Goal: Information Seeking & Learning: Learn about a topic

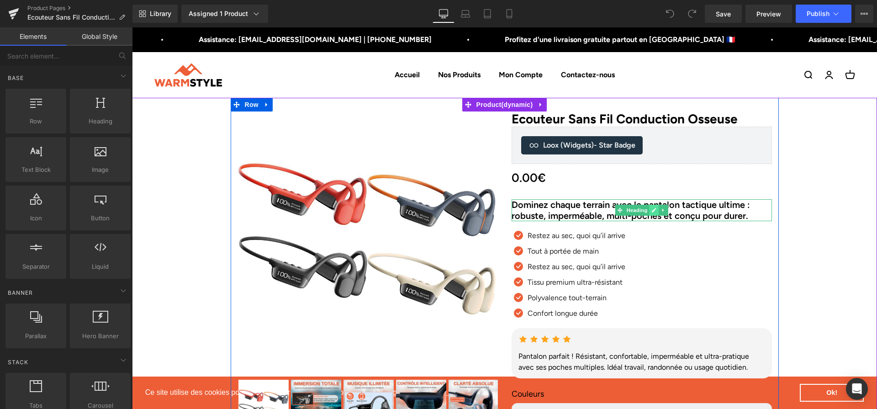
click at [652, 211] on icon at bounding box center [653, 209] width 5 height 5
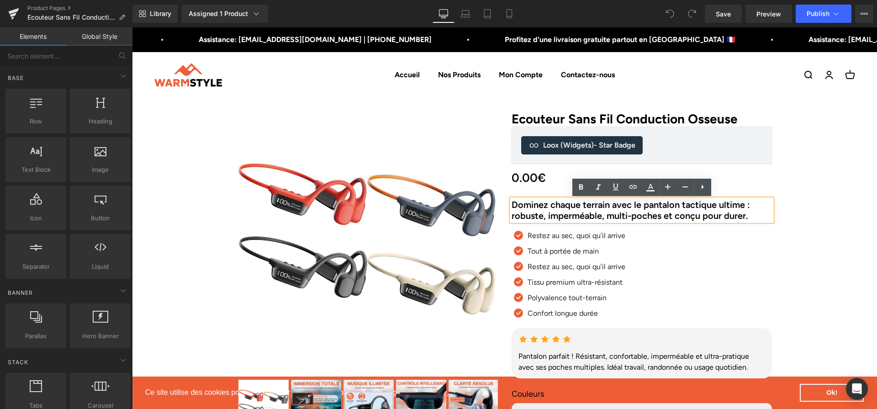
click at [652, 211] on h2 "Dominez chaque terrain avec le pantalon tactique ultime : robuste, imperméable,…" at bounding box center [641, 210] width 260 height 22
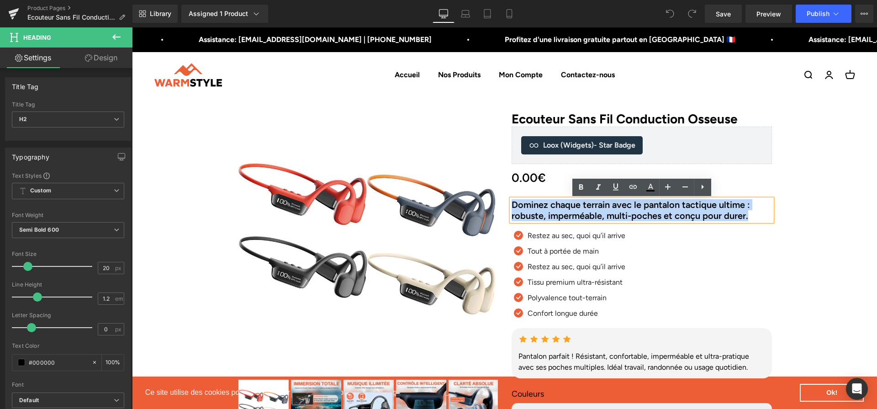
paste div
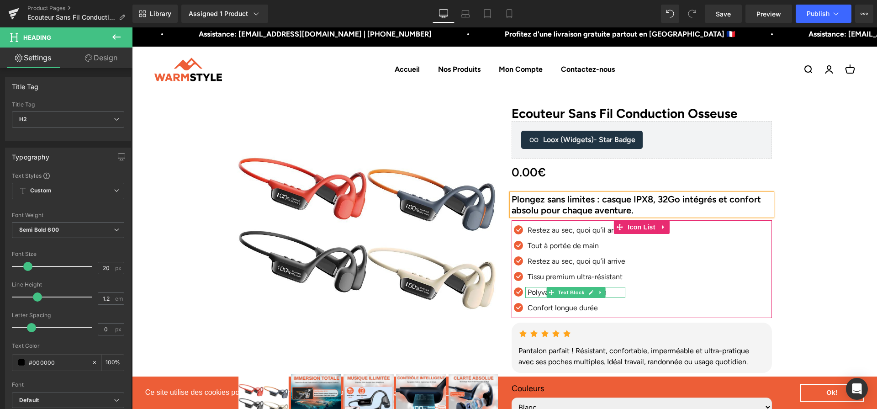
scroll to position [13, 0]
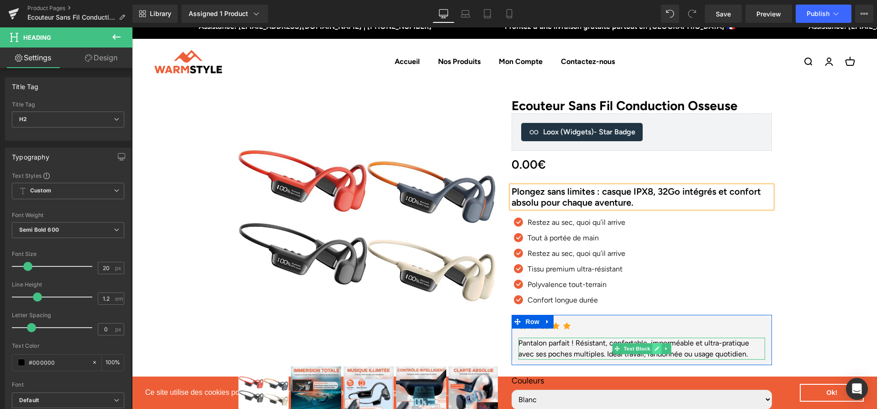
click at [655, 349] on icon at bounding box center [656, 349] width 5 height 5
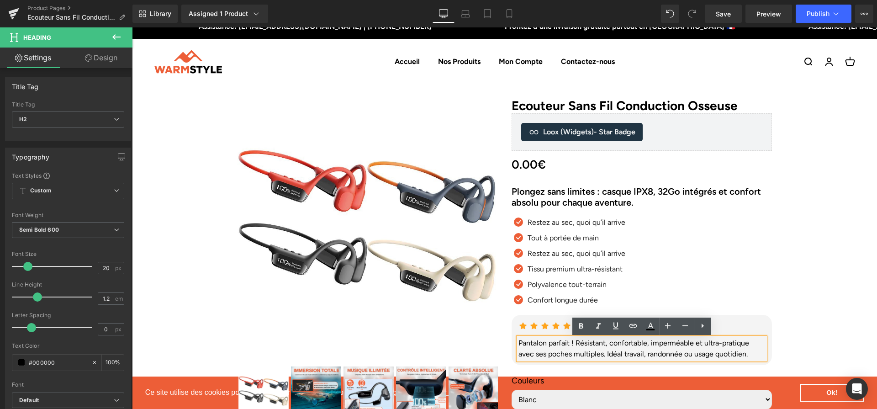
click at [655, 349] on div "Pantalon parfait ! Résistant, confortable, imperméable et ultra-pratique avec s…" at bounding box center [641, 348] width 247 height 22
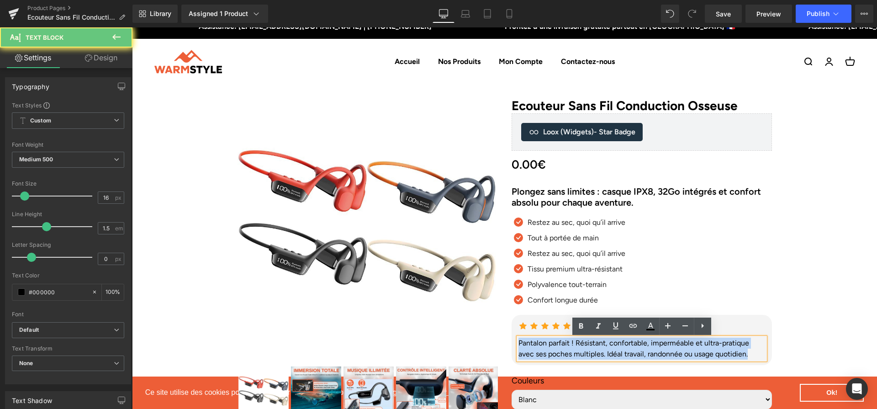
click at [655, 349] on div "Pantalon parfait ! Résistant, confortable, imperméable et ultra-pratique avec s…" at bounding box center [641, 348] width 247 height 22
paste div
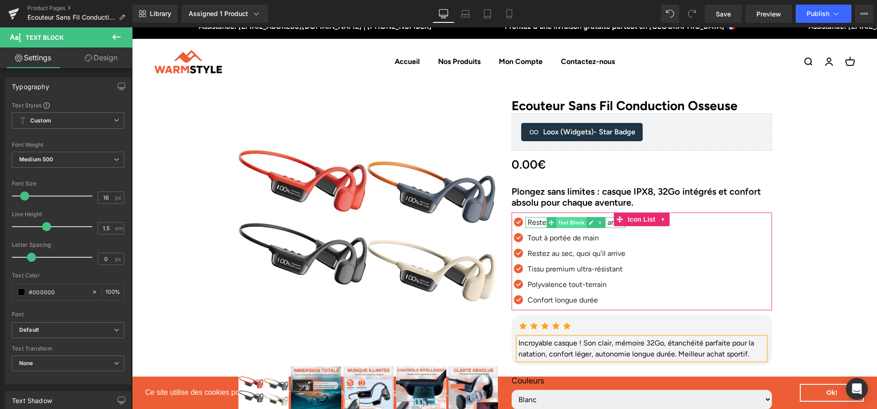
click at [560, 222] on span "Text Block" at bounding box center [571, 222] width 30 height 11
click at [590, 222] on icon at bounding box center [591, 222] width 5 height 5
click at [590, 222] on p "Restez au sec, quoi qu’il arrive" at bounding box center [576, 222] width 98 height 11
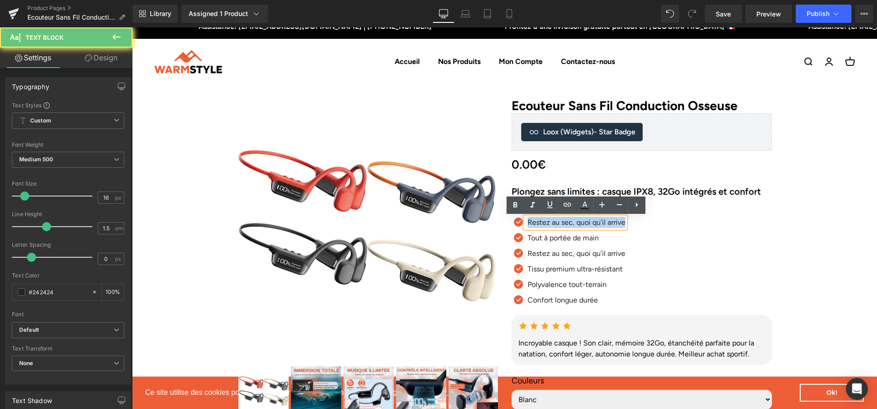
click at [590, 222] on p "Restez au sec, quoi qu’il arrive" at bounding box center [576, 222] width 98 height 11
paste div
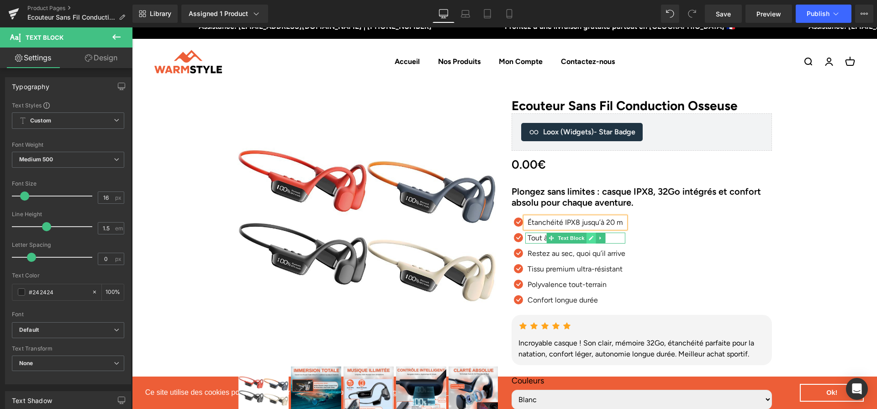
click at [588, 238] on link at bounding box center [591, 237] width 10 height 11
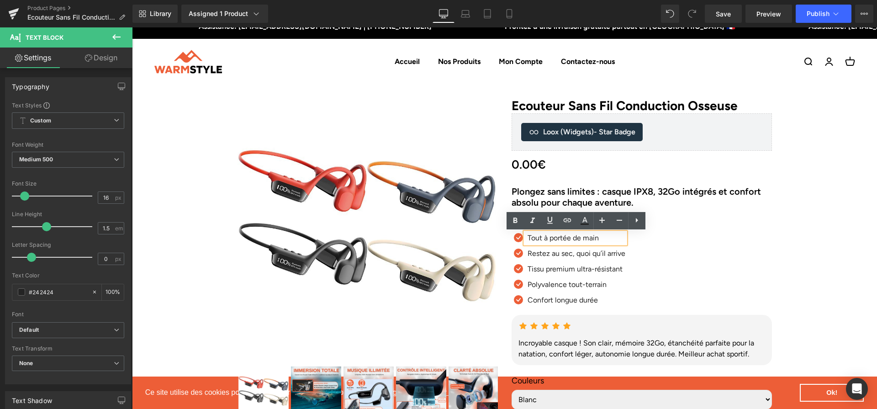
click at [588, 238] on p "Tout à portée de main" at bounding box center [576, 237] width 98 height 11
paste div
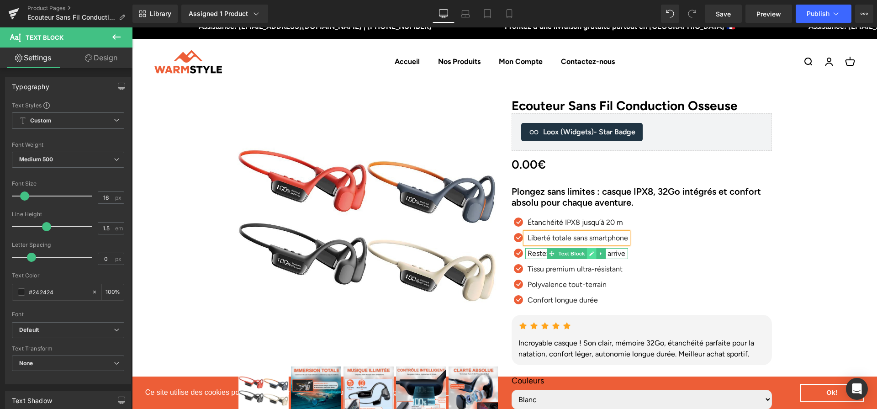
click at [590, 255] on icon at bounding box center [591, 253] width 5 height 5
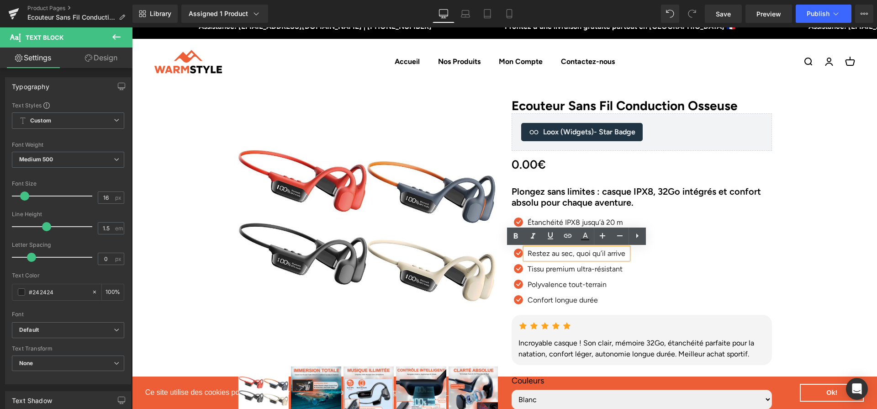
click at [590, 255] on p "Restez au sec, quoi qu’il arrive" at bounding box center [577, 253] width 100 height 11
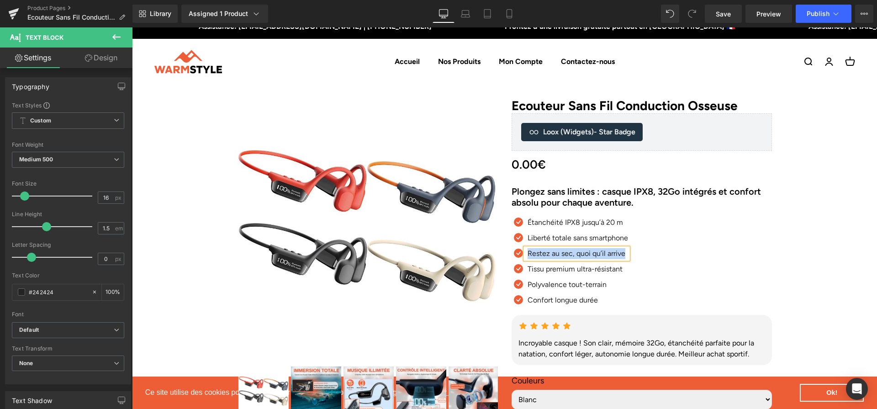
paste div
click at [590, 269] on icon at bounding box center [591, 269] width 5 height 5
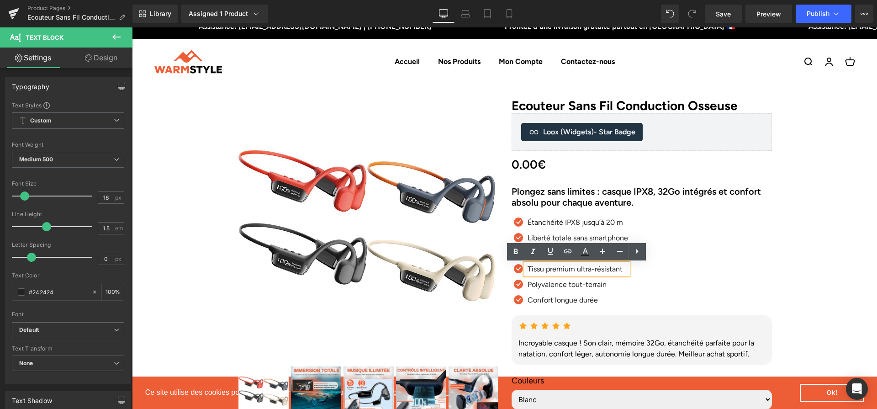
click at [590, 269] on p "Tissu premium ultra-résistant" at bounding box center [577, 268] width 100 height 11
paste div
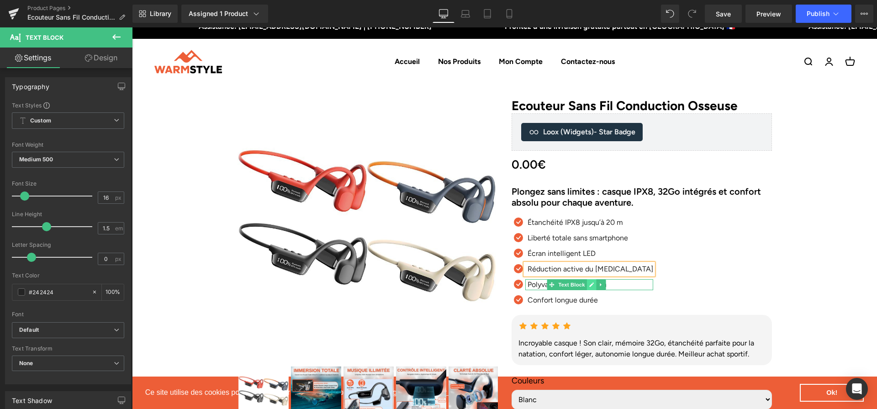
click at [589, 286] on icon at bounding box center [591, 284] width 5 height 5
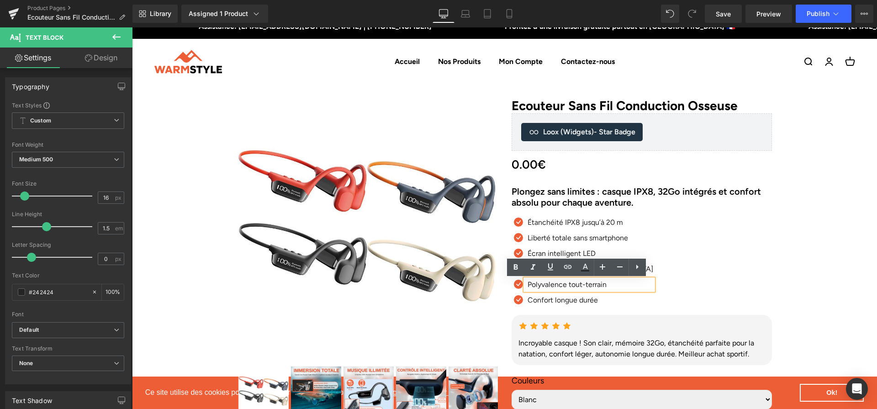
click at [569, 287] on p "Polyvalence tout-terrain" at bounding box center [590, 284] width 126 height 11
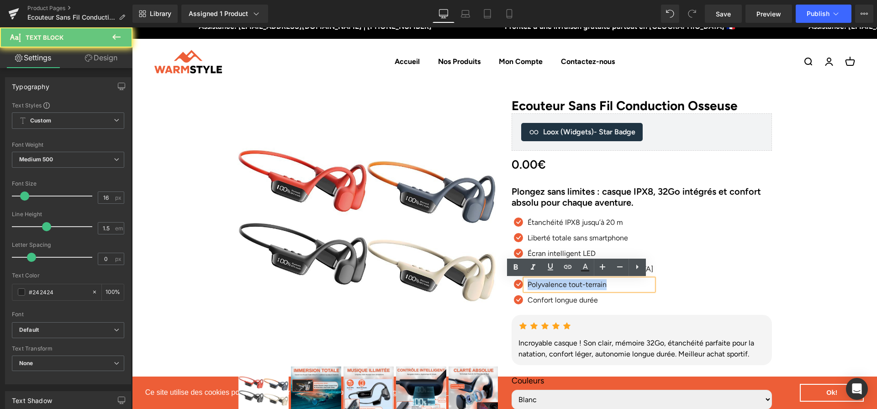
click at [569, 287] on p "Polyvalence tout-terrain" at bounding box center [590, 284] width 126 height 11
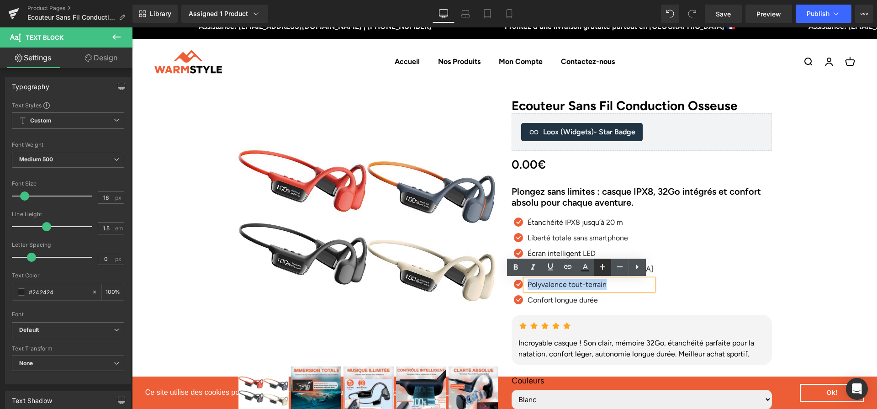
paste div
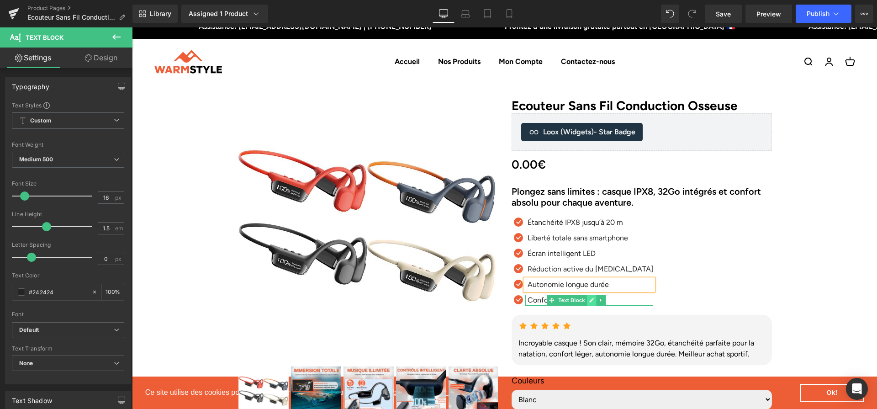
click at [592, 300] on icon at bounding box center [591, 300] width 5 height 5
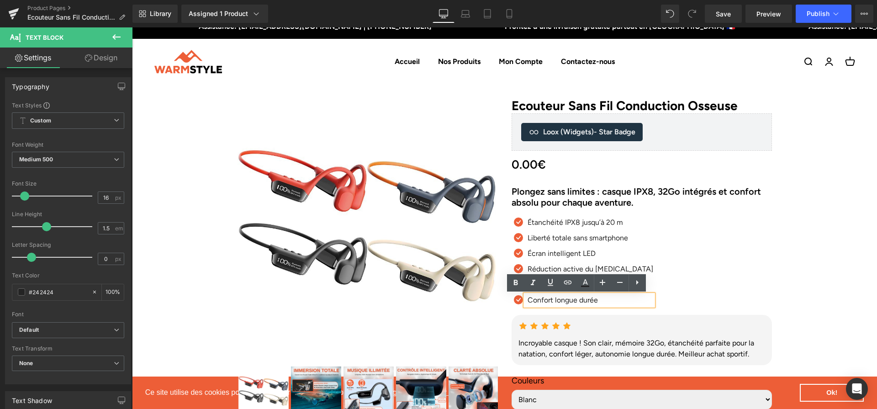
click at [592, 300] on p "Confort longue durée" at bounding box center [590, 300] width 126 height 11
paste div
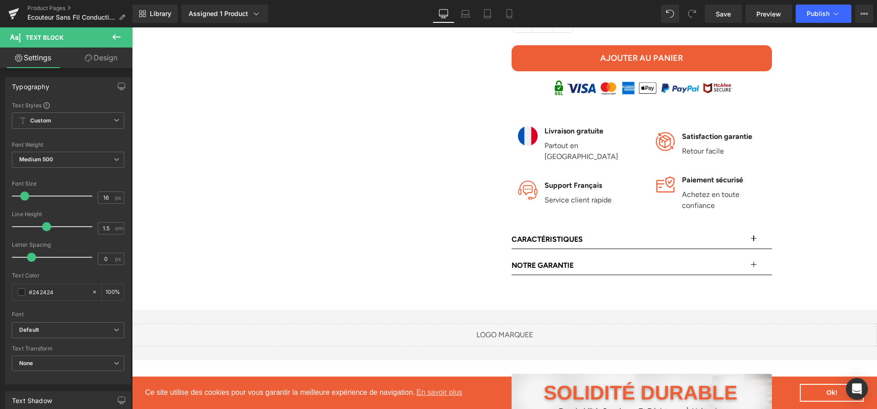
scroll to position [453, 0]
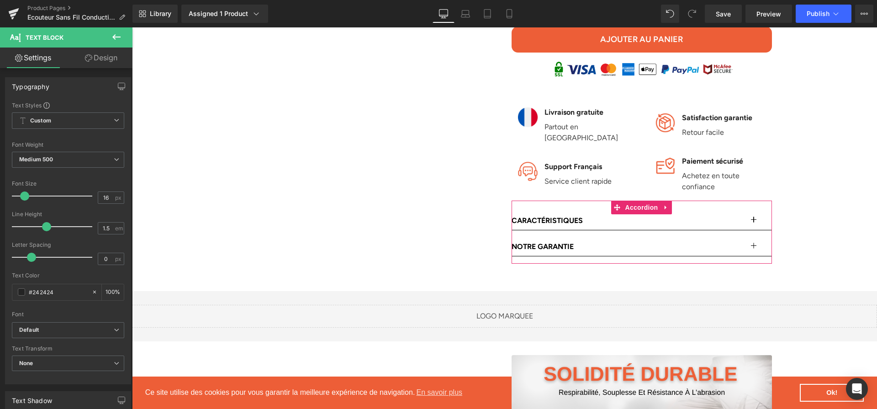
click at [756, 211] on button "button" at bounding box center [762, 220] width 18 height 18
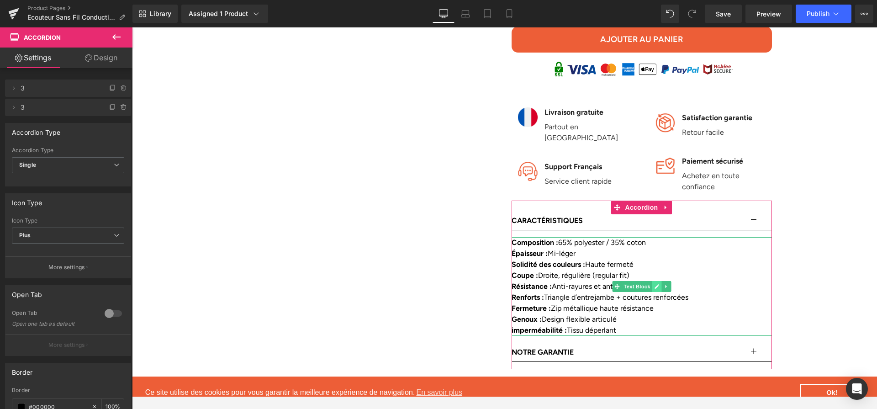
click at [653, 281] on link at bounding box center [657, 286] width 10 height 11
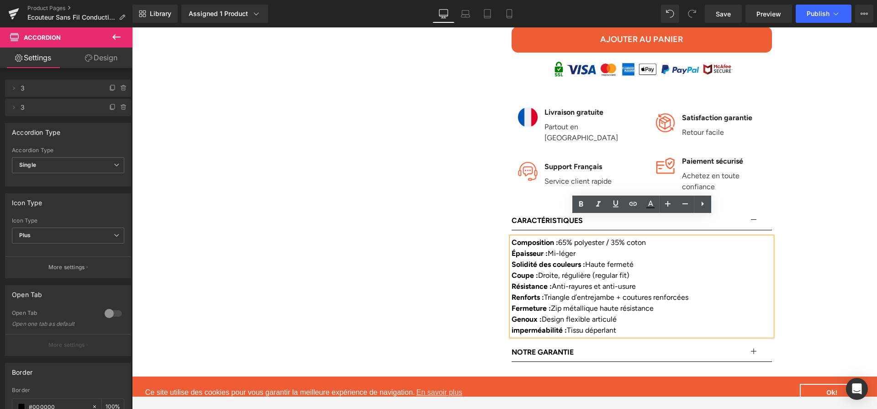
click at [650, 281] on div "Résistance : Anti-rayures et anti-usure" at bounding box center [641, 286] width 260 height 11
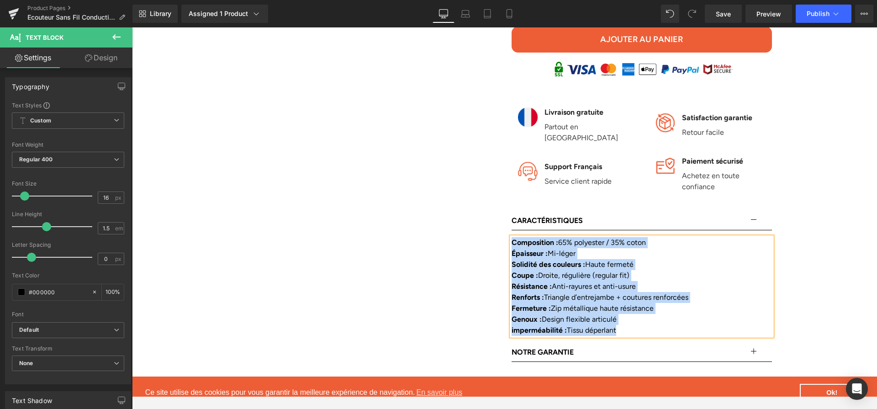
paste div
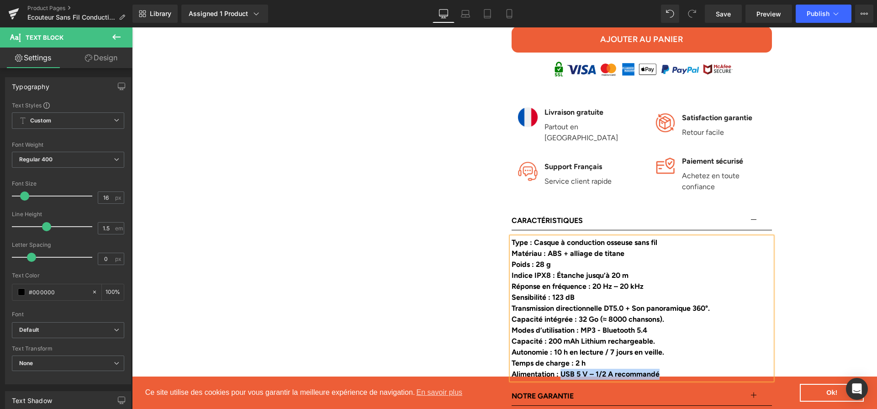
click at [564, 369] on div "Alimentation : USB 5 V – 1/2 A recommandé" at bounding box center [641, 374] width 260 height 11
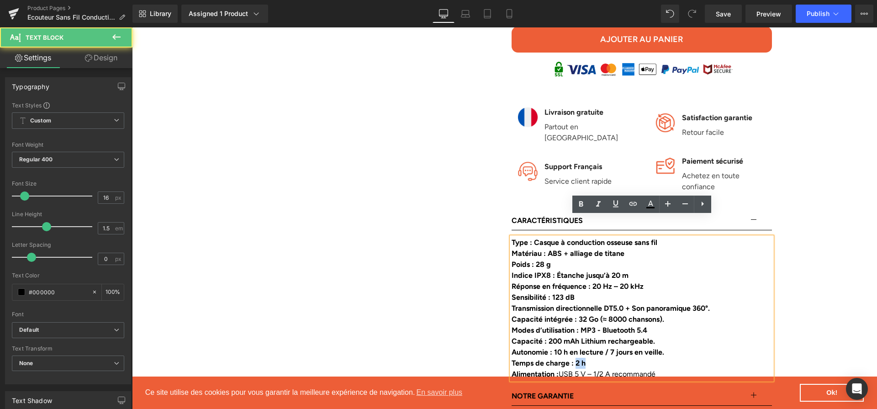
drag, startPoint x: 592, startPoint y: 343, endPoint x: 578, endPoint y: 344, distance: 13.7
click at [578, 358] on div "Temps de charge : 2 h" at bounding box center [641, 363] width 260 height 11
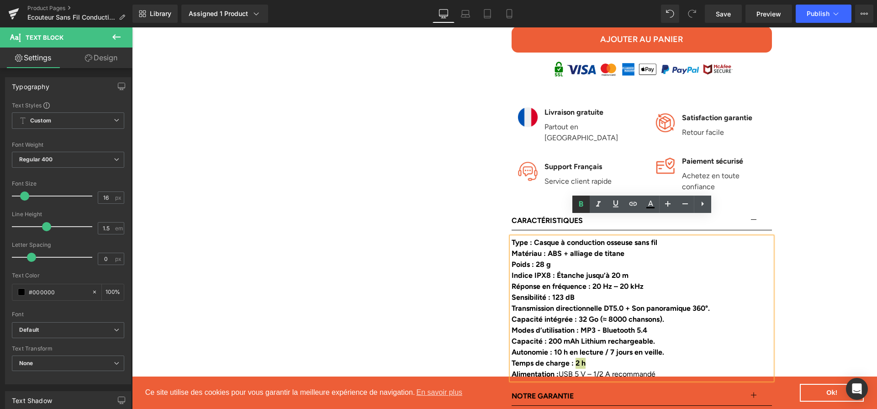
click at [589, 206] on link at bounding box center [580, 203] width 17 height 17
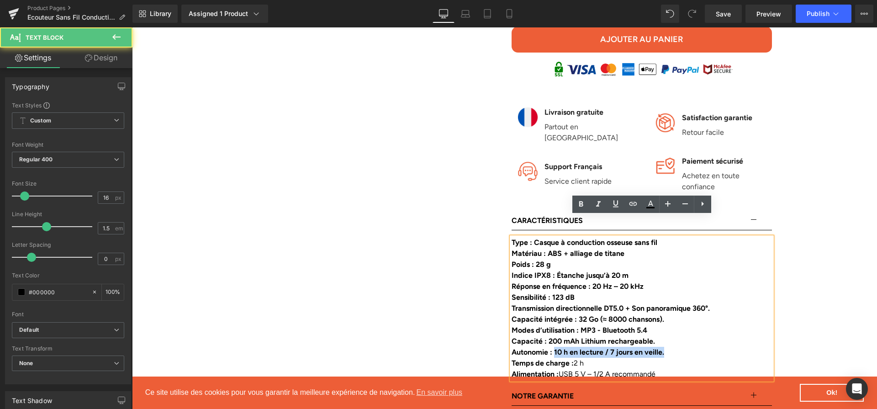
drag, startPoint x: 557, startPoint y: 332, endPoint x: 695, endPoint y: 334, distance: 137.5
click at [695, 347] on div "Autonomie : 10 h en lecture / 7 jours en veille." at bounding box center [641, 352] width 260 height 11
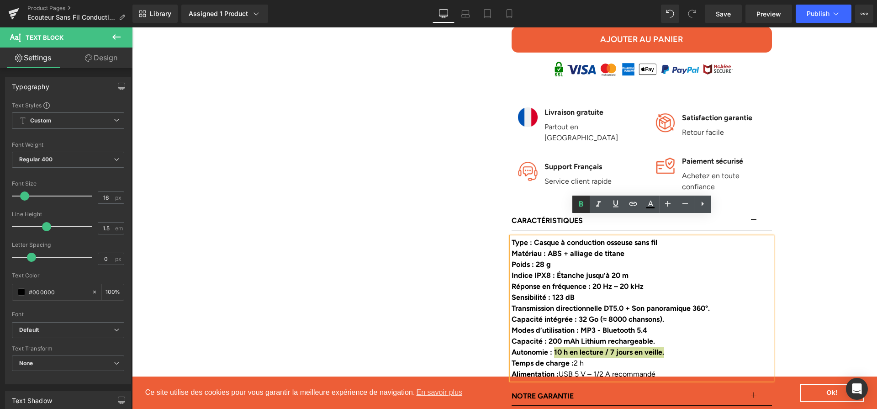
click at [583, 209] on icon at bounding box center [580, 204] width 11 height 11
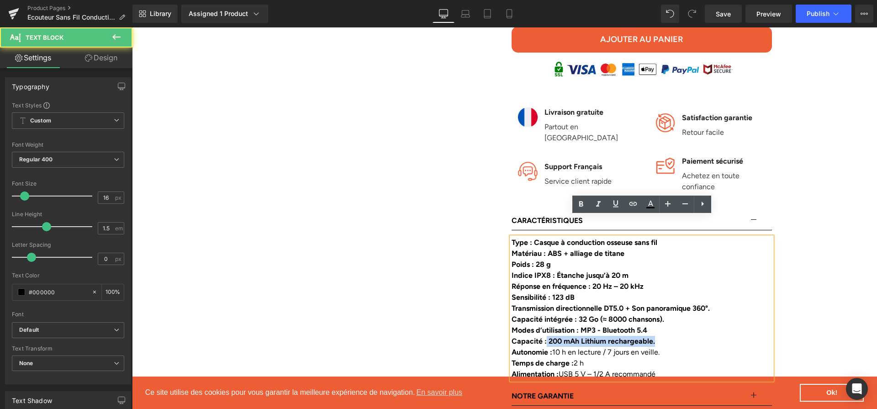
drag, startPoint x: 546, startPoint y: 321, endPoint x: 677, endPoint y: 320, distance: 131.5
click at [677, 336] on div "Capacité : 200 mAh Lithium rechargeable." at bounding box center [641, 341] width 260 height 11
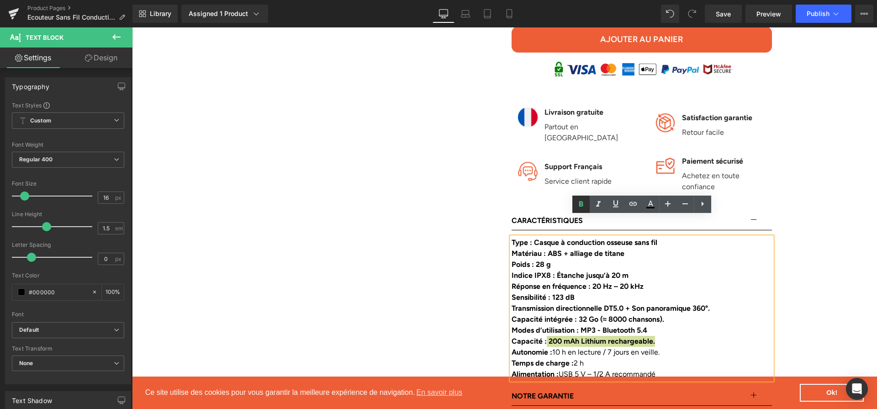
click at [582, 209] on icon at bounding box center [580, 204] width 11 height 11
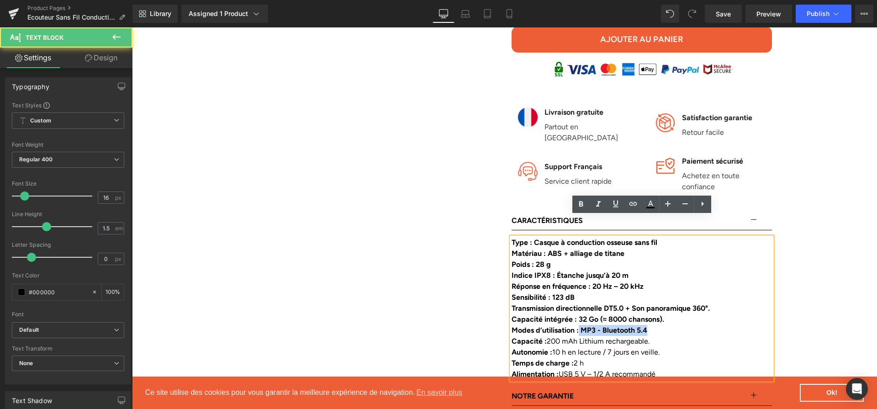
drag, startPoint x: 582, startPoint y: 312, endPoint x: 705, endPoint y: 308, distance: 122.4
click at [701, 325] on div "Modes d’utilisation : MP3 - Bluetooth 5.4" at bounding box center [641, 330] width 260 height 11
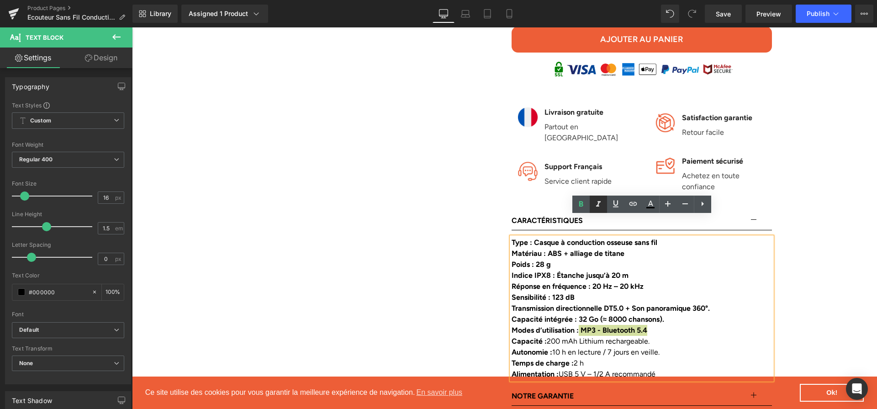
click at [590, 200] on link at bounding box center [598, 203] width 17 height 17
click at [586, 200] on link at bounding box center [580, 203] width 17 height 17
click at [596, 201] on icon at bounding box center [598, 204] width 11 height 11
click at [599, 200] on icon at bounding box center [598, 204] width 11 height 11
drag, startPoint x: 655, startPoint y: 311, endPoint x: 585, endPoint y: 311, distance: 69.9
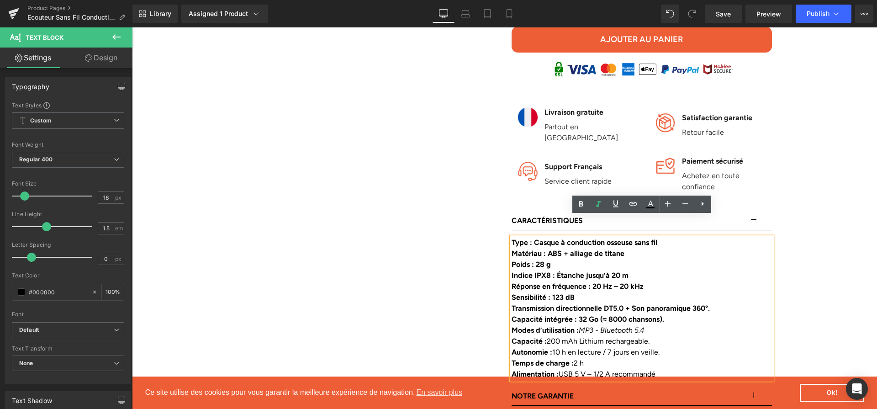
click at [585, 325] on div "Modes d’utilisation : MP3 - Bluetooth 5.4" at bounding box center [641, 330] width 260 height 11
click at [595, 211] on link at bounding box center [598, 203] width 17 height 17
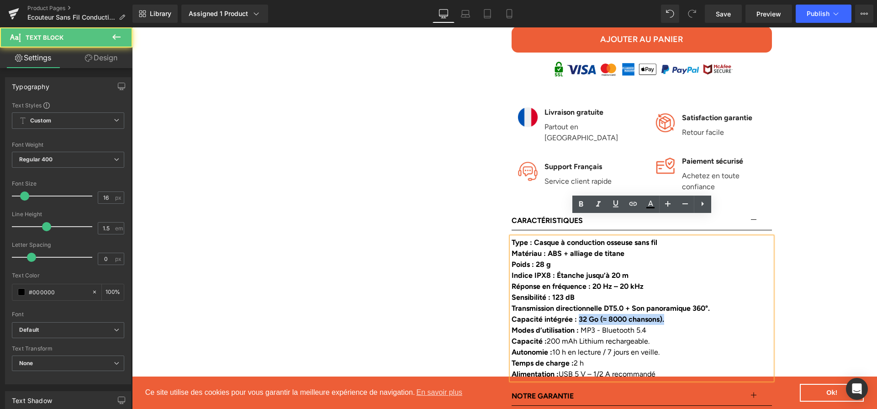
drag, startPoint x: 579, startPoint y: 300, endPoint x: 670, endPoint y: 299, distance: 90.9
click at [670, 314] on div "Capacité intégrée : 32 Go (≈ 8000 chansons)." at bounding box center [641, 319] width 260 height 11
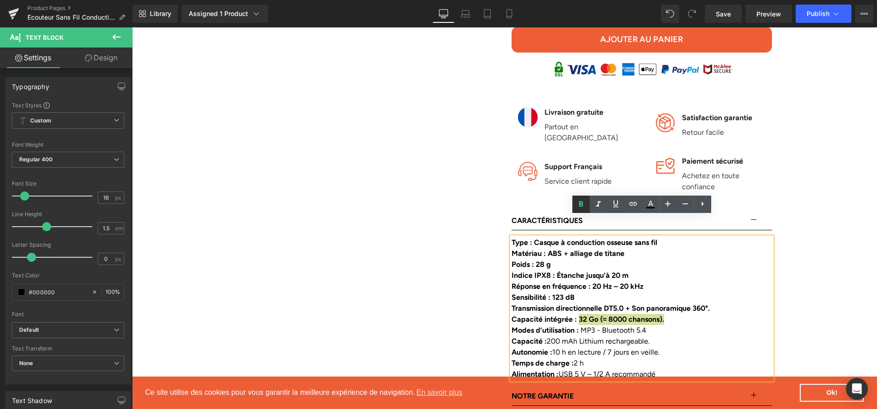
click at [586, 205] on link at bounding box center [580, 203] width 17 height 17
drag, startPoint x: 727, startPoint y: 288, endPoint x: 612, endPoint y: 289, distance: 115.5
click at [612, 303] on div "Transmission directionnelle DT5.0 + Son panoramique 360°." at bounding box center [641, 308] width 260 height 11
click at [585, 209] on icon at bounding box center [580, 204] width 11 height 11
click at [602, 304] on strong "Transmission directionnelle" at bounding box center [556, 308] width 90 height 9
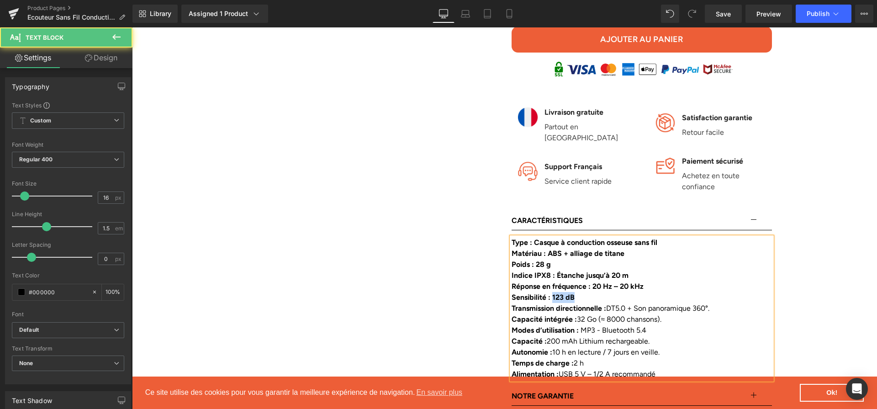
drag, startPoint x: 585, startPoint y: 281, endPoint x: 554, endPoint y: 278, distance: 31.6
click at [554, 292] on div "Sensibilité : 123 dB" at bounding box center [641, 297] width 260 height 11
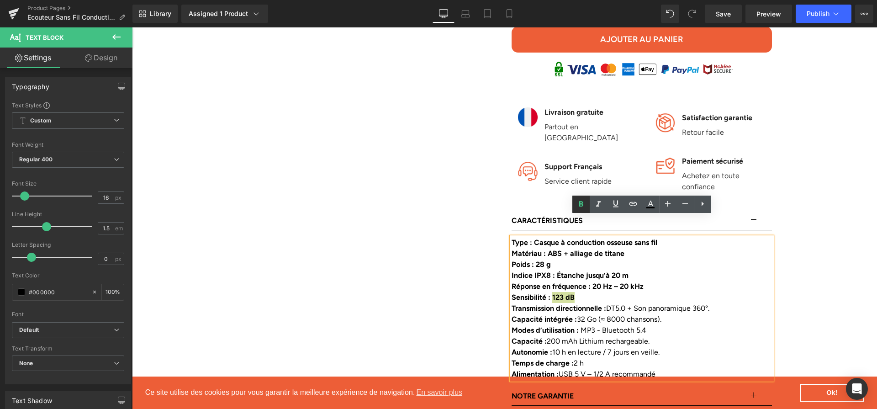
click at [585, 199] on icon at bounding box center [580, 204] width 11 height 11
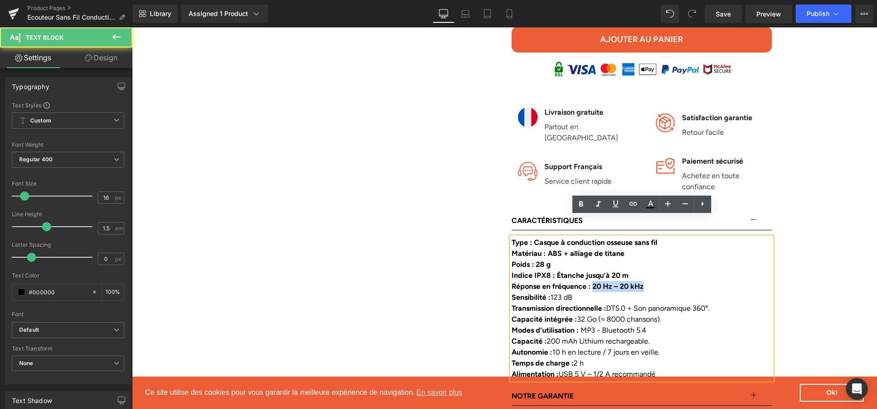
drag, startPoint x: 596, startPoint y: 266, endPoint x: 666, endPoint y: 266, distance: 69.4
click at [666, 281] on div "Réponse en fréquence : 20 Hz – 20 kHz" at bounding box center [641, 286] width 260 height 11
click at [581, 202] on icon at bounding box center [581, 203] width 4 height 5
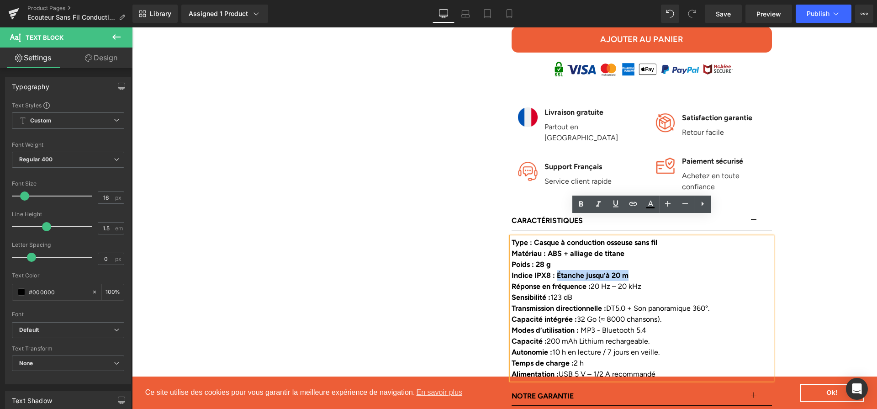
drag, startPoint x: 558, startPoint y: 255, endPoint x: 593, endPoint y: 226, distance: 46.1
click at [640, 270] on div "Indice IPX8 : Étanche jusqu’à 20 m" at bounding box center [641, 275] width 260 height 11
click at [585, 206] on icon at bounding box center [580, 204] width 11 height 11
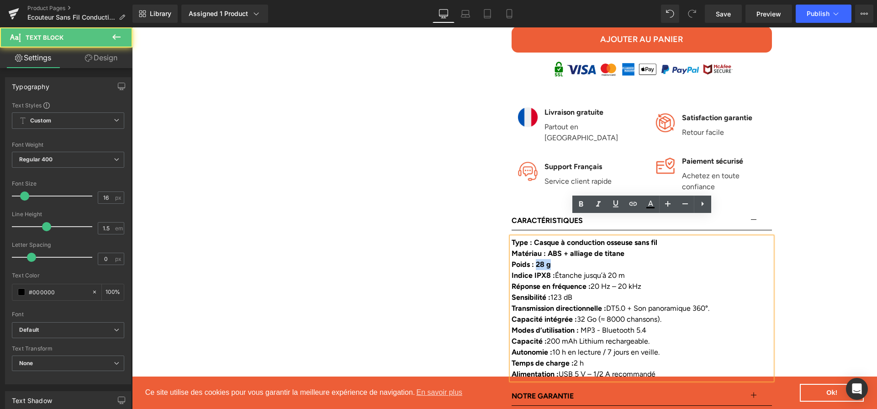
drag, startPoint x: 562, startPoint y: 241, endPoint x: 537, endPoint y: 241, distance: 25.1
click at [537, 259] on div "Poids : 28 g" at bounding box center [641, 264] width 260 height 11
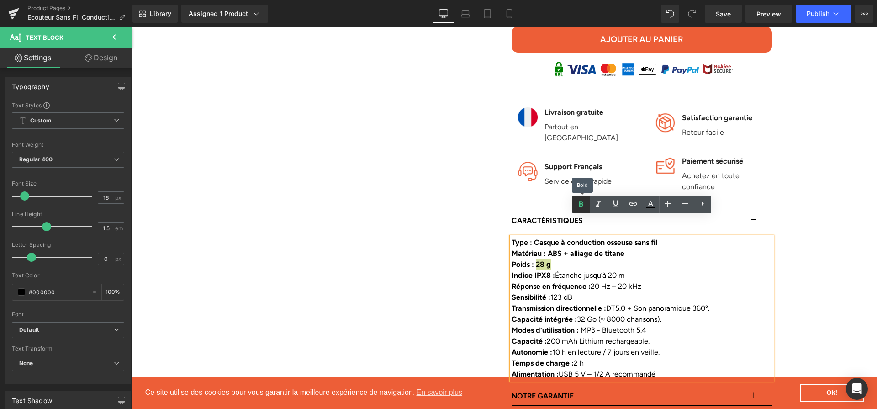
click at [582, 208] on icon at bounding box center [580, 204] width 11 height 11
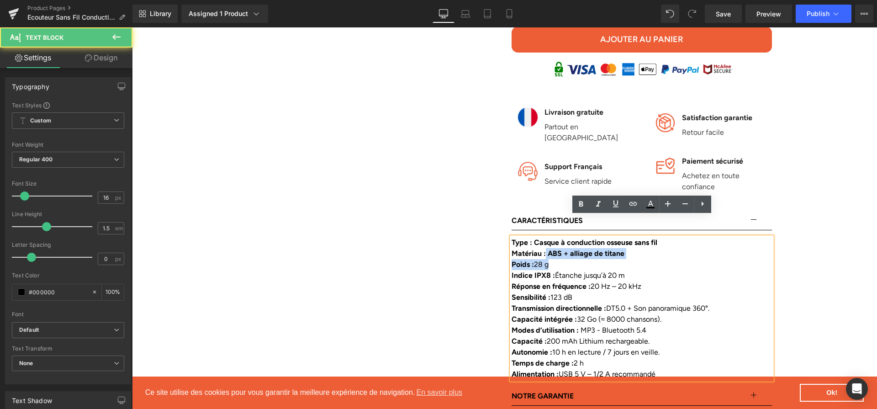
drag, startPoint x: 546, startPoint y: 233, endPoint x: 651, endPoint y: 241, distance: 104.8
click at [651, 241] on div "Type : Casque à conduction osseuse sans fil Matériau : ABS + alliage de titane …" at bounding box center [641, 308] width 260 height 142
click at [643, 248] on div "Matériau : ABS + alliage de titane" at bounding box center [641, 253] width 260 height 11
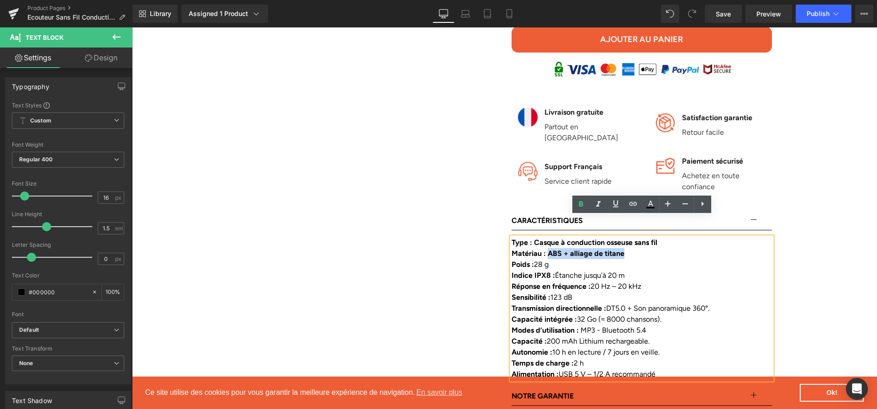
drag, startPoint x: 611, startPoint y: 236, endPoint x: 548, endPoint y: 235, distance: 62.6
click at [548, 248] on div "Matériau : ABS + alliage de titane" at bounding box center [641, 253] width 260 height 11
click at [577, 209] on icon at bounding box center [580, 204] width 11 height 11
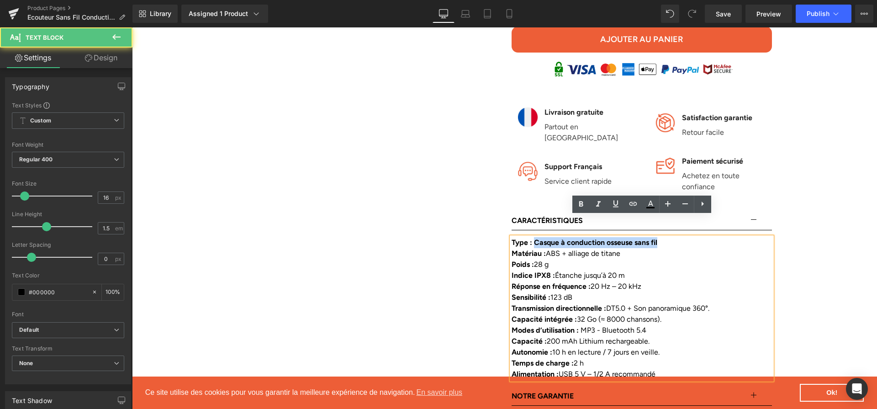
drag, startPoint x: 535, startPoint y: 222, endPoint x: 688, endPoint y: 224, distance: 153.0
click at [688, 237] on div "Type : Casque à conduction osseuse sans fil" at bounding box center [641, 242] width 260 height 11
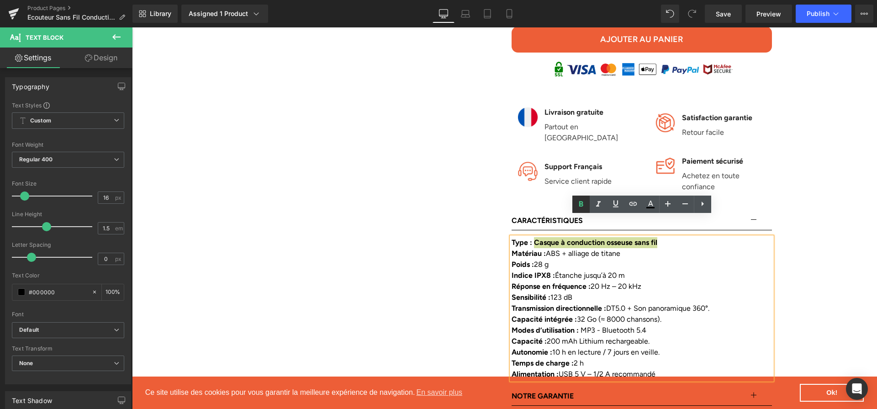
click at [575, 200] on icon at bounding box center [580, 204] width 11 height 11
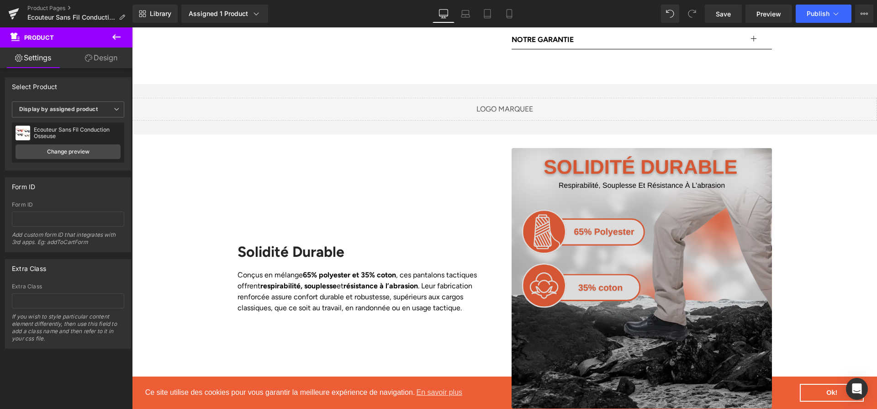
scroll to position [811, 0]
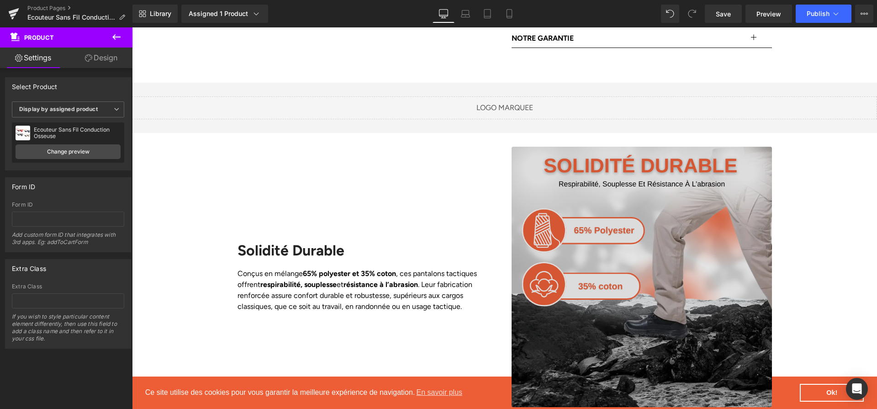
click at [541, 213] on img at bounding box center [641, 277] width 260 height 260
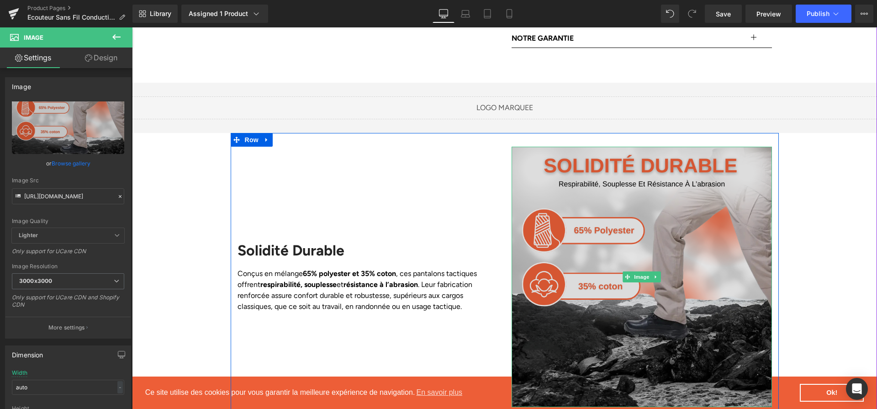
click at [615, 224] on img at bounding box center [641, 277] width 260 height 260
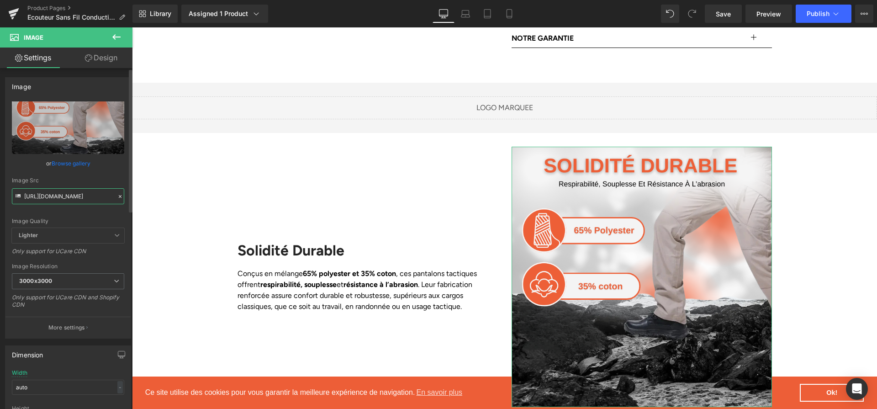
click at [52, 198] on input "https://cdn.shopify.com/s/files/1/0617/1757/7911/files/1_85372d0d-10d9-40f8-815…" at bounding box center [68, 196] width 112 height 16
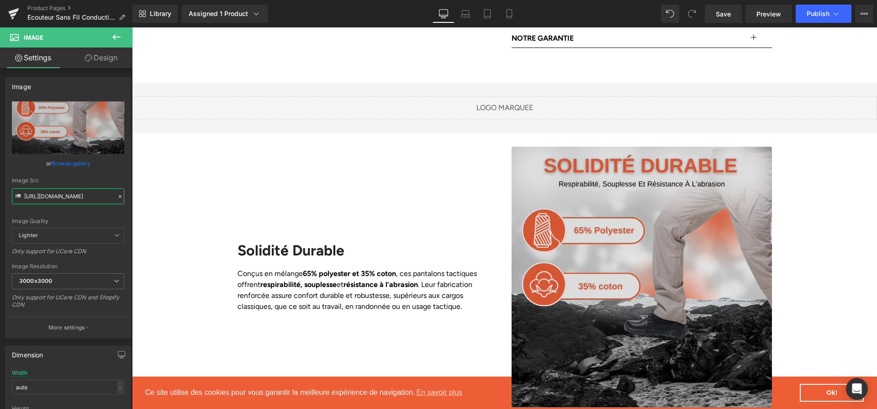
paste input "9ebae4fe-7e89-4e94-a0ed-3dad882555e6.png?v=1758276960"
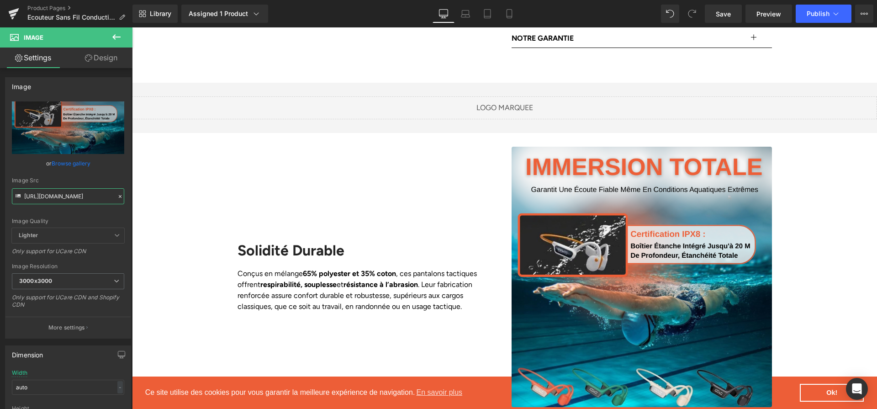
type input "https://cdn.shopify.com/s/files/1/0617/1757/7911/files/1_9ebae4fe-7e89-4e94-a0e…"
click at [315, 242] on div "Solidité Durable" at bounding box center [367, 255] width 260 height 26
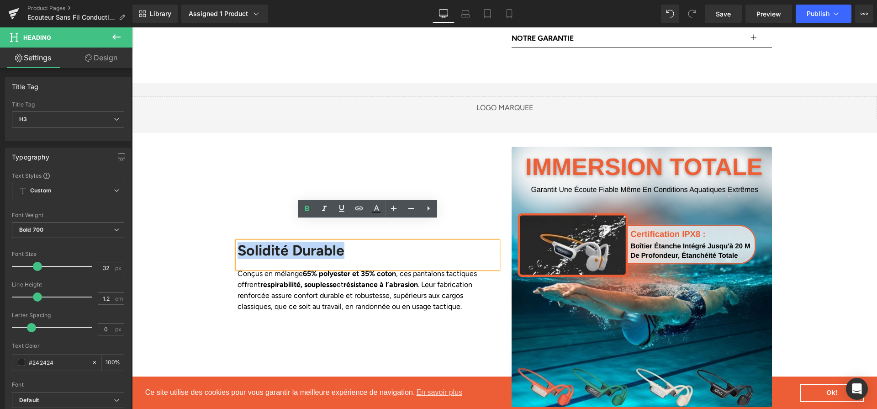
paste div
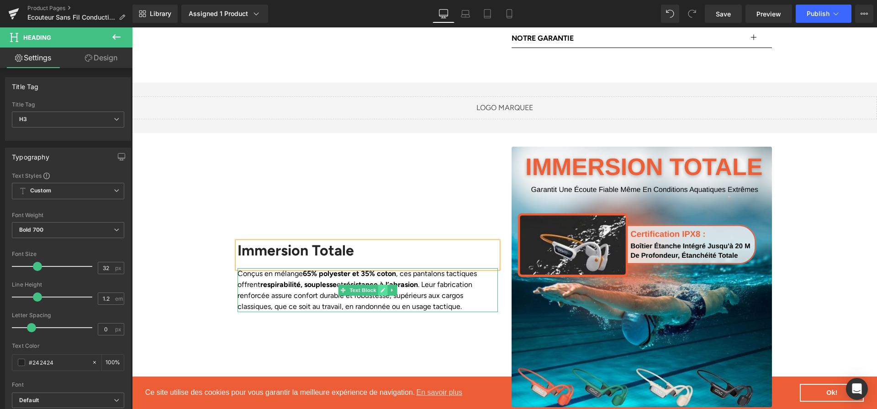
click at [378, 284] on link at bounding box center [383, 289] width 10 height 11
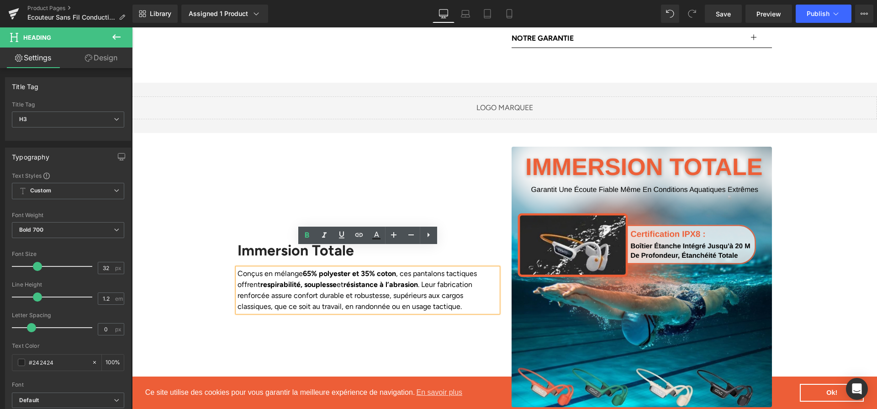
click at [377, 273] on p "Conçus en mélange 65% polyester et 35% coton , ces pantalons tactiques offrent …" at bounding box center [367, 290] width 260 height 44
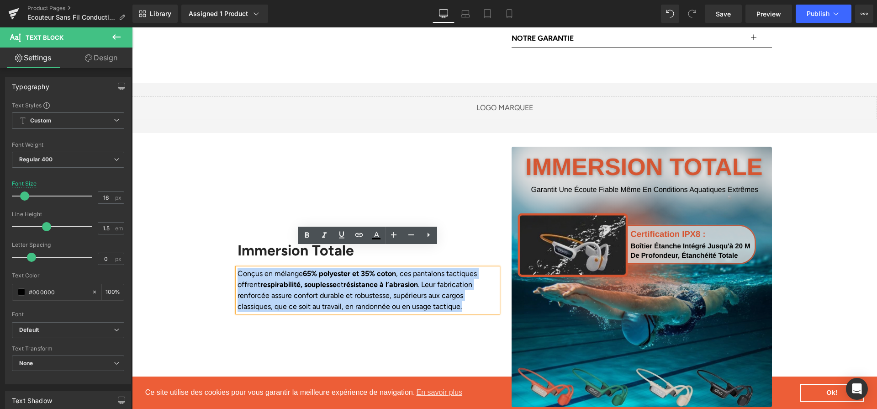
paste div
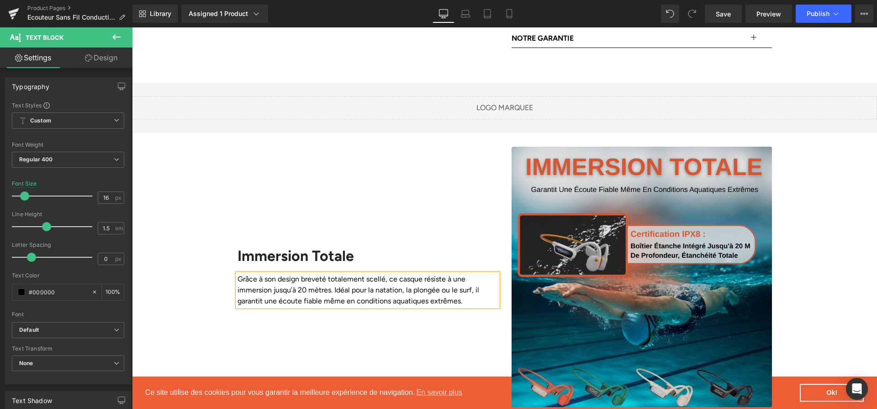
scroll to position [816, 0]
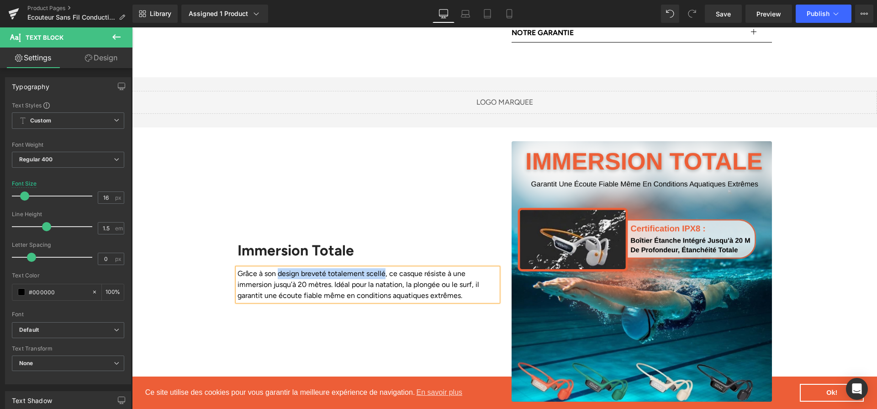
drag, startPoint x: 279, startPoint y: 253, endPoint x: 384, endPoint y: 253, distance: 104.6
click at [384, 268] on p "Grâce à son design breveté totalement scellé, ce casque résiste à une immersion…" at bounding box center [367, 284] width 260 height 33
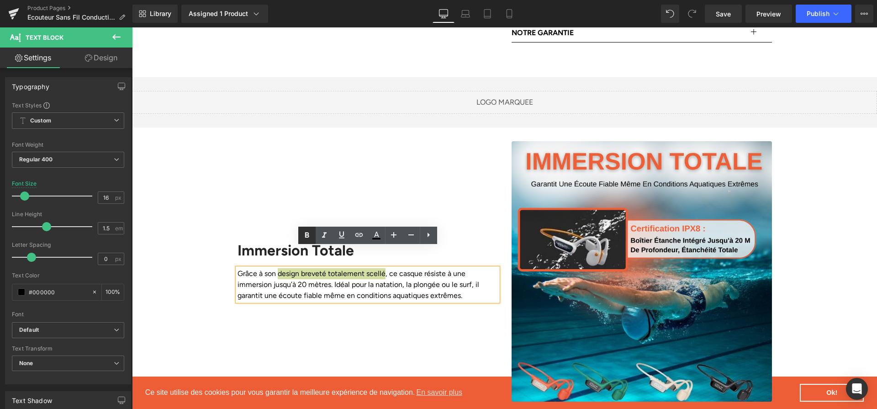
click at [308, 234] on icon at bounding box center [307, 234] width 4 height 5
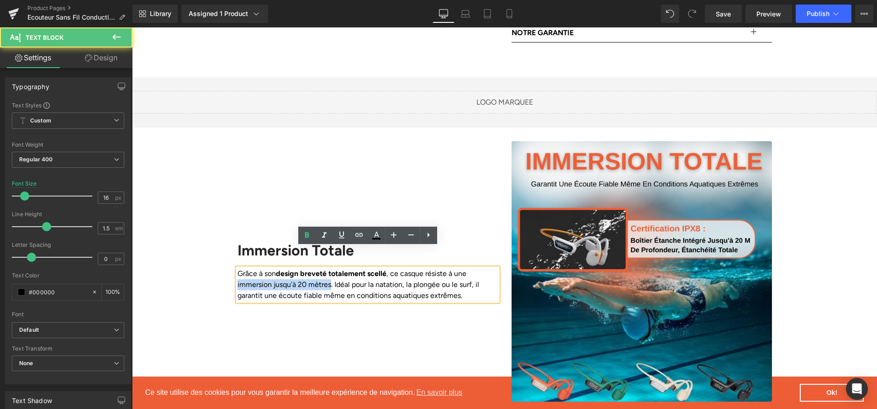
drag, startPoint x: 330, startPoint y: 265, endPoint x: 211, endPoint y: 268, distance: 118.8
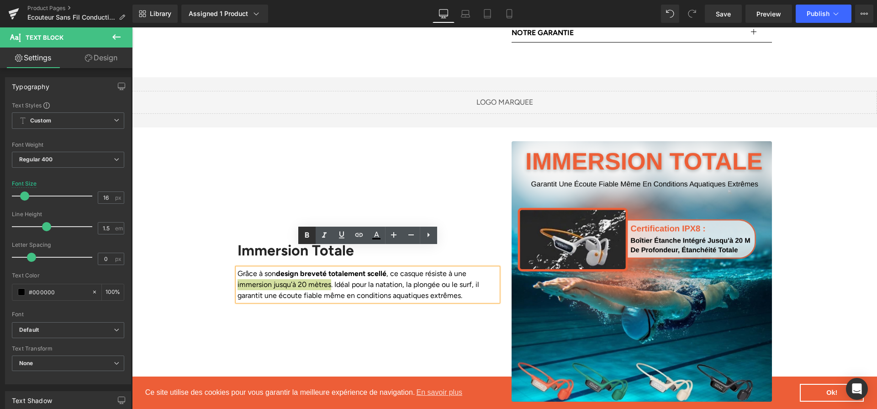
click at [304, 237] on icon at bounding box center [306, 235] width 11 height 11
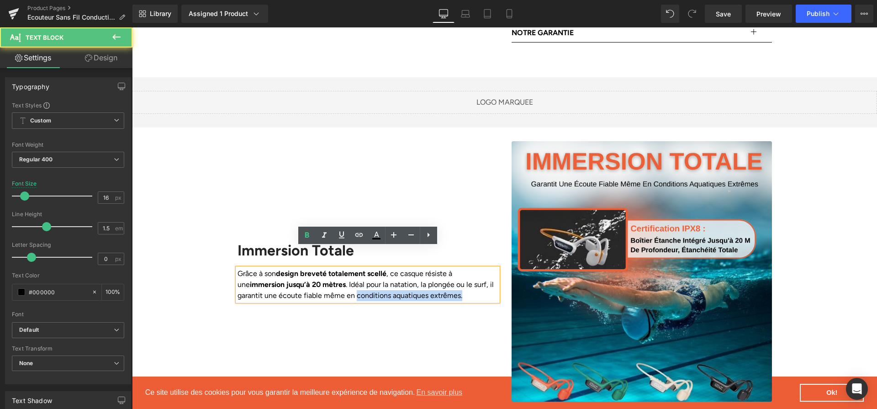
drag, startPoint x: 353, startPoint y: 275, endPoint x: 474, endPoint y: 274, distance: 121.0
click at [485, 275] on p "Grâce à son design breveté totalement scellé , ce casque résiste à une immersio…" at bounding box center [367, 284] width 260 height 33
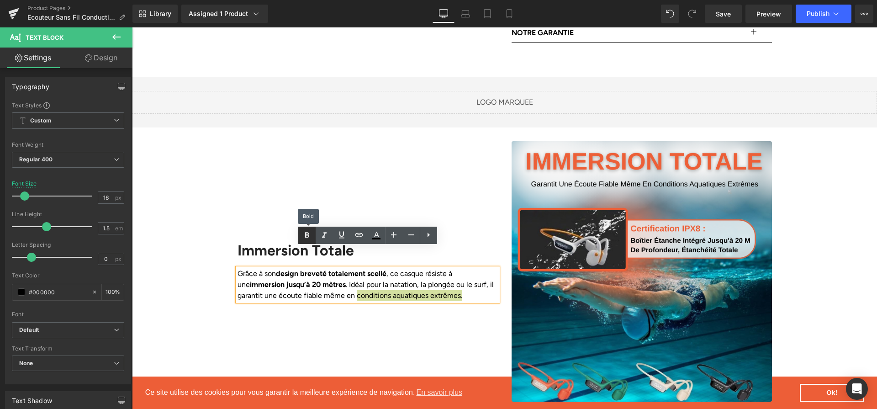
click at [299, 239] on link at bounding box center [306, 234] width 17 height 17
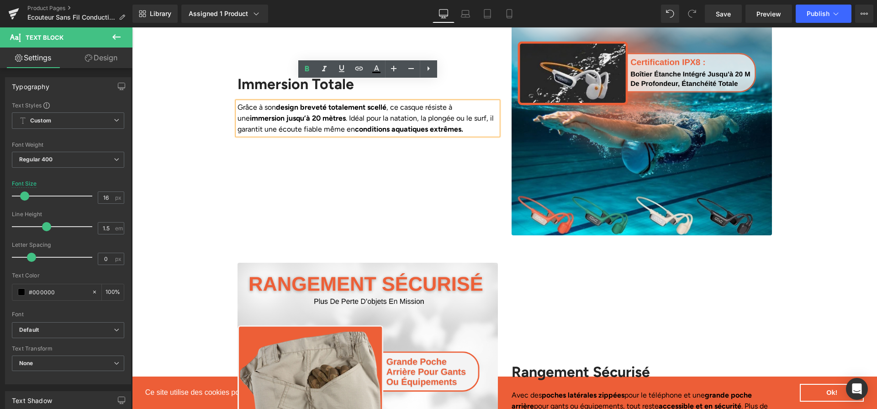
scroll to position [1053, 0]
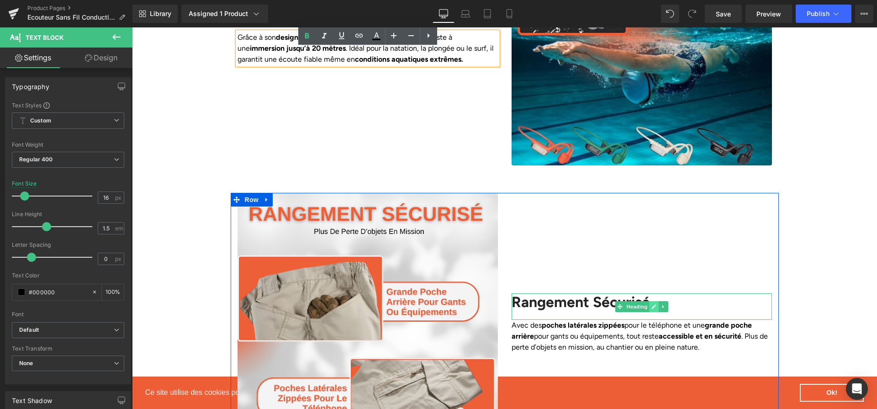
click at [657, 301] on link at bounding box center [654, 306] width 10 height 11
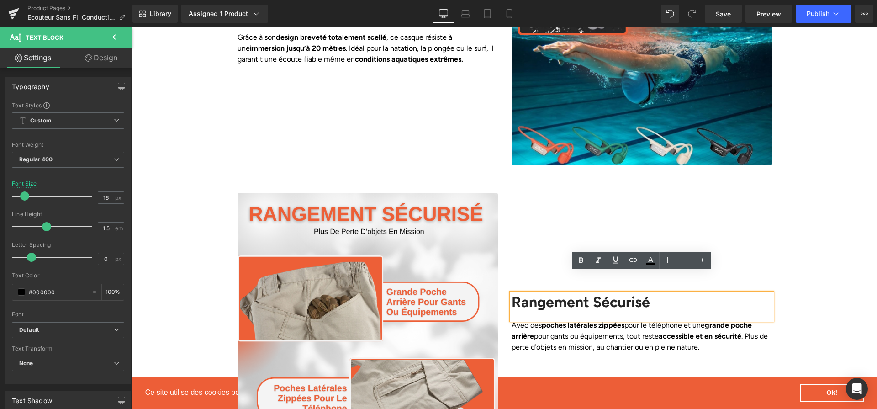
click at [656, 293] on h2 "Rangement Sécurisé" at bounding box center [641, 301] width 260 height 17
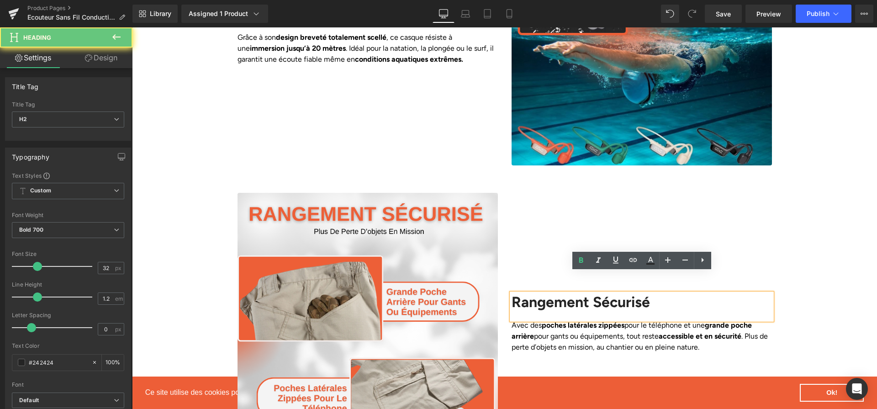
click at [656, 293] on h2 "Rangement Sécurisé" at bounding box center [641, 301] width 260 height 17
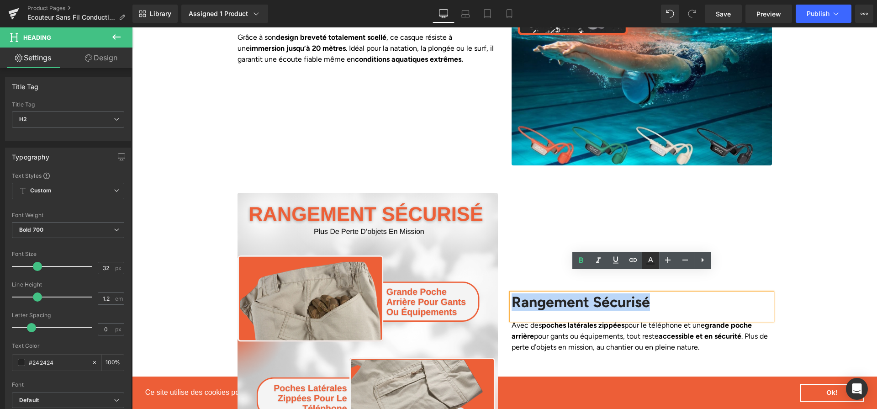
paste div
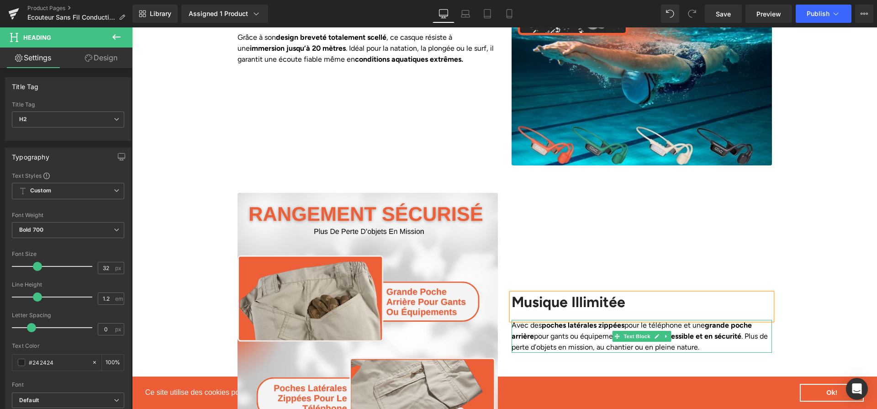
click at [575, 320] on p "Avec des poches latérales zippées pour le téléphone et une grande poche arrière…" at bounding box center [641, 336] width 260 height 33
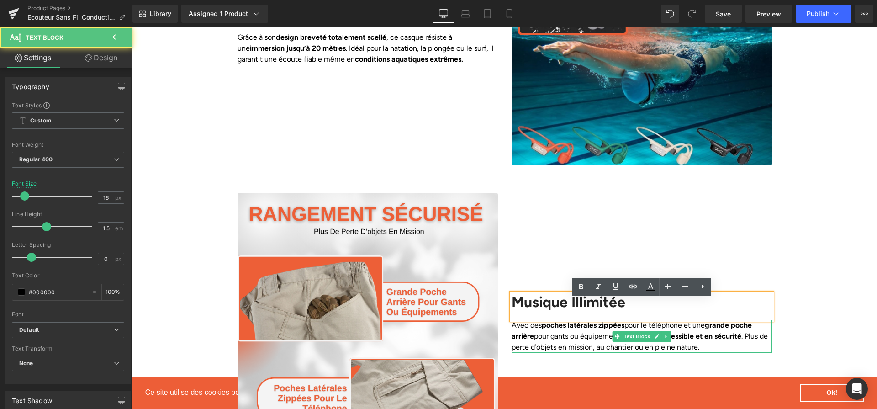
click at [575, 320] on p "Avec des poches latérales zippées pour le téléphone et une grande poche arrière…" at bounding box center [641, 336] width 260 height 33
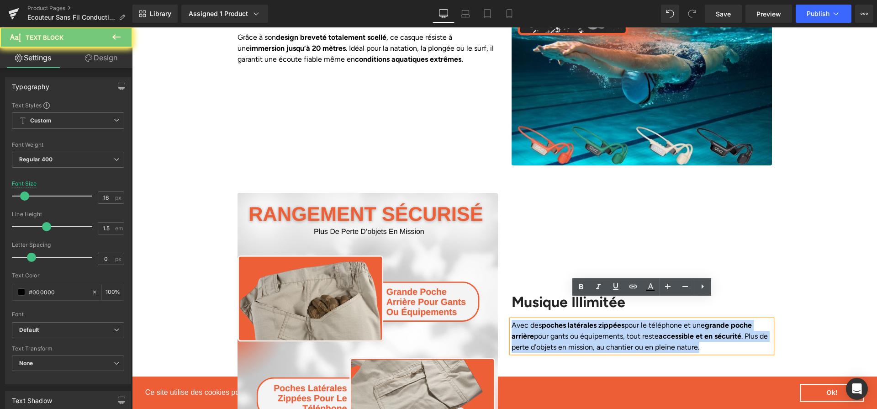
click at [575, 320] on p "Avec des poches latérales zippées pour le téléphone et une grande poche arrière…" at bounding box center [641, 336] width 260 height 33
paste div
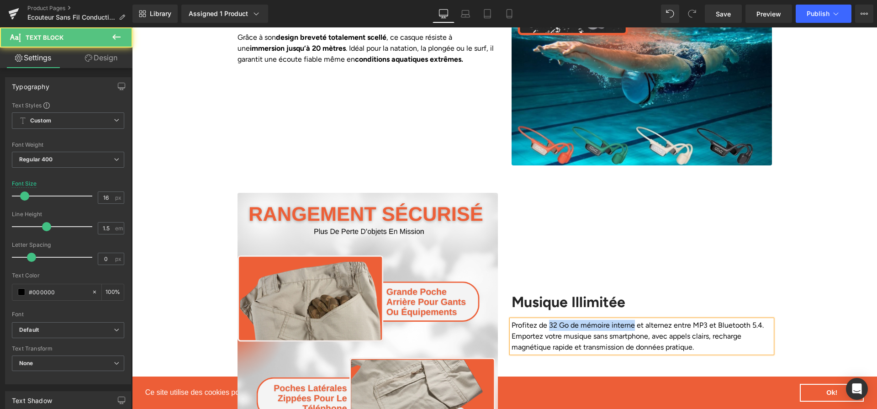
drag, startPoint x: 548, startPoint y: 303, endPoint x: 757, endPoint y: 321, distance: 209.0
click at [633, 320] on p "Profitez de 32 Go de mémoire interne et alternez entre MP3 et Bluetooth 5.4. Em…" at bounding box center [641, 336] width 260 height 33
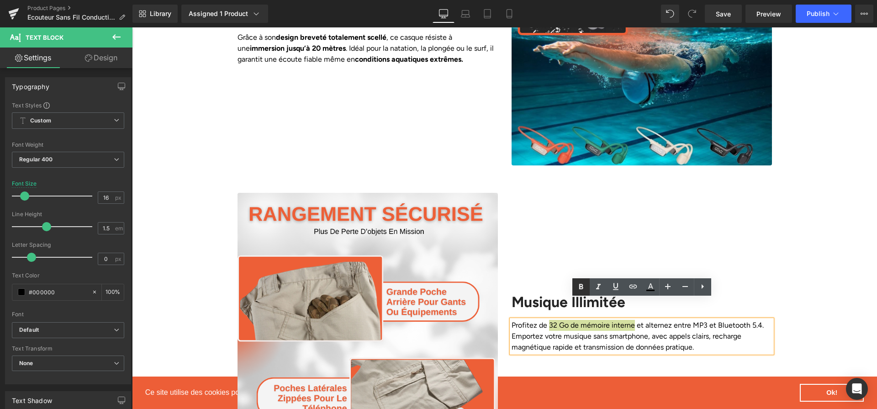
click at [586, 287] on link at bounding box center [580, 286] width 17 height 17
drag, startPoint x: 692, startPoint y: 305, endPoint x: 762, endPoint y: 305, distance: 69.9
click at [762, 320] on p "Profitez de 32 Go de mémoire interne et alternez entre MP3 et Bluetooth 5.4. Em…" at bounding box center [641, 336] width 260 height 33
click at [759, 320] on p "Profitez de 32 Go de mémoire interne et alternez entre MP3 et Bluetooth 5.4. Em…" at bounding box center [641, 336] width 260 height 33
drag, startPoint x: 720, startPoint y: 304, endPoint x: 780, endPoint y: 305, distance: 60.8
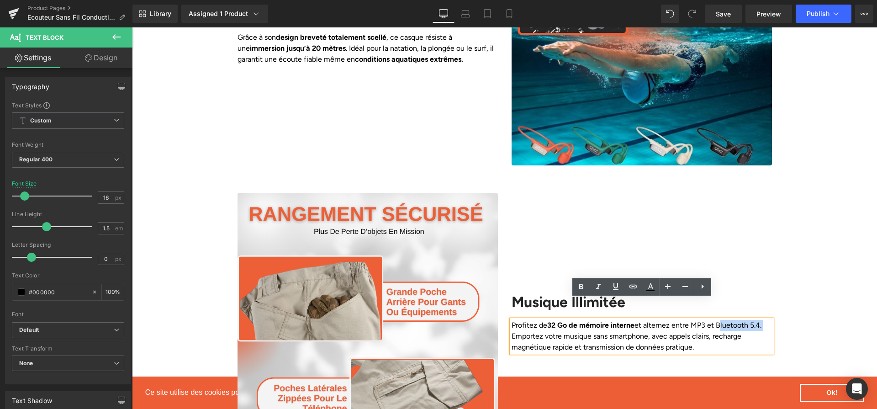
click at [780, 305] on div "Image Musique Illimitée Heading Profitez de 32 Go de mémoire interne et alterne…" at bounding box center [504, 323] width 745 height 260
click at [583, 285] on icon at bounding box center [580, 286] width 11 height 11
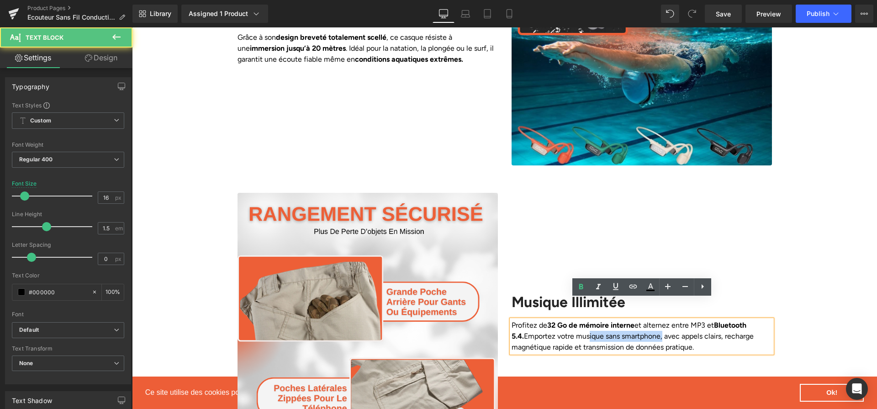
drag, startPoint x: 647, startPoint y: 316, endPoint x: 572, endPoint y: 316, distance: 74.4
click at [572, 320] on p "Profitez de 32 Go de mémoire interne et alternez entre MP3 et Bluetooth 5.4. Em…" at bounding box center [641, 336] width 260 height 33
drag, startPoint x: 669, startPoint y: 317, endPoint x: 684, endPoint y: 326, distance: 16.8
click at [684, 326] on p "Profitez de 32 Go de mémoire interne et alternez entre MP3 et Bluetooth 5.4. Em…" at bounding box center [641, 336] width 260 height 33
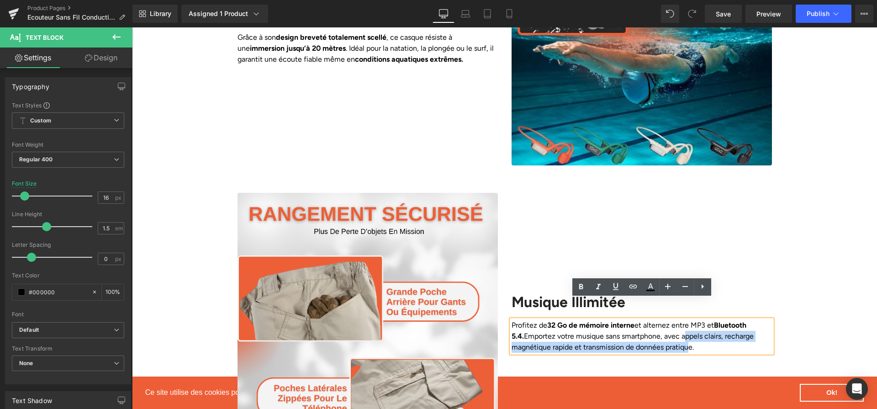
click at [711, 320] on p "Profitez de 32 Go de mémoire interne et alternez entre MP3 et Bluetooth 5.4. Em…" at bounding box center [641, 336] width 260 height 33
drag, startPoint x: 714, startPoint y: 316, endPoint x: 574, endPoint y: 328, distance: 141.2
click at [574, 328] on p "Profitez de 32 Go de mémoire interne et alternez entre MP3 et Bluetooth 5.4. Em…" at bounding box center [641, 336] width 260 height 33
click at [580, 290] on icon at bounding box center [580, 286] width 11 height 11
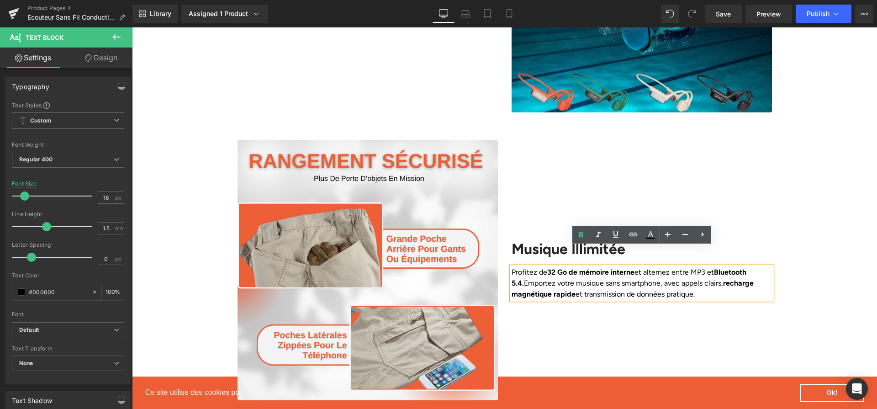
scroll to position [1105, 0]
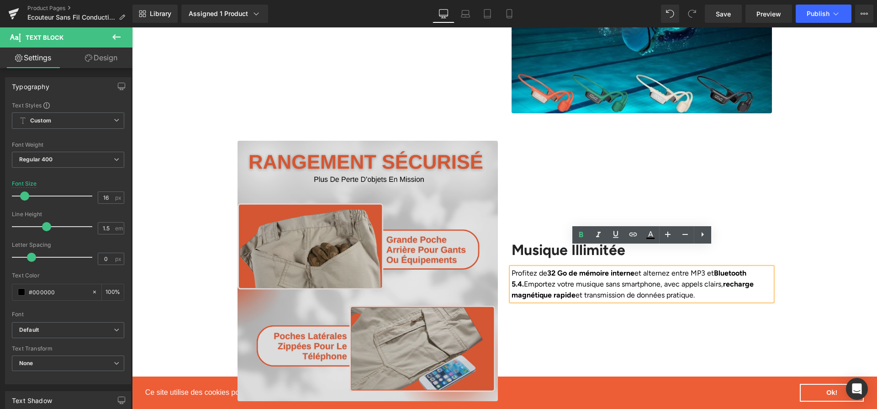
click at [419, 195] on img at bounding box center [367, 271] width 260 height 260
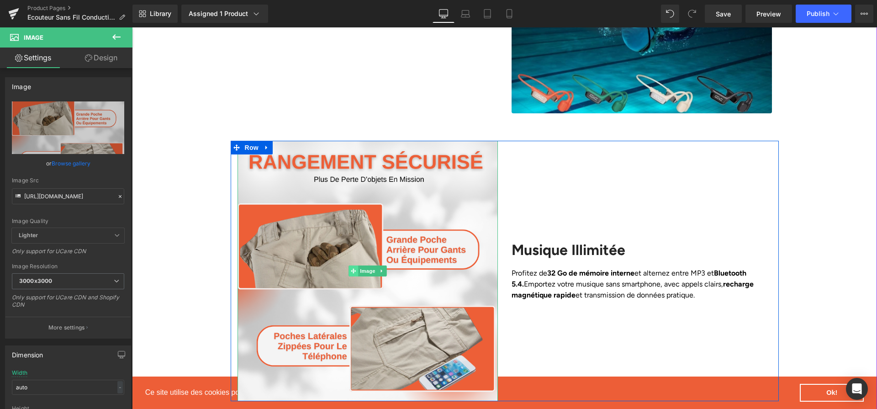
click at [352, 268] on icon at bounding box center [353, 270] width 5 height 5
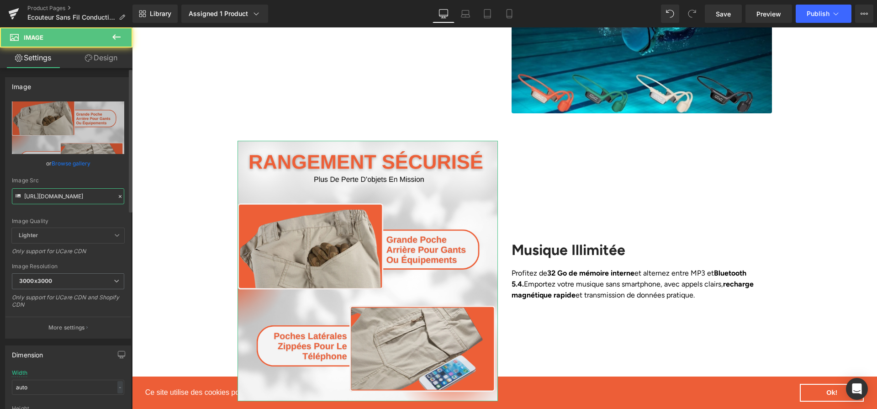
click at [82, 202] on input "https://cdn.shopify.com/s/files/1/0617/1757/7911/files/2_18a2ff4e-882b-45b7-b35…" at bounding box center [68, 196] width 112 height 16
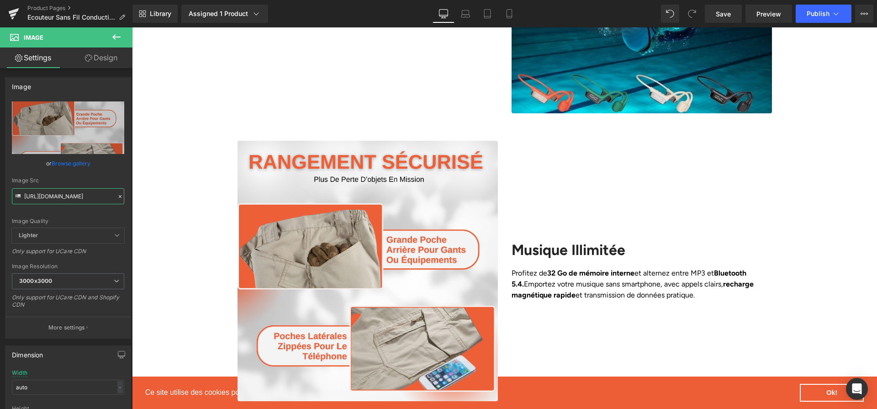
paste input "2aaf9e12-3809-48e4-b956-208c763f65af.png?v=1758276960"
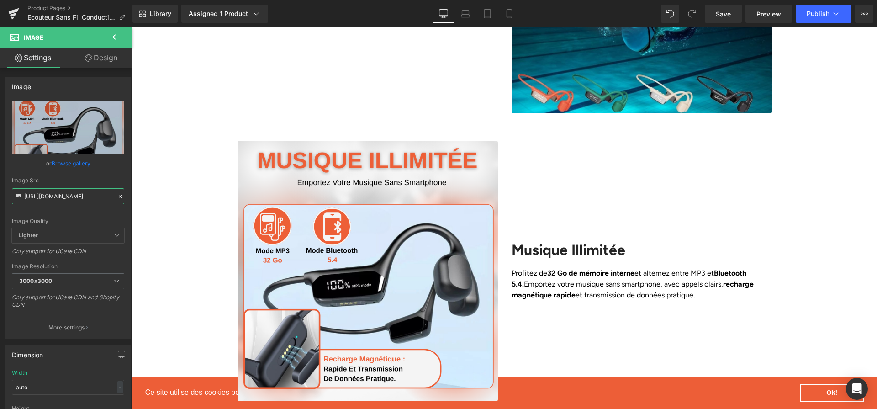
type input "https://cdn.shopify.com/s/files/1/0617/1757/7911/files/2_2aaf9e12-3809-48e4-b95…"
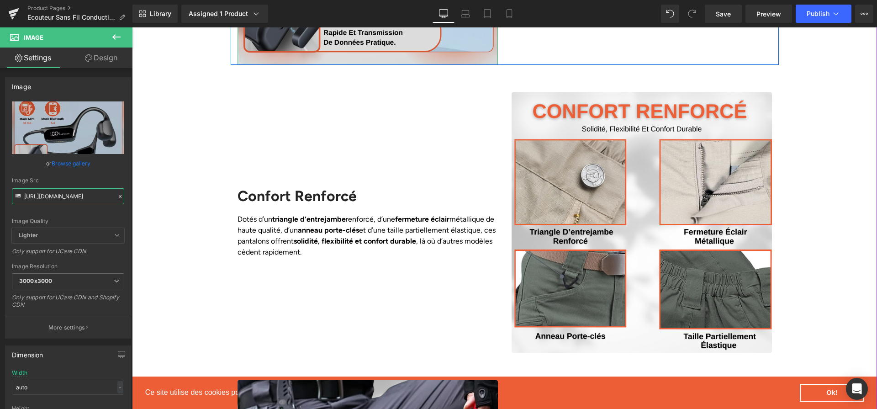
scroll to position [1465, 0]
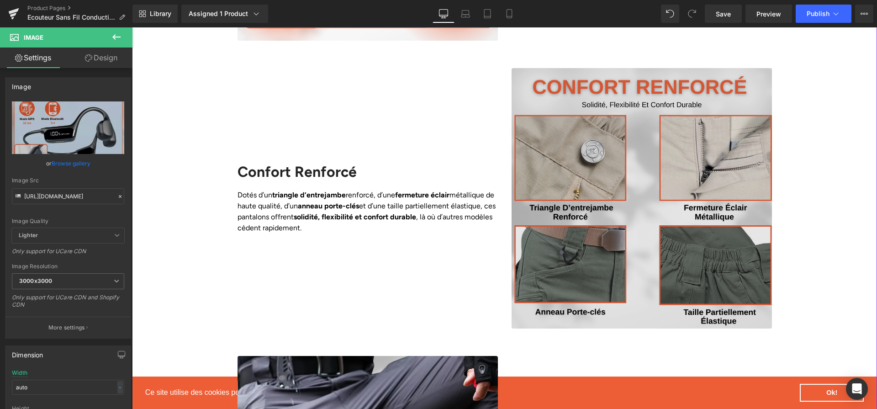
click at [598, 187] on img at bounding box center [641, 198] width 260 height 260
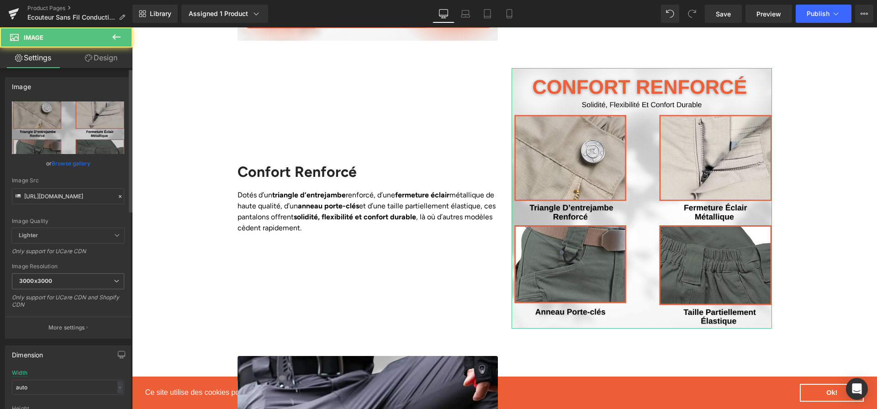
click at [15, 195] on icon at bounding box center [18, 197] width 10 height 10
click at [55, 195] on input "https://cdn.shopify.com/s/files/1/0617/1757/7911/files/3_61314149-ef72-44f6-b9f…" at bounding box center [68, 196] width 112 height 16
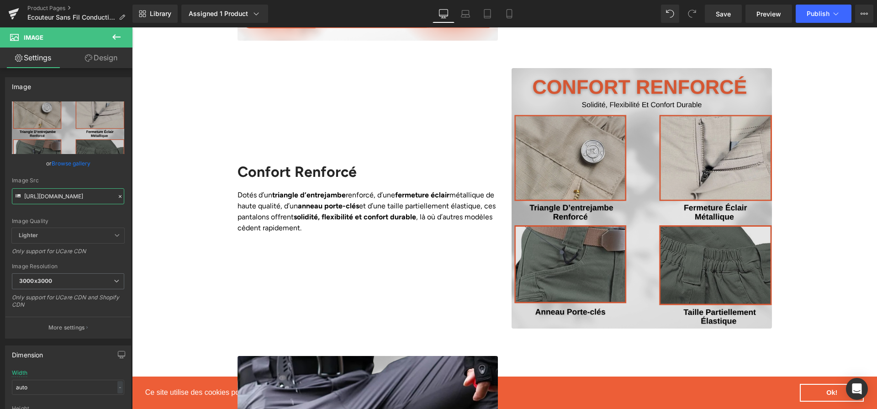
paste input "15600be2-febd-4458-a3c1-3276d0541bd3.png?v=1758276960"
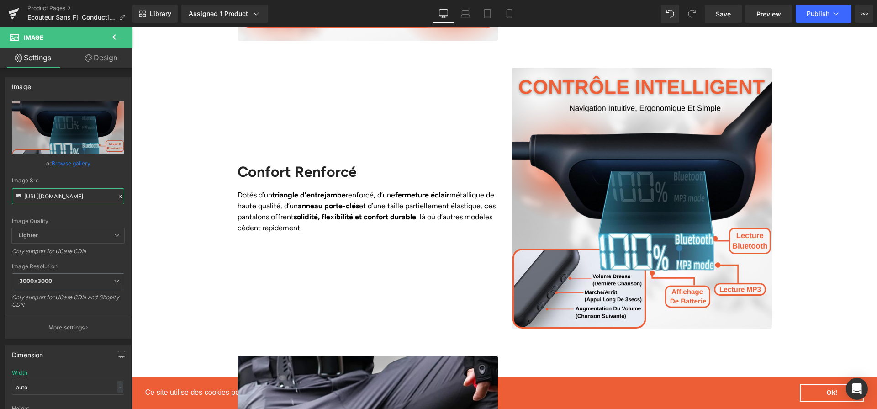
type input "https://cdn.shopify.com/s/files/1/0617/1757/7911/files/3_15600be2-febd-4458-a3c…"
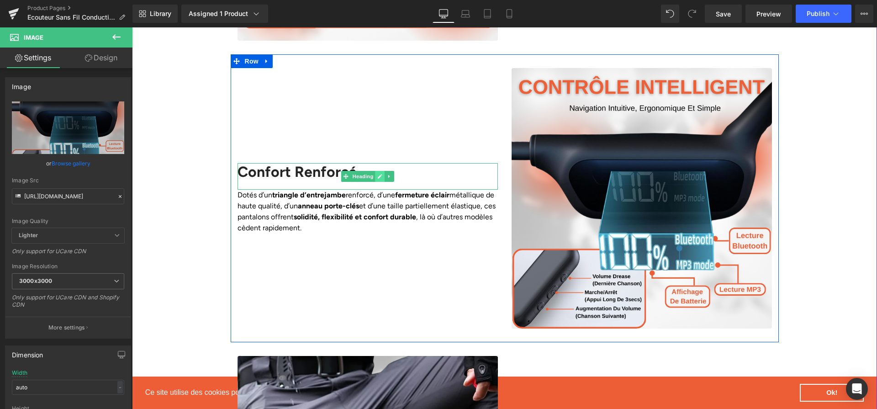
click at [378, 171] on link at bounding box center [380, 176] width 10 height 11
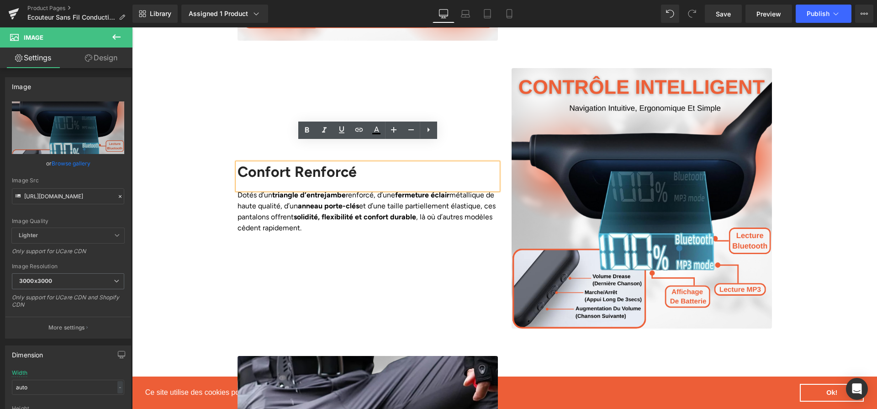
click at [355, 163] on h2 "Confort Renforcé" at bounding box center [367, 171] width 260 height 17
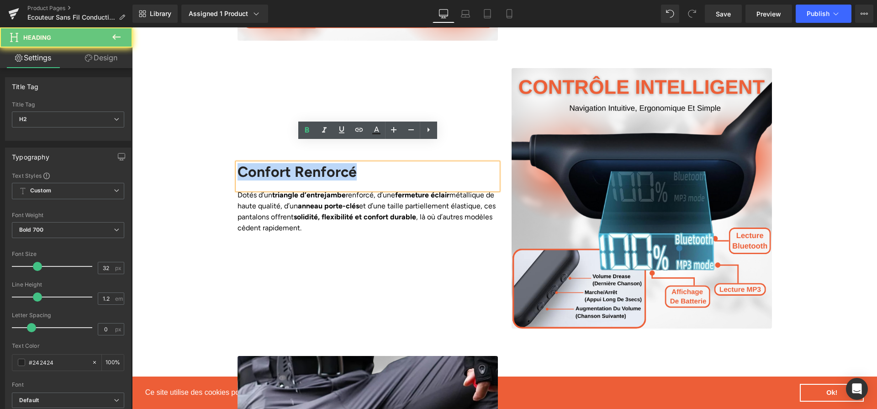
click at [355, 163] on h2 "Confort Renforcé" at bounding box center [367, 171] width 260 height 17
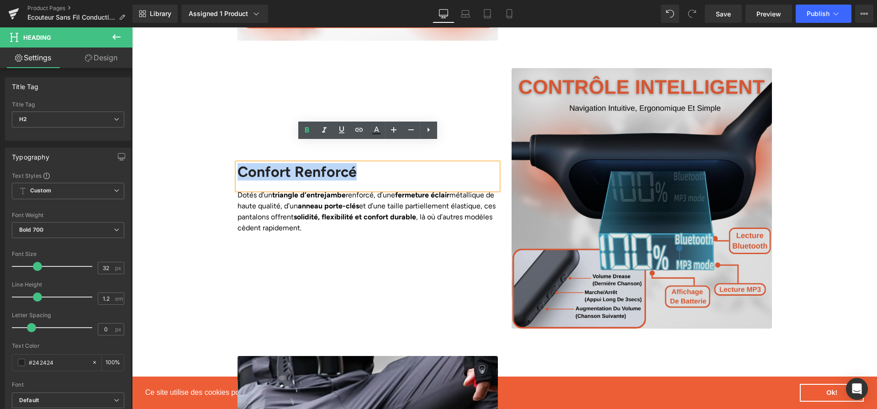
paste div
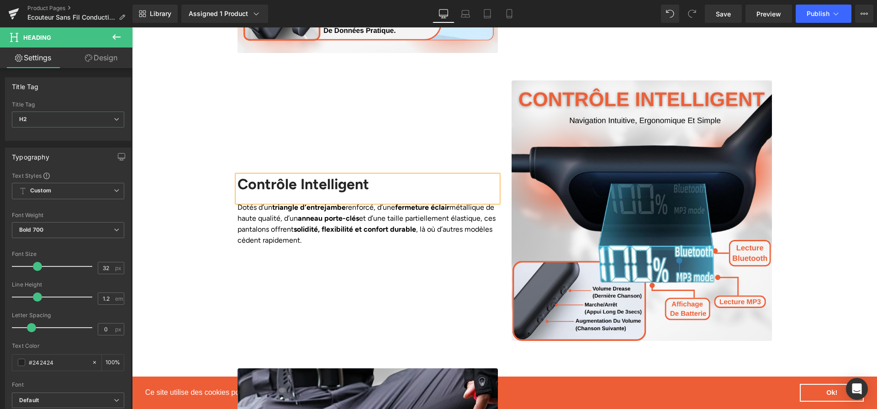
scroll to position [1446, 0]
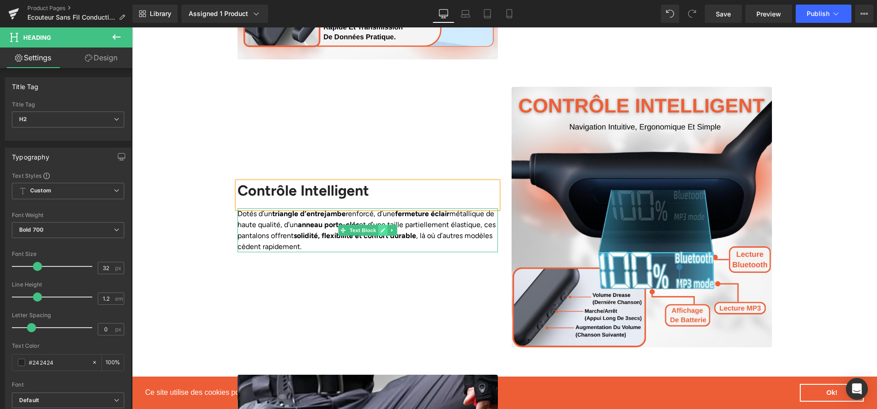
click at [385, 228] on icon at bounding box center [382, 230] width 5 height 5
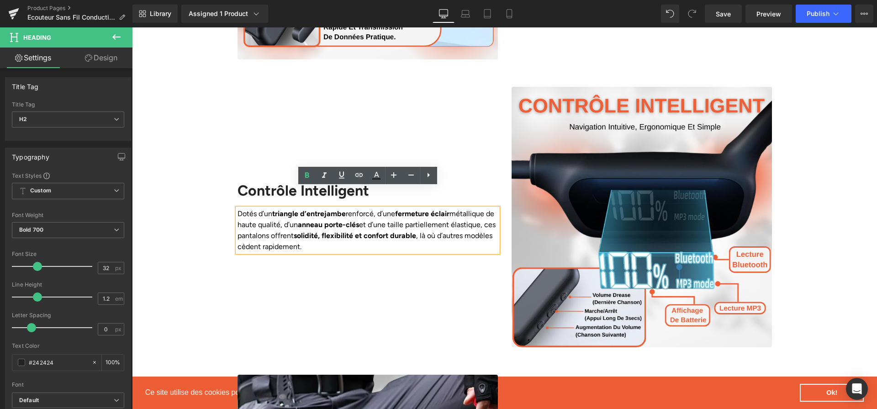
click at [385, 208] on p "Dotés d’un triangle d’entrejambe renforcé, d’une fermeture éclair métallique de…" at bounding box center [367, 230] width 260 height 44
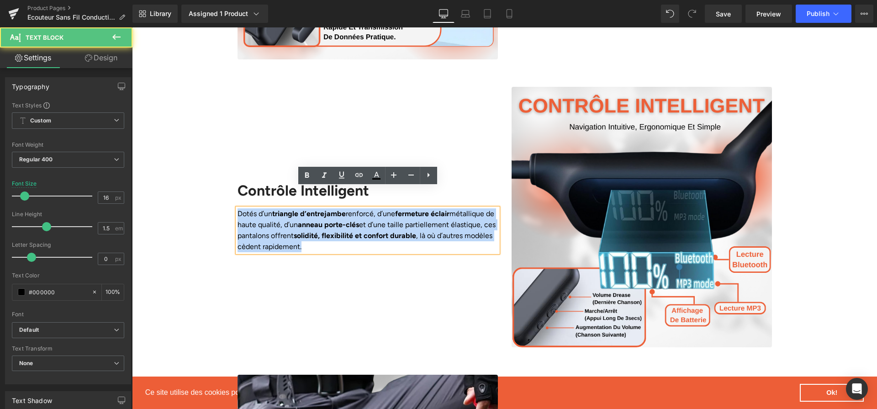
click at [385, 208] on p "Dotés d’un triangle d’entrejambe renforcé, d’une fermeture éclair métallique de…" at bounding box center [367, 230] width 260 height 44
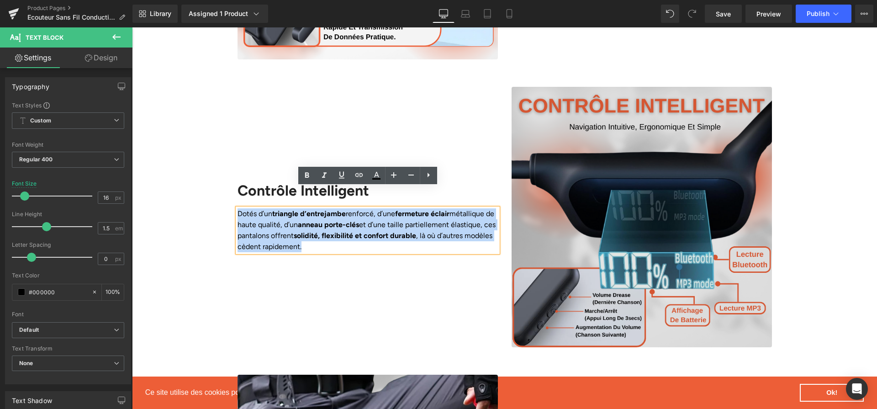
paste div
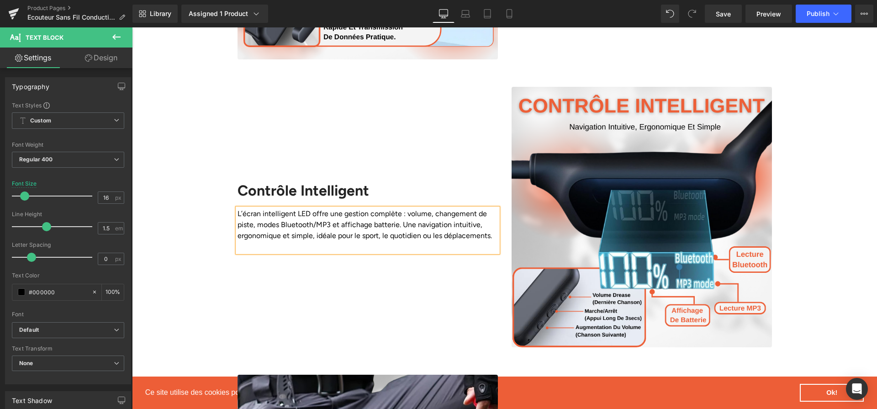
scroll to position [1452, 0]
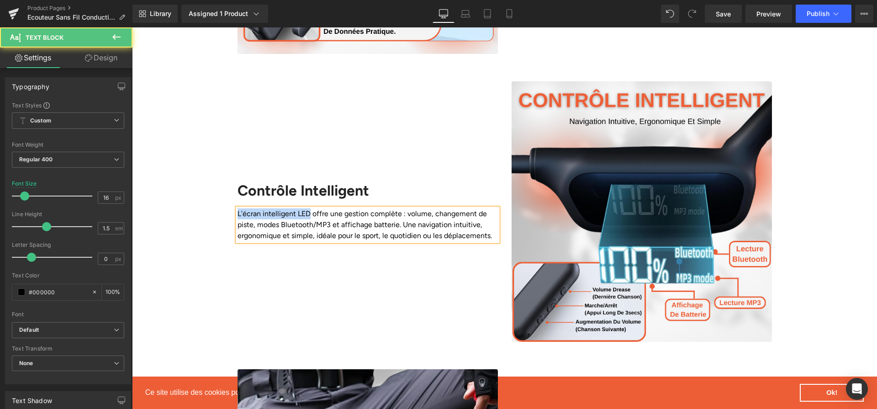
drag, startPoint x: 309, startPoint y: 192, endPoint x: 208, endPoint y: 187, distance: 101.5
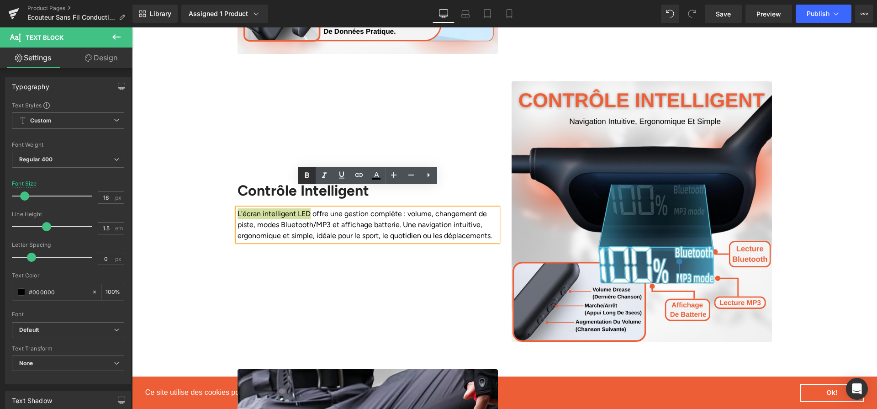
click at [308, 180] on icon at bounding box center [306, 175] width 11 height 11
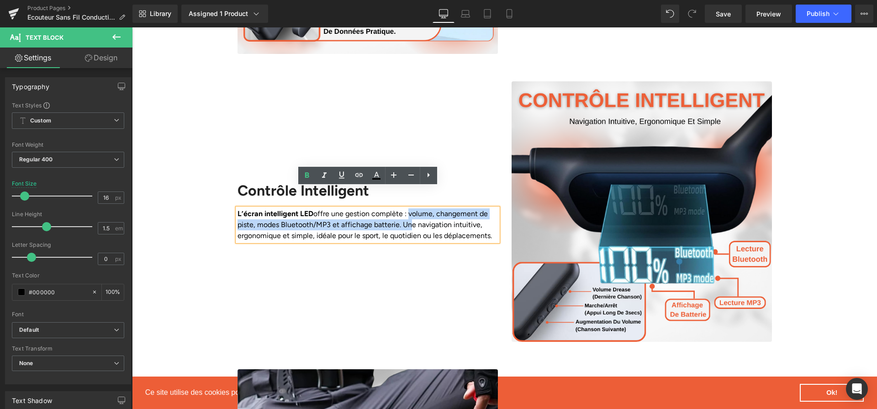
drag, startPoint x: 407, startPoint y: 193, endPoint x: 403, endPoint y: 205, distance: 13.0
click at [403, 208] on p "L’écran intelligent LED offre une gestion complète : volume, changement de pist…" at bounding box center [367, 224] width 260 height 33
click at [401, 208] on p "L’écran intelligent LED offre une gestion complète : volume, changement de pist…" at bounding box center [367, 224] width 260 height 33
drag, startPoint x: 257, startPoint y: 204, endPoint x: 344, endPoint y: 205, distance: 87.7
click at [344, 208] on p "L’écran intelligent LED offre une gestion complète : volume, changement de pist…" at bounding box center [367, 224] width 260 height 33
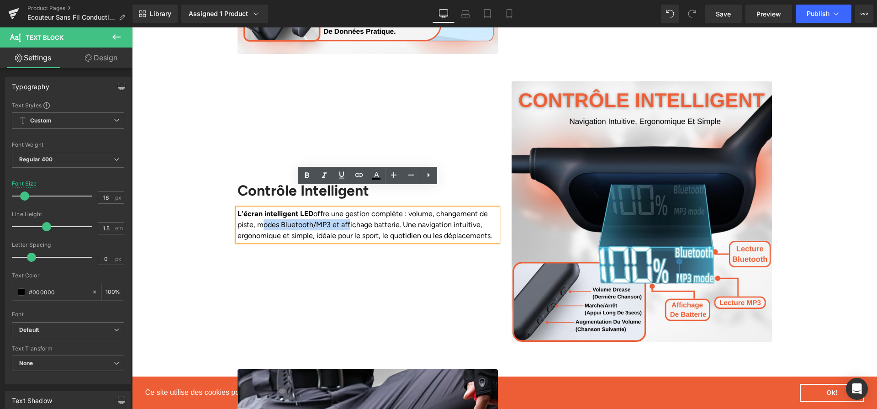
click at [344, 208] on p "L’écran intelligent LED offre une gestion complète : volume, changement de pist…" at bounding box center [367, 224] width 260 height 33
drag, startPoint x: 337, startPoint y: 203, endPoint x: 394, endPoint y: 206, distance: 56.7
click at [394, 208] on p "L’écran intelligent LED offre une gestion complète : volume, changement de pist…" at bounding box center [367, 224] width 260 height 33
click at [309, 177] on icon at bounding box center [306, 175] width 11 height 11
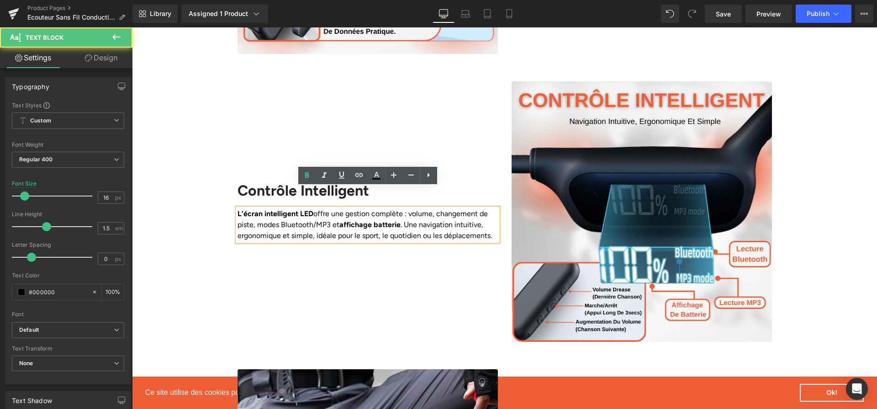
click at [413, 208] on p "L’écran intelligent LED offre une gestion complète : volume, changement de pist…" at bounding box center [367, 224] width 260 height 33
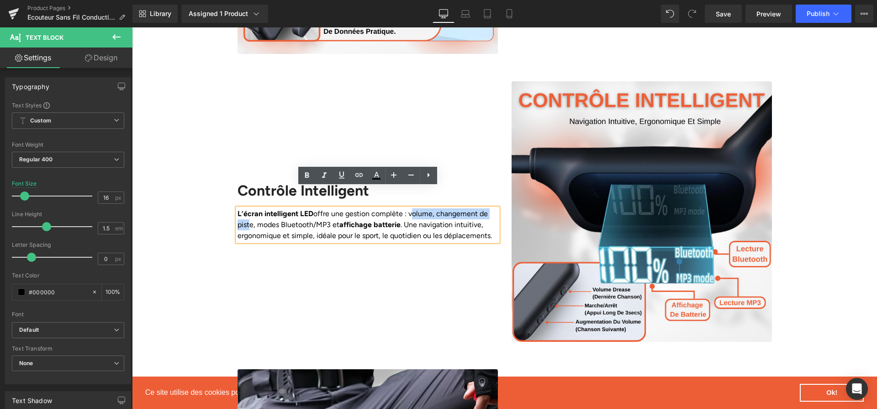
drag, startPoint x: 410, startPoint y: 193, endPoint x: 247, endPoint y: 205, distance: 163.9
click at [247, 208] on p "L’écran intelligent LED offre une gestion complète : volume, changement de pist…" at bounding box center [367, 224] width 260 height 33
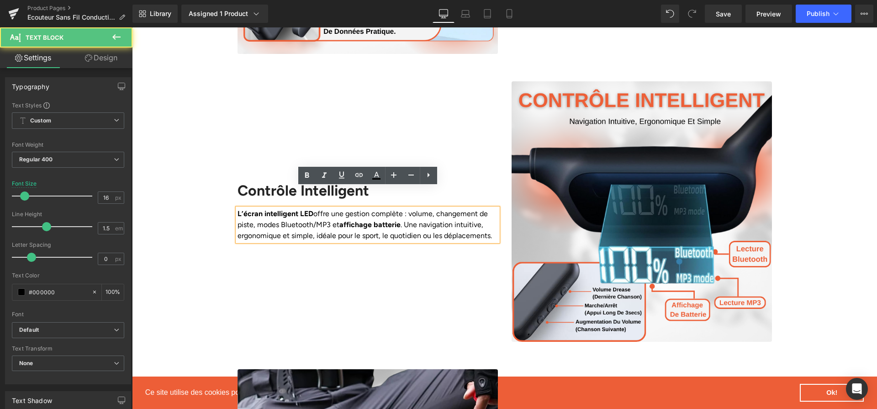
click at [349, 221] on p "L’écran intelligent LED offre une gestion complète : volume, changement de pist…" at bounding box center [367, 224] width 260 height 33
drag, startPoint x: 336, startPoint y: 203, endPoint x: 400, endPoint y: 204, distance: 63.9
click at [400, 208] on p "L’écran intelligent LED offre une gestion complète : volume, changement de pist…" at bounding box center [367, 224] width 260 height 33
drag, startPoint x: 400, startPoint y: 204, endPoint x: 337, endPoint y: 208, distance: 62.7
click at [337, 208] on p "L’écran intelligent LED offre une gestion complète : volume, changement de pist…" at bounding box center [367, 224] width 260 height 33
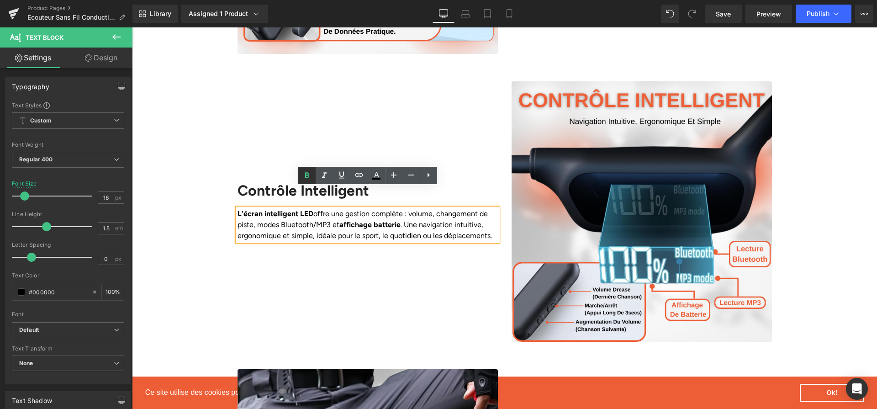
click at [308, 179] on icon at bounding box center [306, 175] width 11 height 11
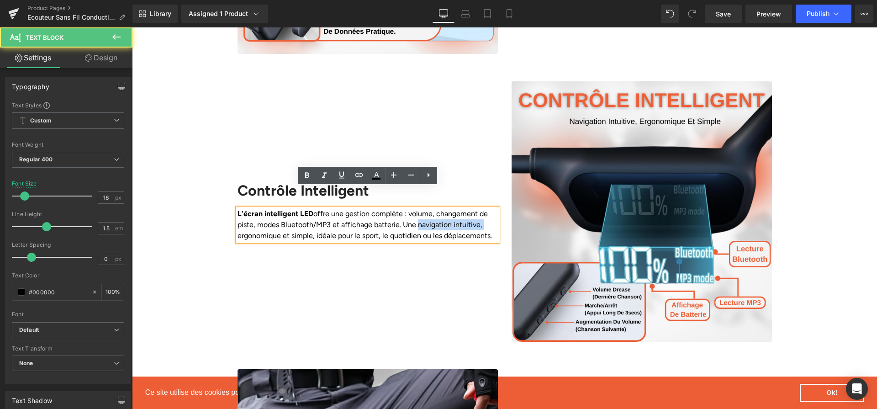
drag, startPoint x: 412, startPoint y: 204, endPoint x: 482, endPoint y: 209, distance: 69.6
click at [482, 209] on p "L’écran intelligent LED offre une gestion complète : volume, changement de pist…" at bounding box center [367, 224] width 260 height 33
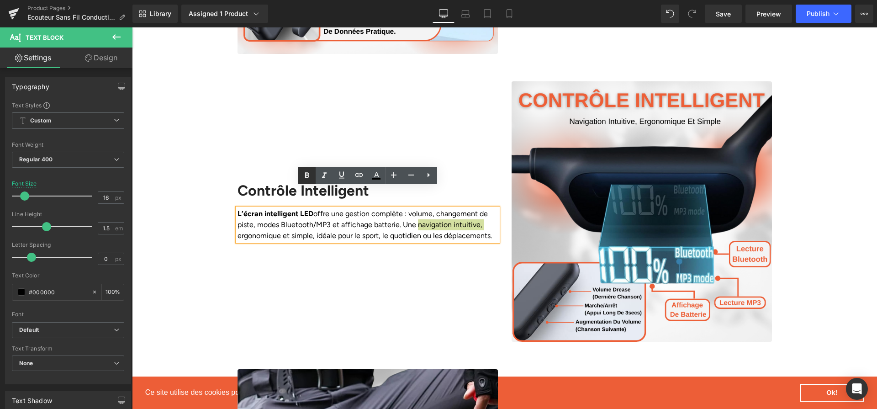
click at [311, 174] on icon at bounding box center [306, 175] width 11 height 11
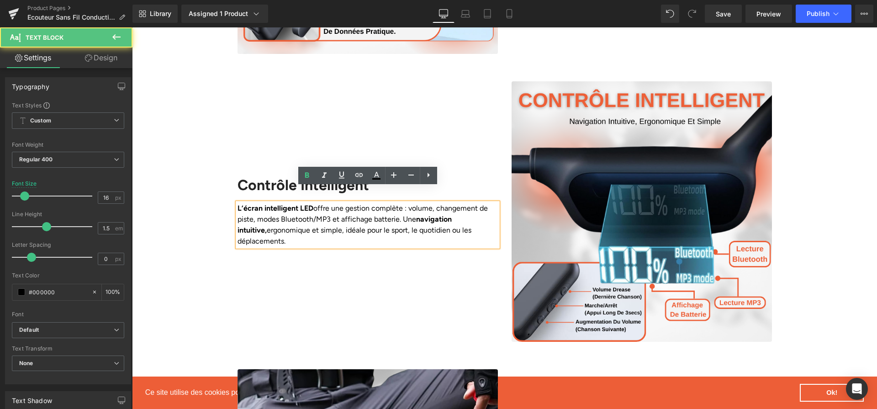
drag, startPoint x: 310, startPoint y: 216, endPoint x: 236, endPoint y: 215, distance: 74.0
click at [237, 215] on div "L’écran intelligent LED offre une gestion complète : volume, changement de pist…" at bounding box center [367, 225] width 260 height 44
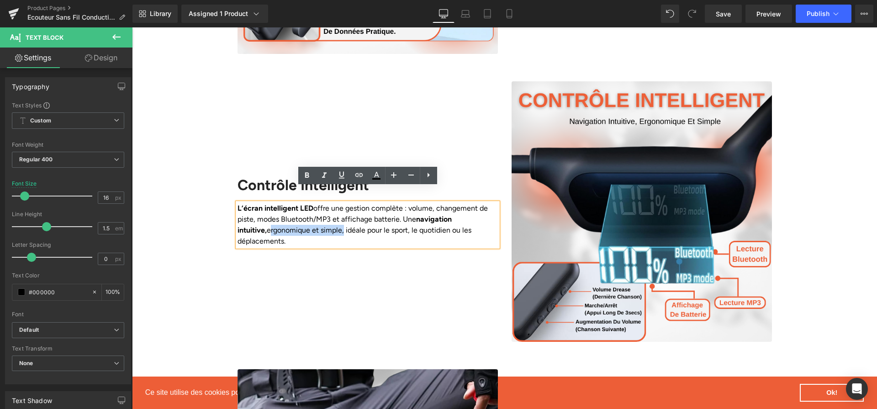
drag, startPoint x: 237, startPoint y: 215, endPoint x: 311, endPoint y: 220, distance: 73.7
click at [311, 220] on p "L’écran intelligent LED offre une gestion complète : volume, changement de pist…" at bounding box center [367, 225] width 260 height 44
click at [310, 179] on icon at bounding box center [306, 175] width 11 height 11
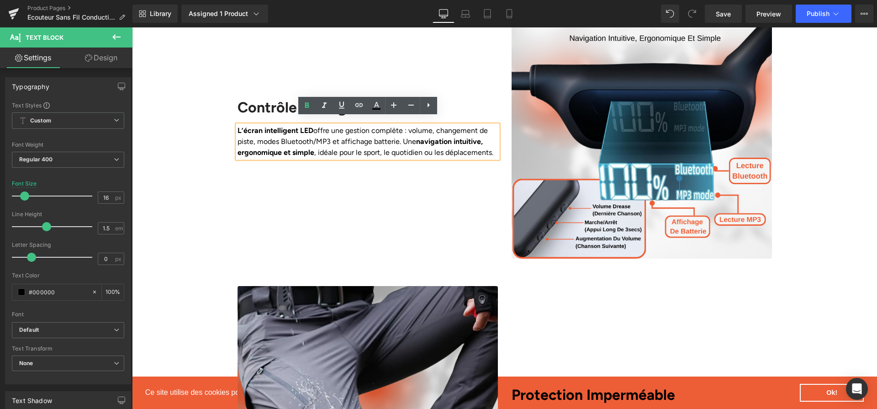
scroll to position [1666, 0]
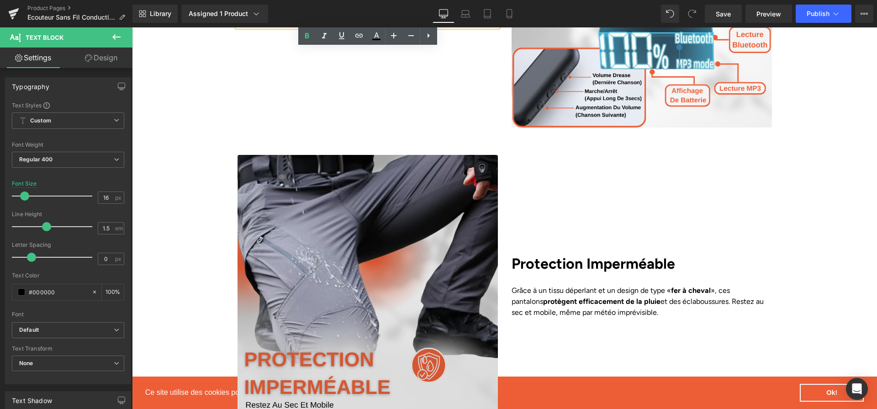
click at [376, 234] on img at bounding box center [367, 285] width 260 height 260
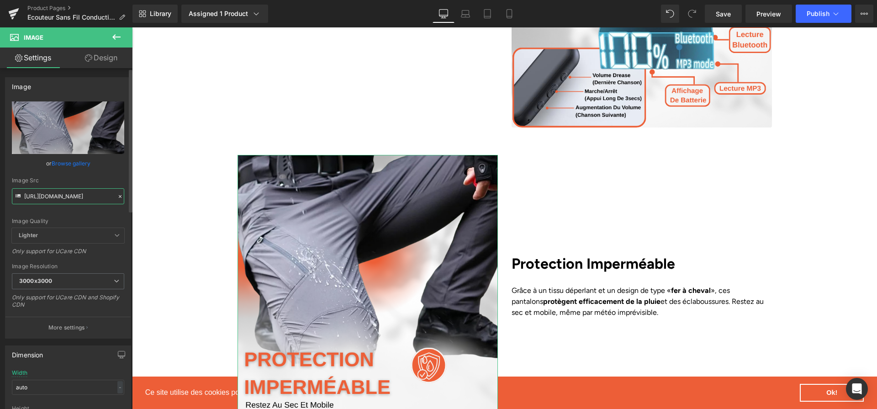
click at [61, 192] on input "https://cdn.shopify.com/s/files/1/0617/1757/7911/files/4_bccff1e9-dac5-43a6-9e2…" at bounding box center [68, 196] width 112 height 16
paste input "2fbab69d-9eae-418b-ba83-3a5d033fdb75.png?v=1758276960"
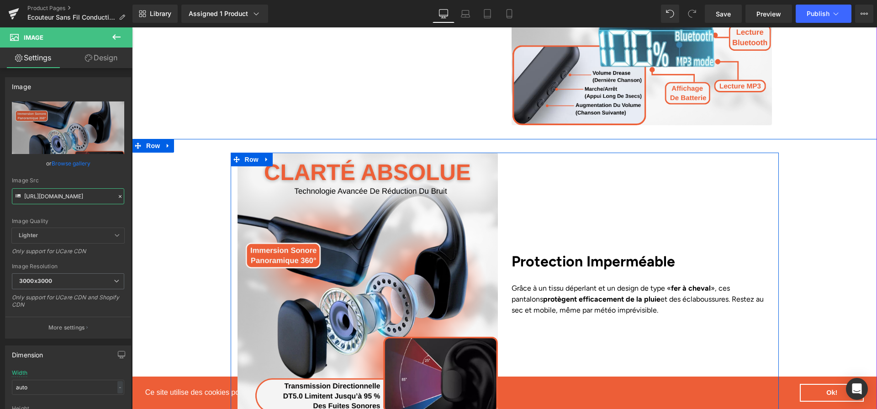
scroll to position [1720, 0]
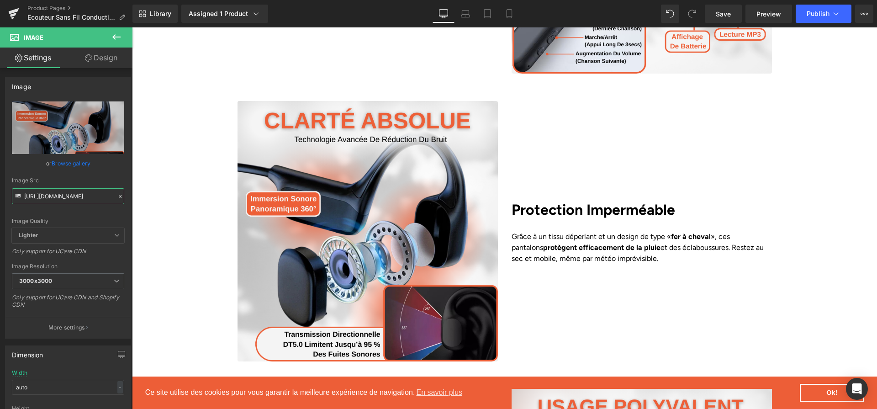
type input "https://cdn.shopify.com/s/files/1/0617/1757/7911/files/4_2fbab69d-9eae-418b-ba8…"
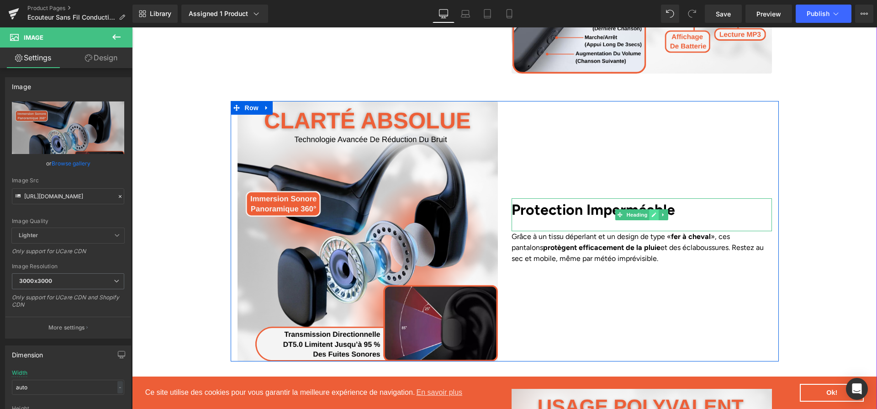
click at [649, 209] on link at bounding box center [654, 214] width 10 height 11
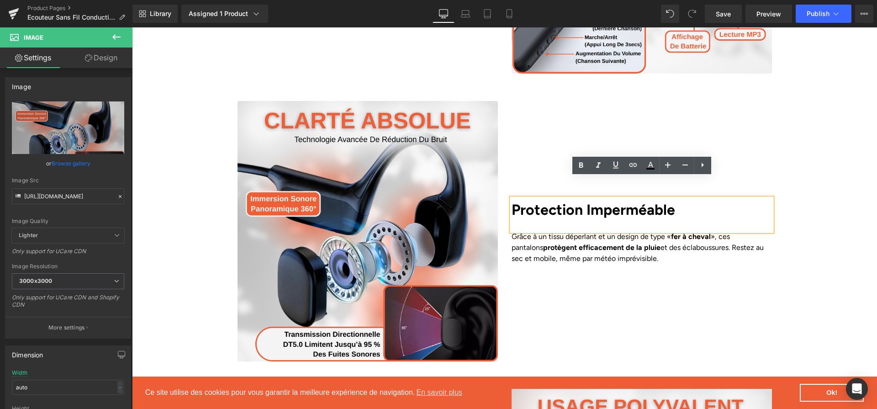
click at [649, 201] on b "Protection Imperméable" at bounding box center [592, 209] width 163 height 17
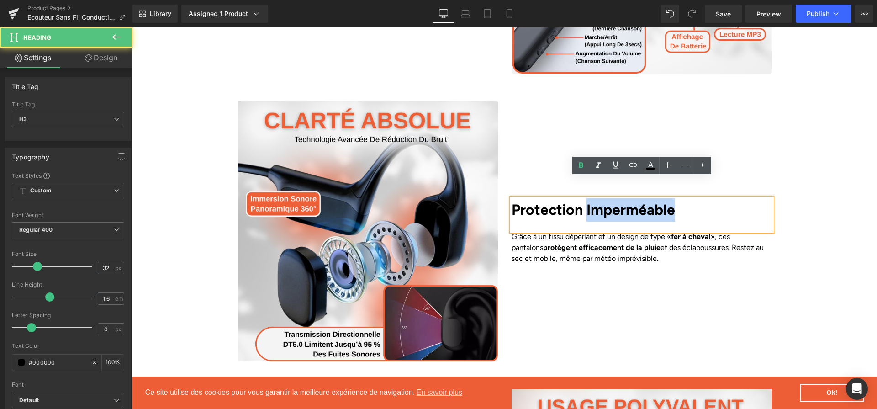
click at [649, 201] on b "Protection Imperméable" at bounding box center [592, 209] width 163 height 17
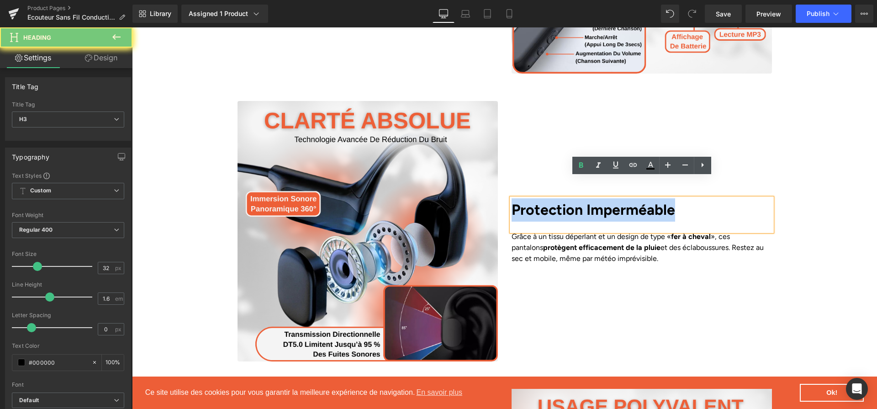
click at [649, 201] on b "Protection Imperméable" at bounding box center [592, 209] width 163 height 17
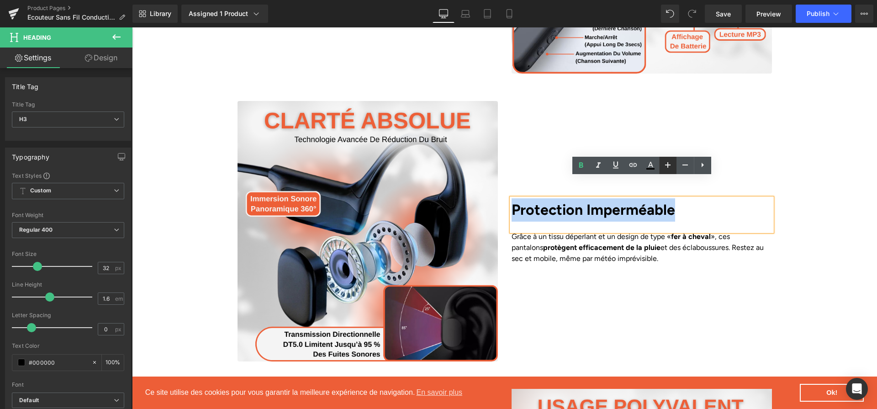
paste div
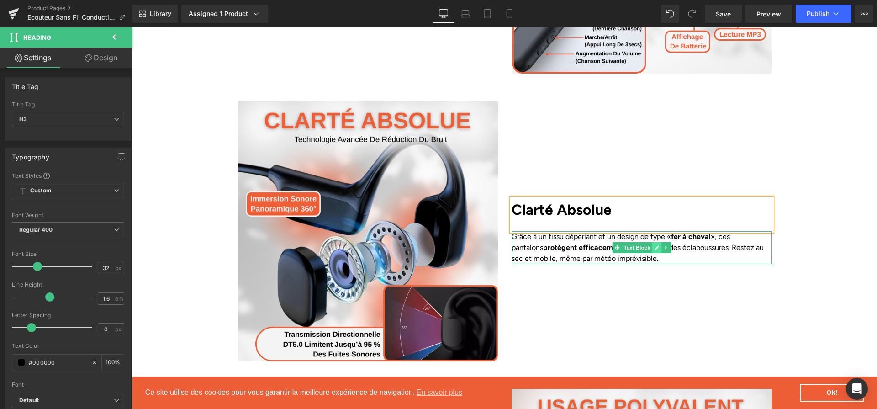
click at [653, 242] on link at bounding box center [657, 247] width 10 height 11
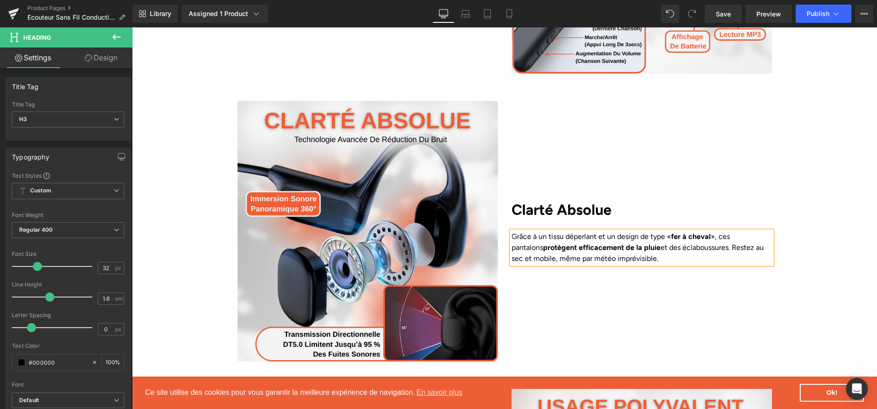
click at [653, 231] on p "Grâce à un tissu déperlant et un design de type « fer à cheval », ces pantalons…" at bounding box center [641, 247] width 260 height 33
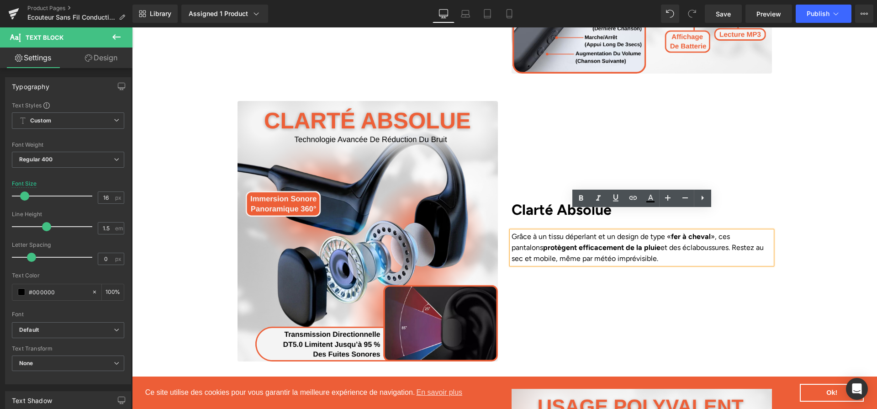
paste div
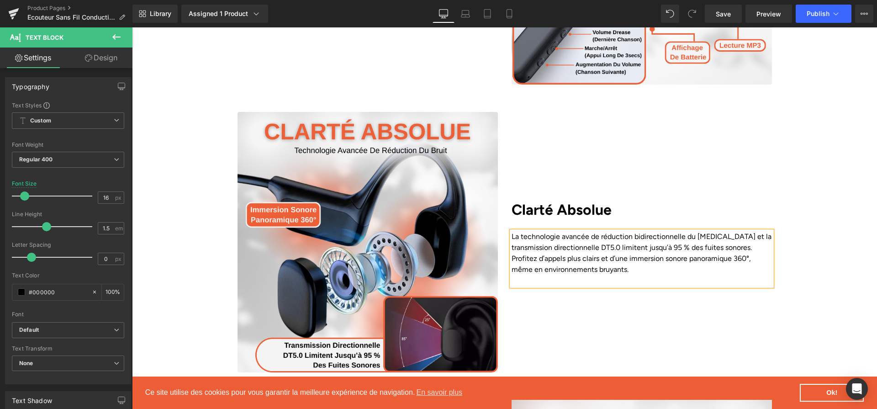
scroll to position [1714, 0]
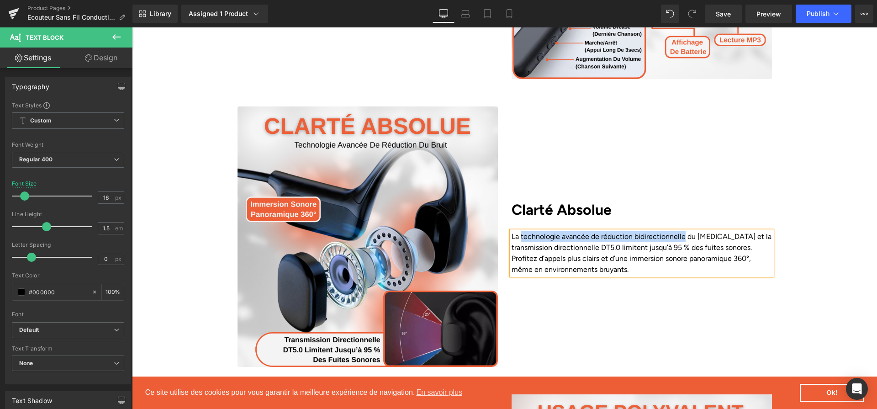
drag, startPoint x: 521, startPoint y: 215, endPoint x: 680, endPoint y: 218, distance: 158.9
click at [680, 231] on p "La technologie avancée de réduction bidirectionnelle du bruit et la transmissio…" at bounding box center [641, 253] width 260 height 44
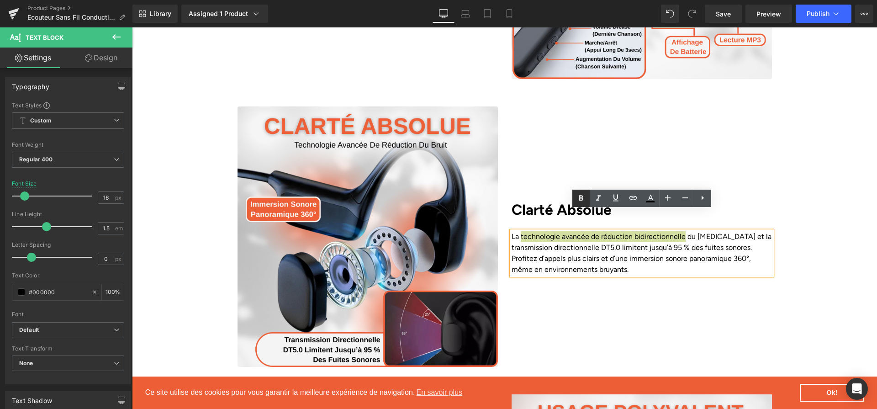
click at [581, 197] on icon at bounding box center [581, 197] width 4 height 5
drag, startPoint x: 511, startPoint y: 226, endPoint x: 618, endPoint y: 227, distance: 106.9
click at [618, 231] on p "La technologie avancée de réduction bidirectionnelle du bruit et la transmissio…" at bounding box center [641, 253] width 260 height 44
click at [576, 196] on icon at bounding box center [580, 198] width 11 height 11
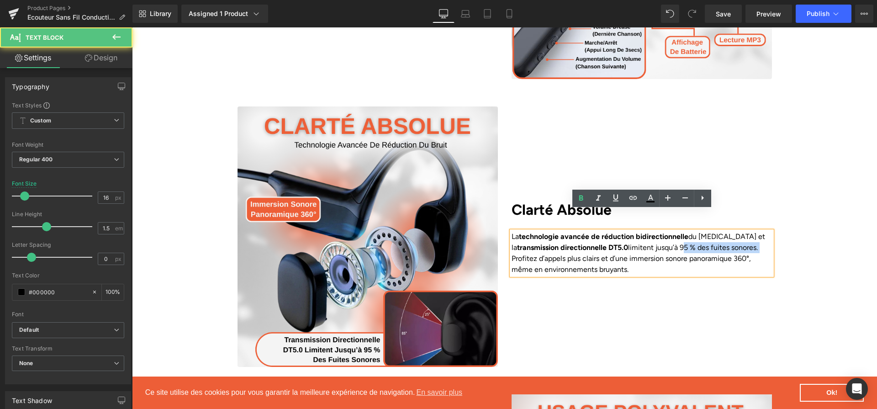
drag, startPoint x: 682, startPoint y: 227, endPoint x: 774, endPoint y: 229, distance: 92.3
click at [774, 229] on div "Clarté Absolue Heading La technologie avancée de réduction bidirectionnelle du …" at bounding box center [642, 236] width 274 height 260
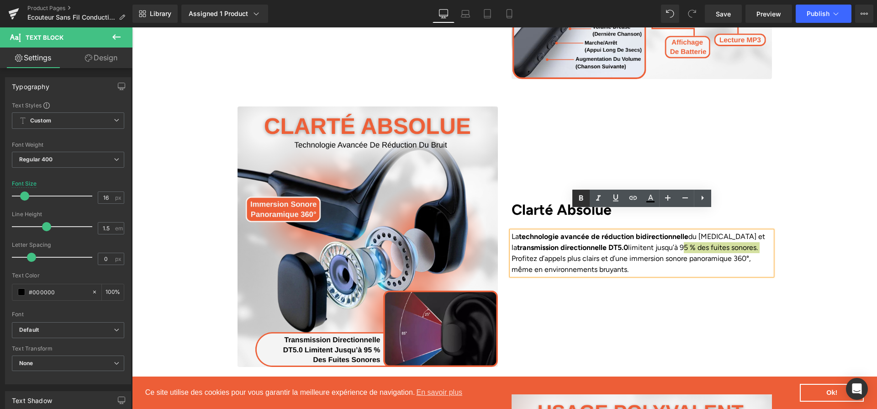
click at [578, 195] on icon at bounding box center [580, 198] width 11 height 11
drag, startPoint x: 748, startPoint y: 240, endPoint x: 630, endPoint y: 234, distance: 117.9
click at [630, 234] on p "La technologie avancée de réduction bidirectionnelle du bruit et la transmissio…" at bounding box center [641, 253] width 260 height 44
click at [585, 197] on icon at bounding box center [580, 198] width 11 height 11
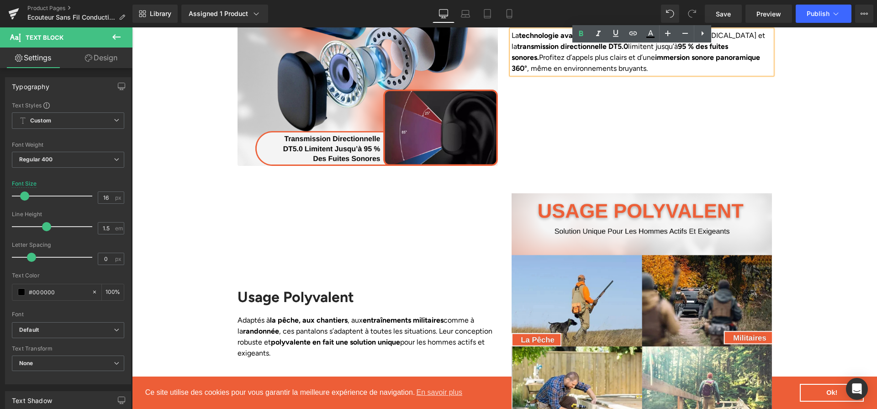
scroll to position [1954, 0]
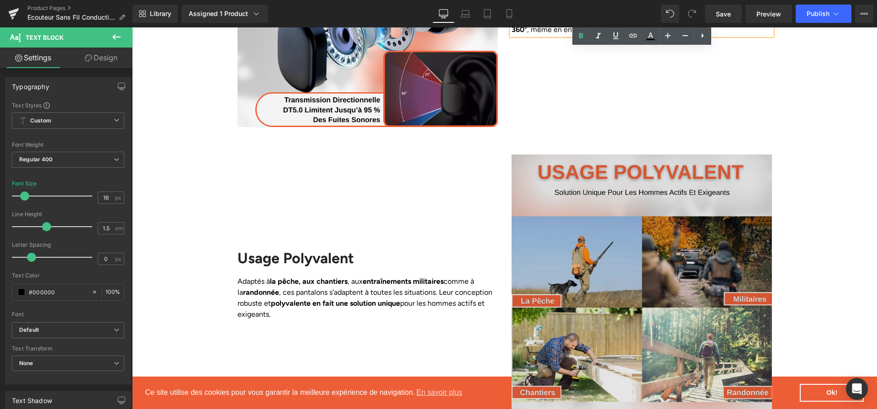
click at [607, 313] on img at bounding box center [641, 284] width 260 height 260
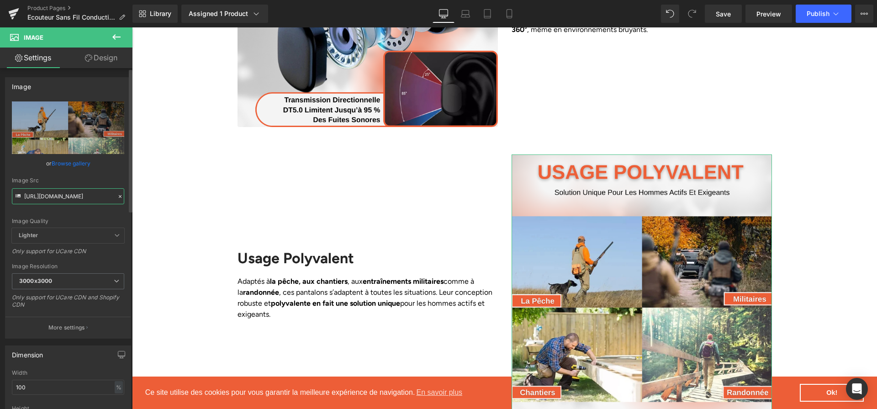
click at [40, 195] on input "https://cdn.shopify.com/s/files/1/0617/1757/7911/files/5_d0a5f33c-f855-4d20-be6…" at bounding box center [68, 196] width 112 height 16
click at [41, 195] on input "https://cdn.shopify.com/s/files/1/0617/1757/7911/files/5_d0a5f33c-f855-4d20-be6…" at bounding box center [68, 196] width 112 height 16
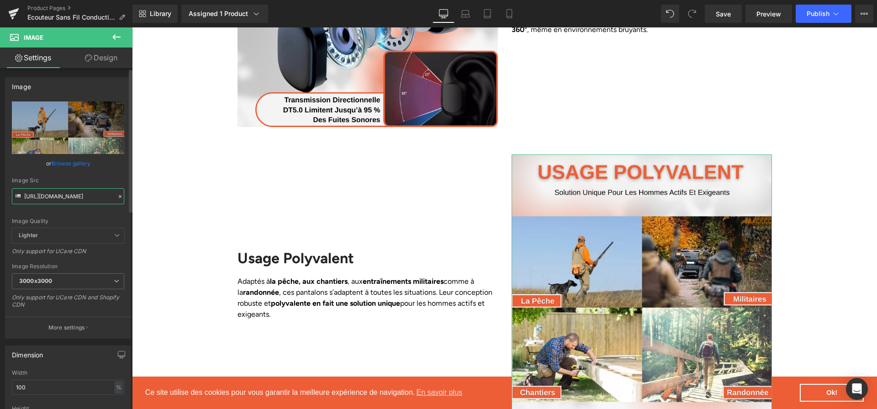
paste input "8aa05ea-ef37-47b2-afa8-e2c4b597683a.png?v=1758276960"
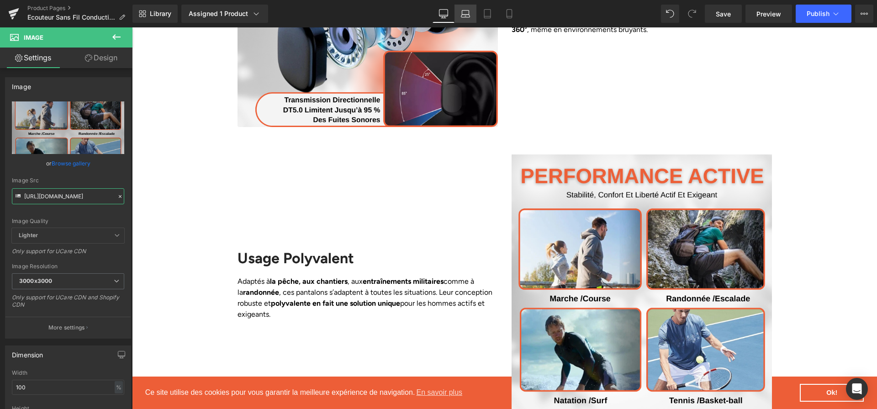
type input "https://cdn.shopify.com/s/files/1/0617/1757/7911/files/5_d8aa05ea-ef37-47b2-afa…"
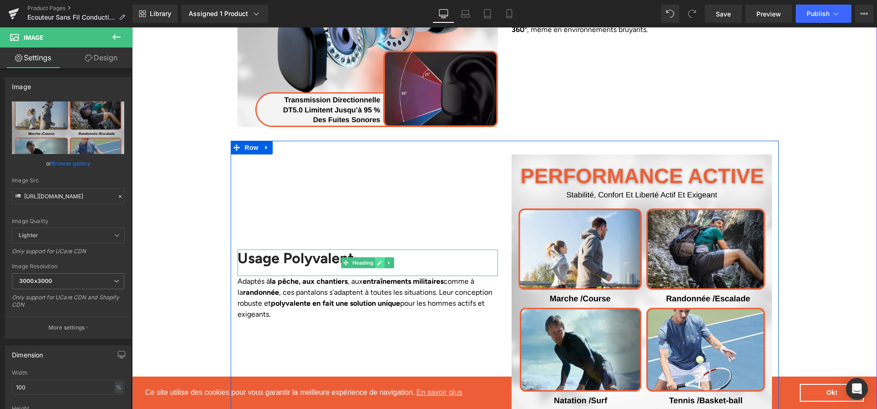
click at [379, 260] on icon at bounding box center [380, 262] width 5 height 5
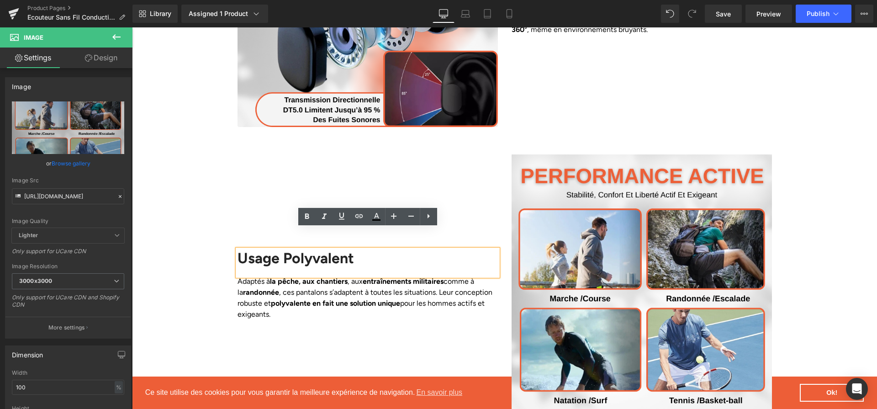
click at [291, 249] on div "Usage Polyvalent" at bounding box center [367, 262] width 260 height 26
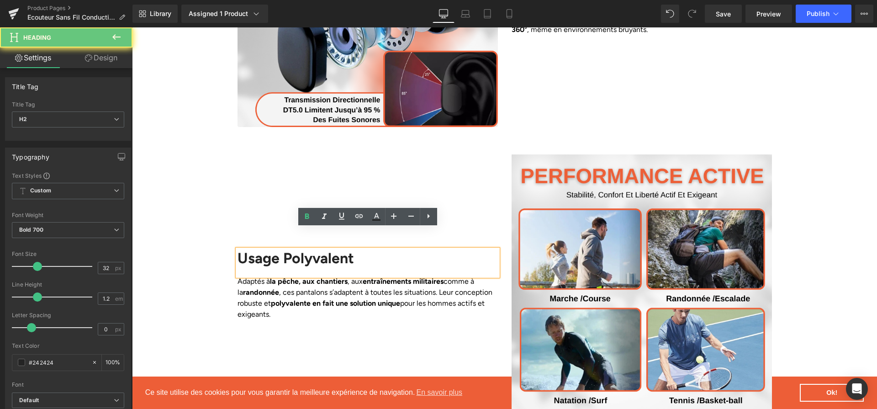
click at [291, 249] on div "Usage Polyvalent" at bounding box center [367, 262] width 260 height 26
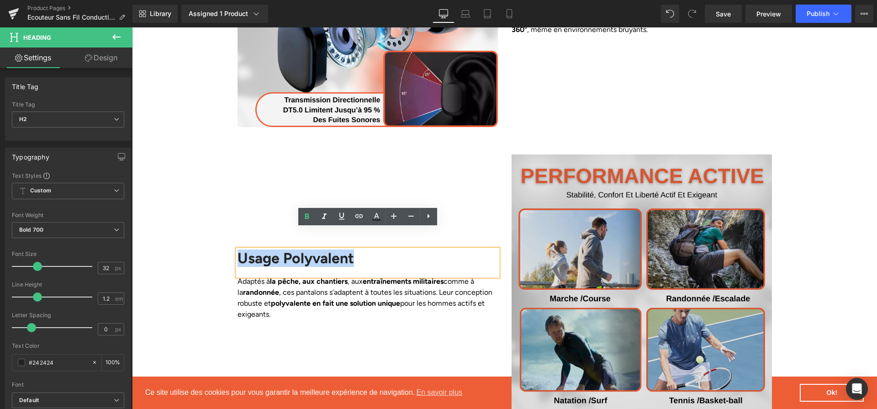
paste div
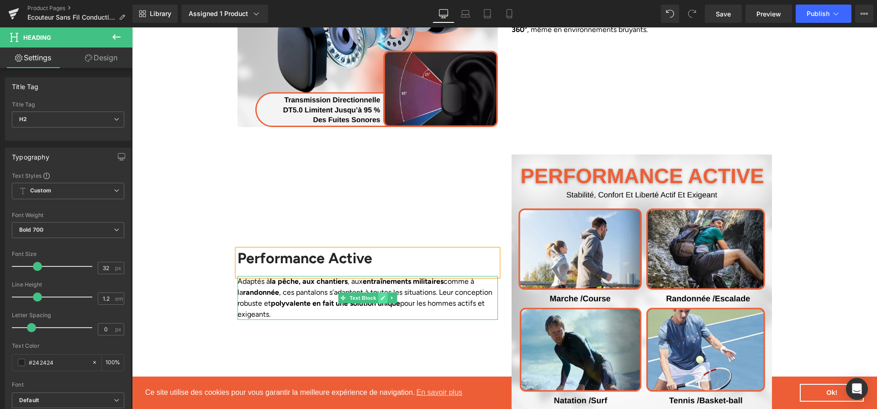
click at [384, 295] on icon at bounding box center [382, 297] width 5 height 5
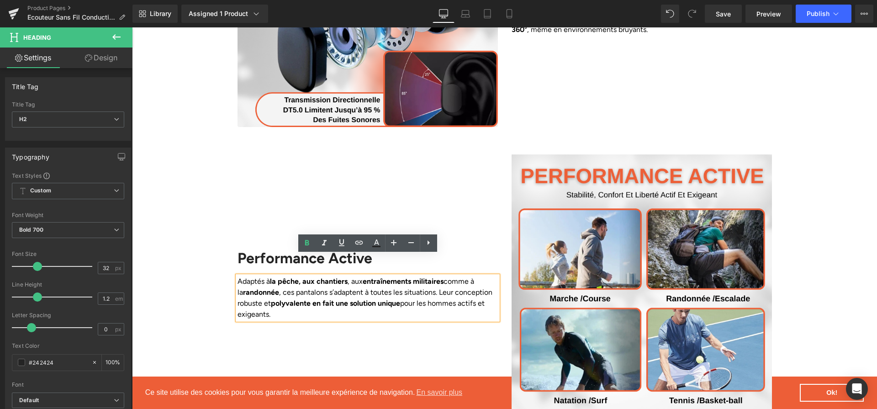
click at [384, 299] on strong "polyvalente en fait une solution unique" at bounding box center [335, 303] width 129 height 9
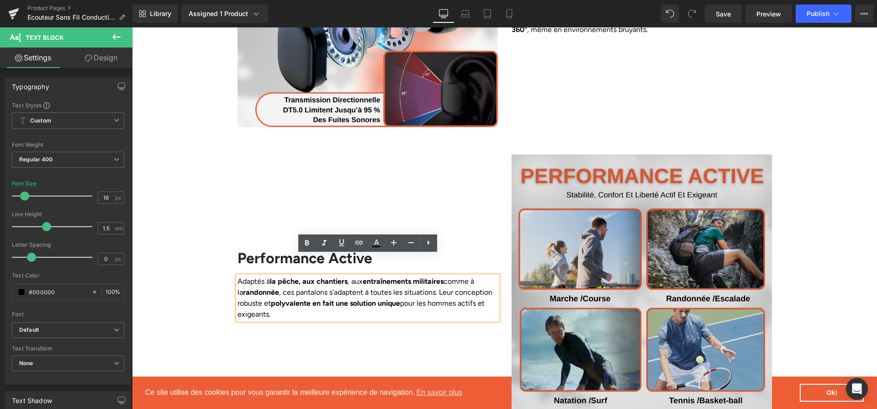
paste div
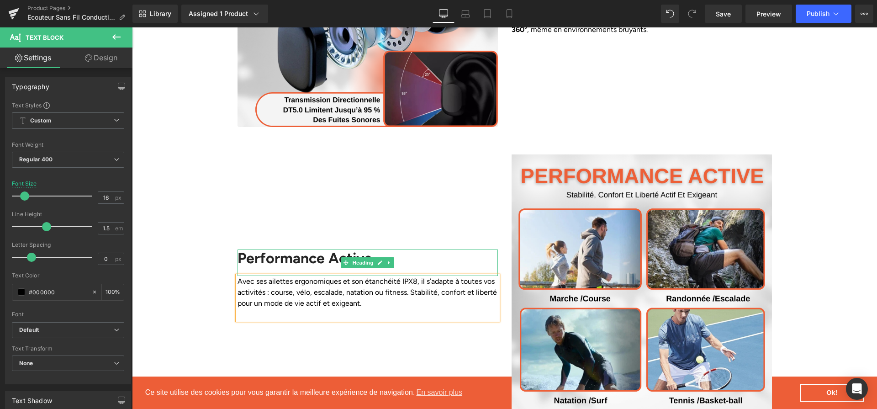
scroll to position [1959, 0]
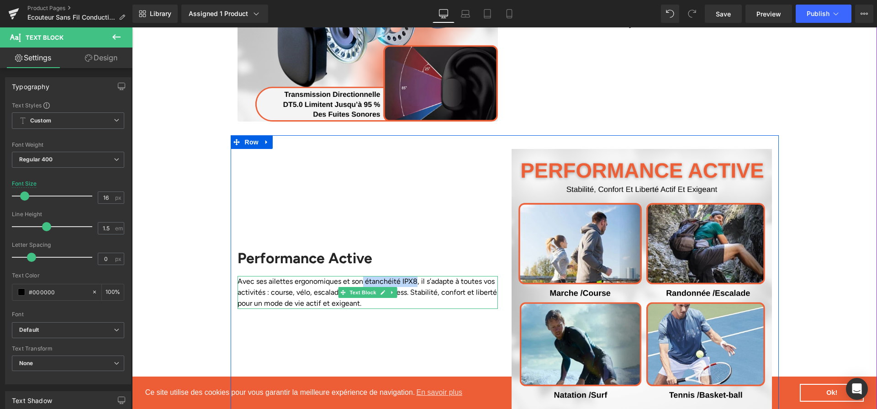
drag, startPoint x: 415, startPoint y: 264, endPoint x: 363, endPoint y: 263, distance: 51.6
click at [363, 276] on p "Avec ses ailettes ergonomiques et son étanchéité IPX8, il s’adapte à toutes vos…" at bounding box center [367, 292] width 260 height 33
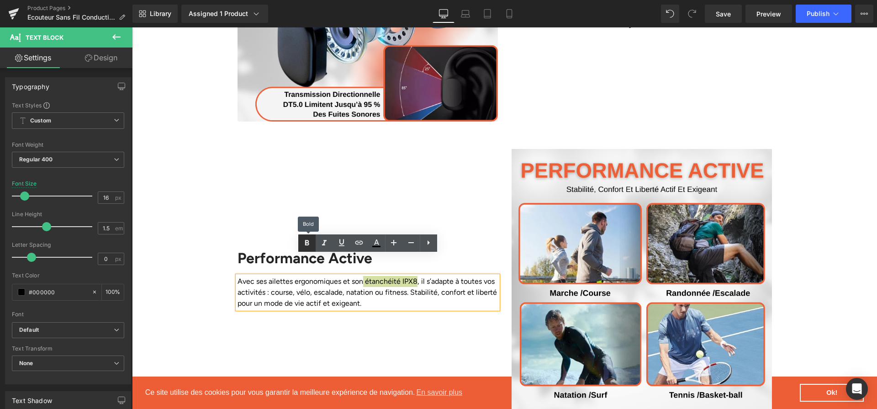
click at [305, 250] on link at bounding box center [306, 242] width 17 height 17
drag, startPoint x: 426, startPoint y: 261, endPoint x: 266, endPoint y: 269, distance: 160.5
click at [266, 276] on p "Avec ses ailettes ergonomiques et son étanchéité IPX8 , il s’adapte à toutes vo…" at bounding box center [367, 292] width 260 height 33
click at [309, 243] on icon at bounding box center [306, 242] width 11 height 11
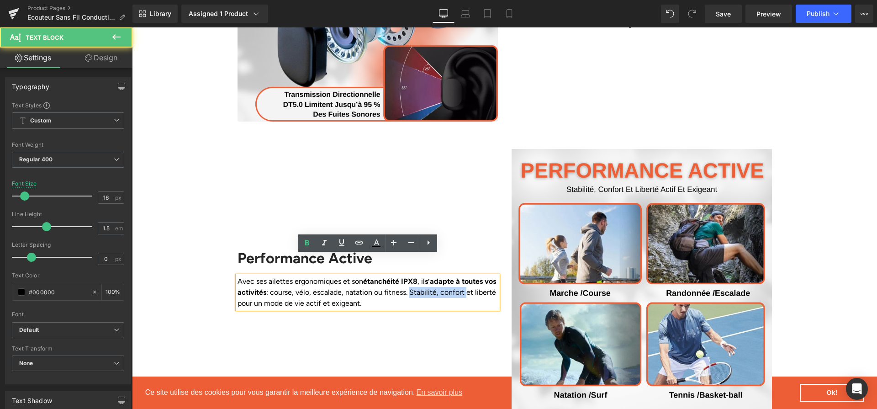
drag, startPoint x: 429, startPoint y: 271, endPoint x: 481, endPoint y: 275, distance: 51.7
click at [481, 276] on p "Avec ses ailettes ergonomiques et son étanchéité IPX8 , il s’adapte à toutes vo…" at bounding box center [367, 292] width 260 height 33
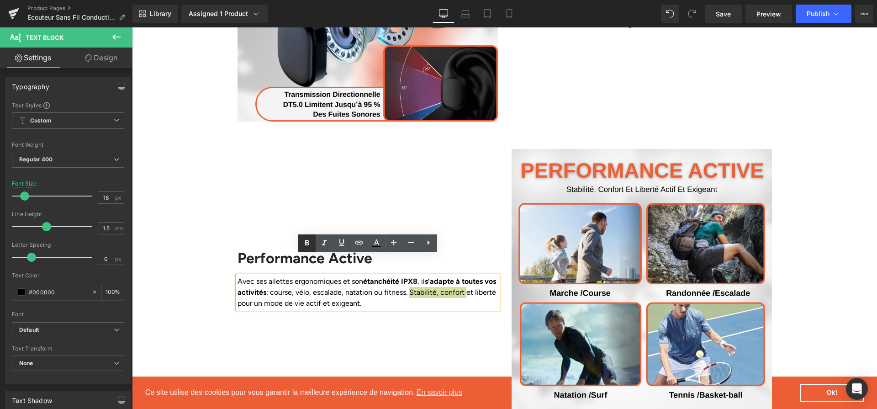
click at [312, 238] on link at bounding box center [306, 242] width 17 height 17
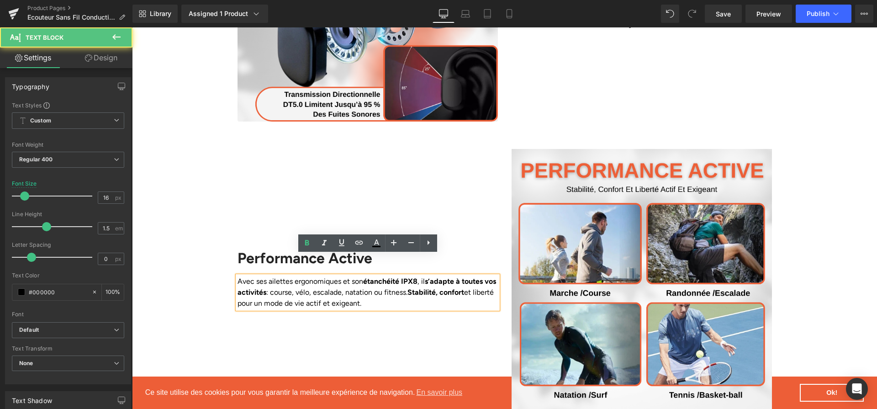
drag, startPoint x: 417, startPoint y: 262, endPoint x: 361, endPoint y: 260, distance: 56.2
click at [361, 276] on p "Avec ses ailettes ergonomiques et son étanchéité IPX8 , il s’adapte à toutes vo…" at bounding box center [367, 292] width 260 height 33
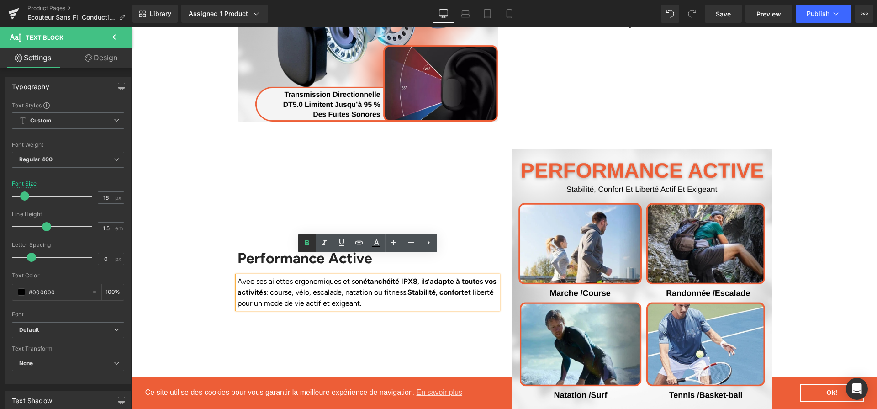
click at [312, 246] on link at bounding box center [306, 242] width 17 height 17
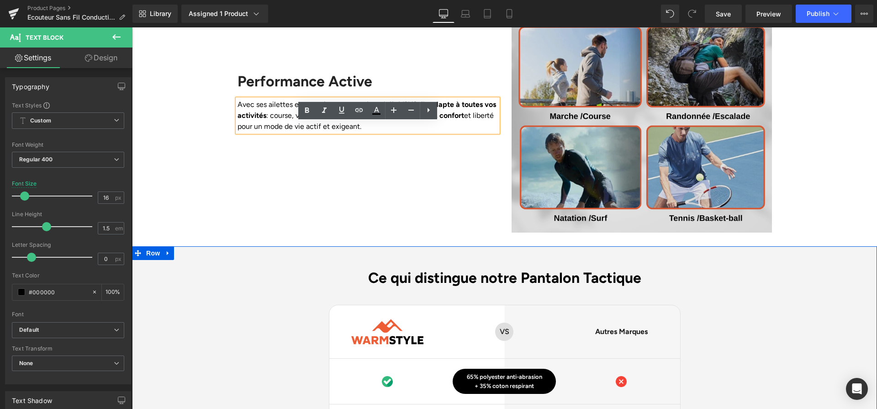
scroll to position [2144, 0]
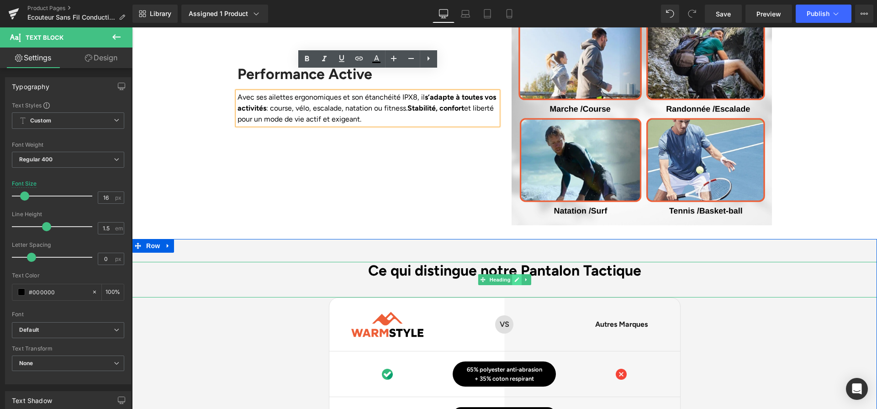
click at [516, 277] on icon at bounding box center [517, 279] width 5 height 5
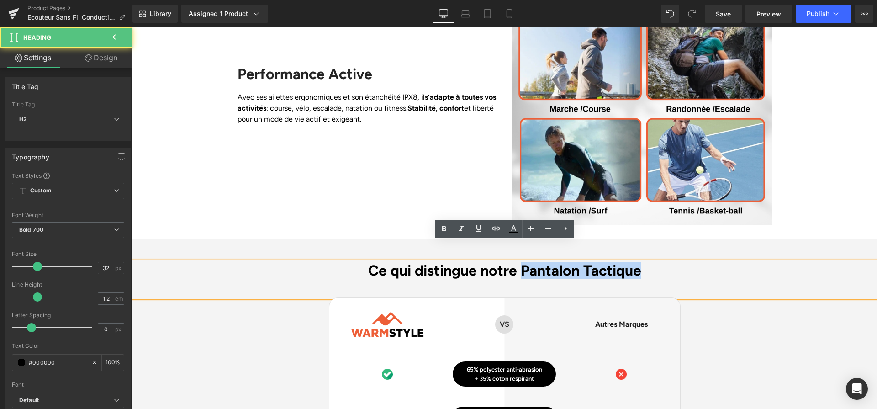
drag, startPoint x: 621, startPoint y: 254, endPoint x: 659, endPoint y: 242, distance: 40.3
click at [653, 262] on h2 "Ce qui distingue notre Pantalon Tactique" at bounding box center [504, 270] width 745 height 17
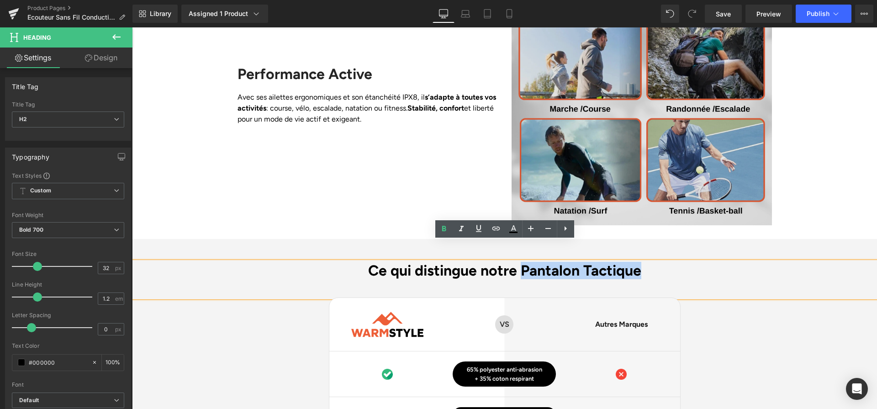
paste div
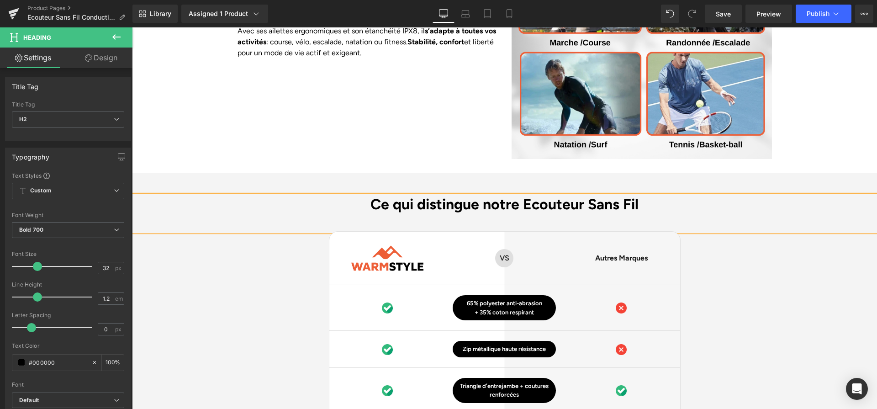
scroll to position [2224, 0]
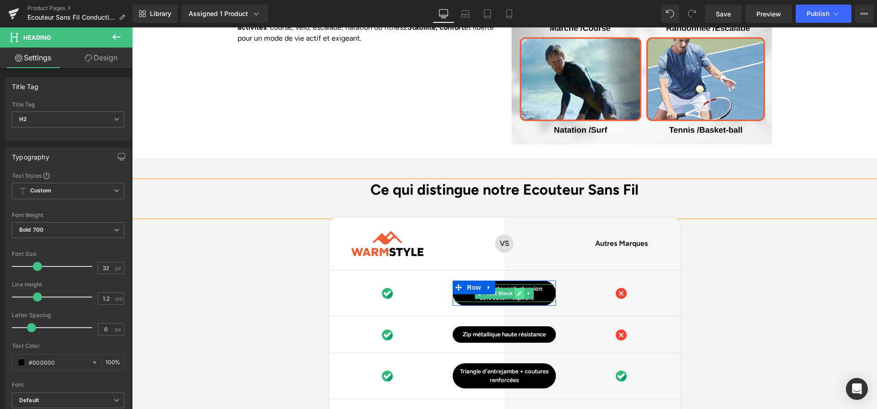
click at [517, 288] on link at bounding box center [520, 293] width 10 height 11
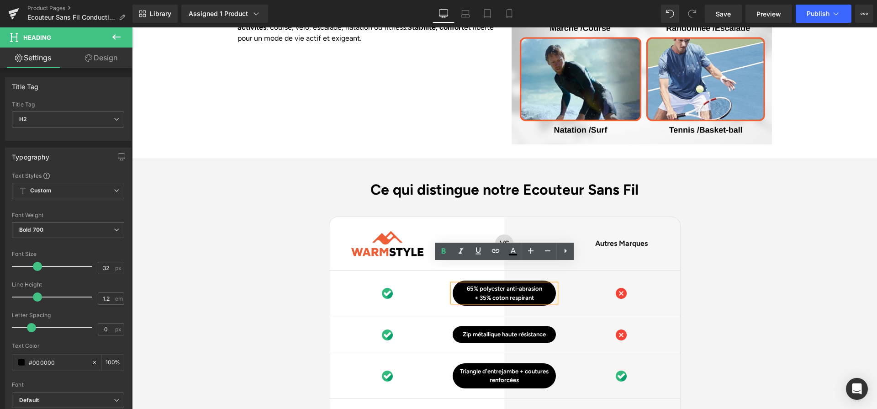
click at [517, 293] on p "+ 35% coton respirant" at bounding box center [504, 297] width 103 height 9
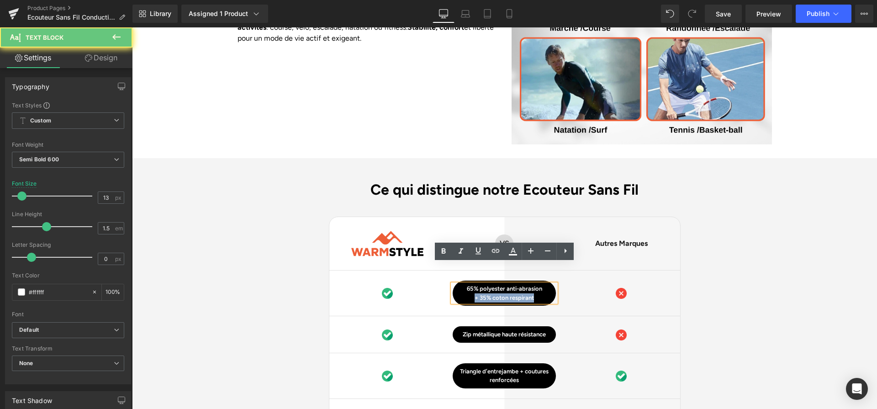
click at [517, 293] on p "+ 35% coton respirant" at bounding box center [504, 297] width 103 height 9
click at [534, 293] on p "+ 35% coton respirant" at bounding box center [504, 297] width 103 height 9
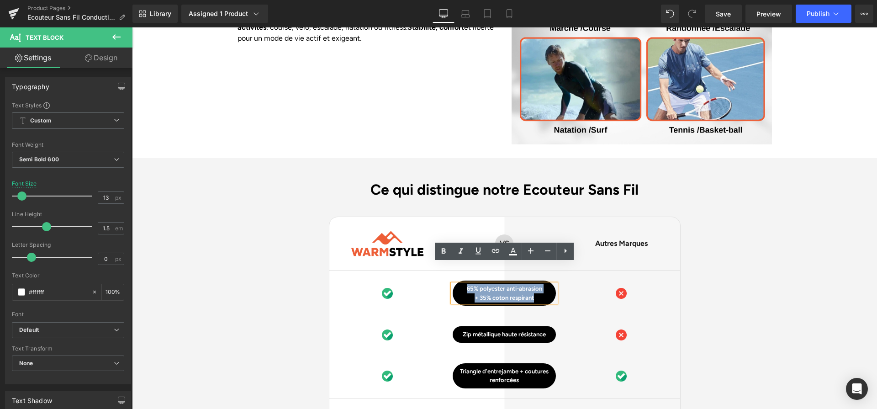
drag, startPoint x: 538, startPoint y: 277, endPoint x: 464, endPoint y: 263, distance: 76.2
click at [464, 280] on div "65% polyester anti-abrasion + 35% coton respirant Text Block Row" at bounding box center [504, 292] width 103 height 25
paste div
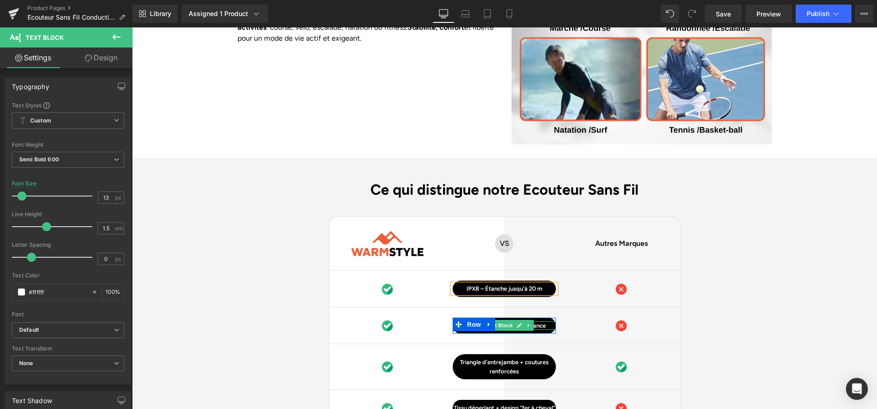
click at [520, 322] on icon at bounding box center [519, 324] width 5 height 5
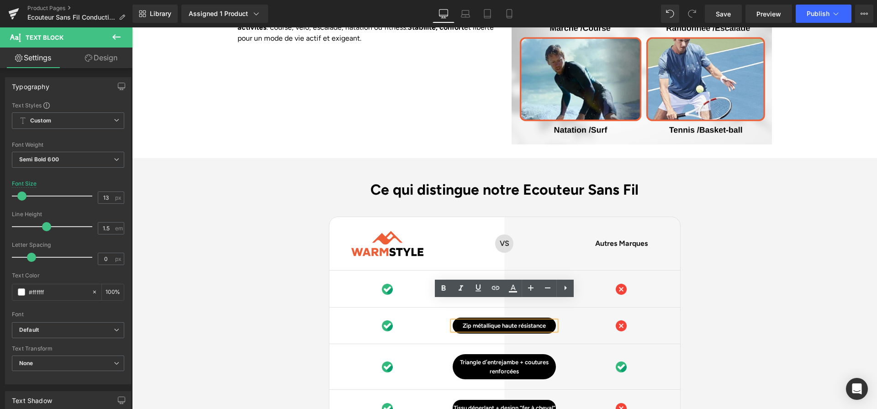
click at [520, 321] on p "Zip métallique haute résistance" at bounding box center [504, 325] width 103 height 9
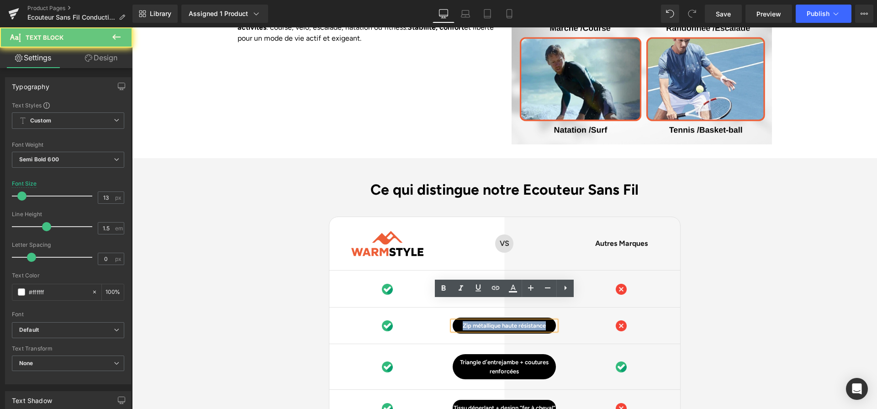
drag, startPoint x: 520, startPoint y: 306, endPoint x: 665, endPoint y: 318, distance: 145.2
click at [520, 321] on p "Zip métallique haute résistance" at bounding box center [504, 325] width 103 height 9
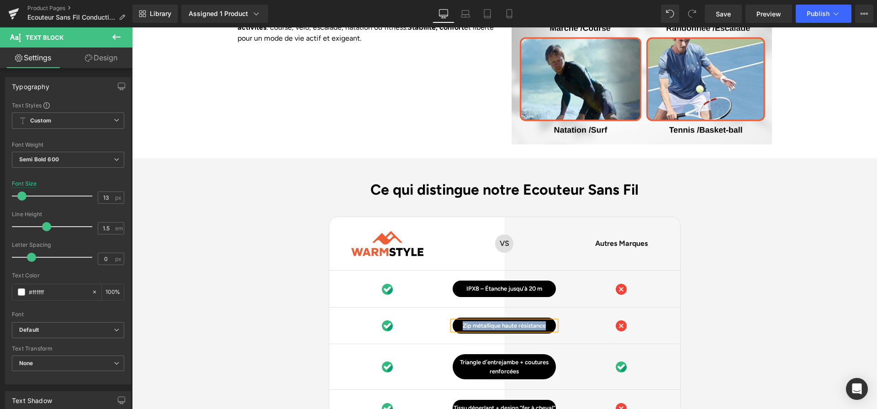
paste div
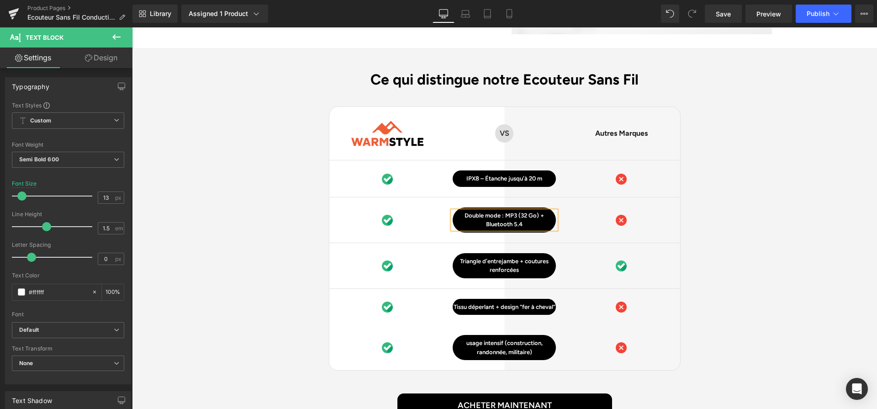
scroll to position [2357, 0]
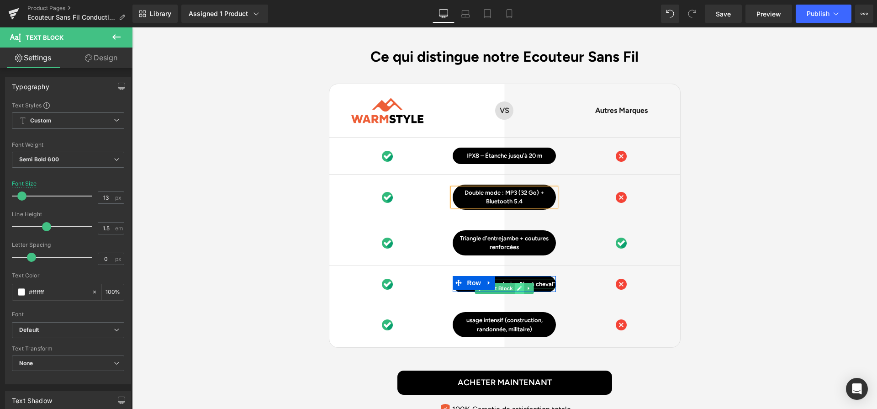
click at [517, 285] on icon at bounding box center [519, 287] width 5 height 5
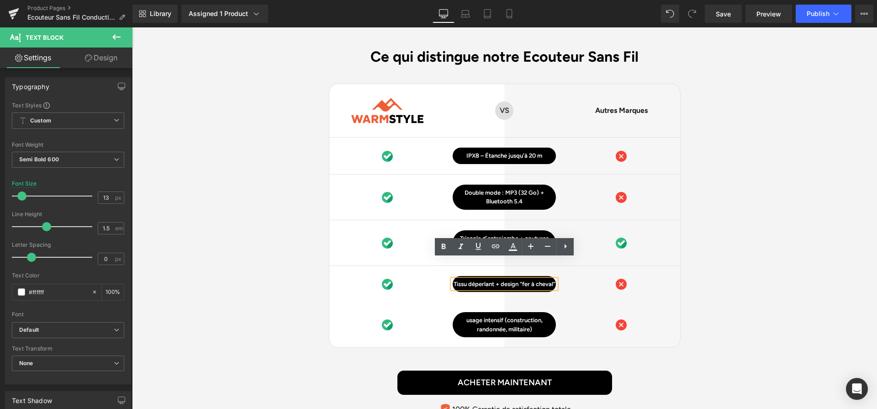
click at [517, 279] on p "Tissu déperlant + design “fer à cheval”" at bounding box center [504, 283] width 103 height 9
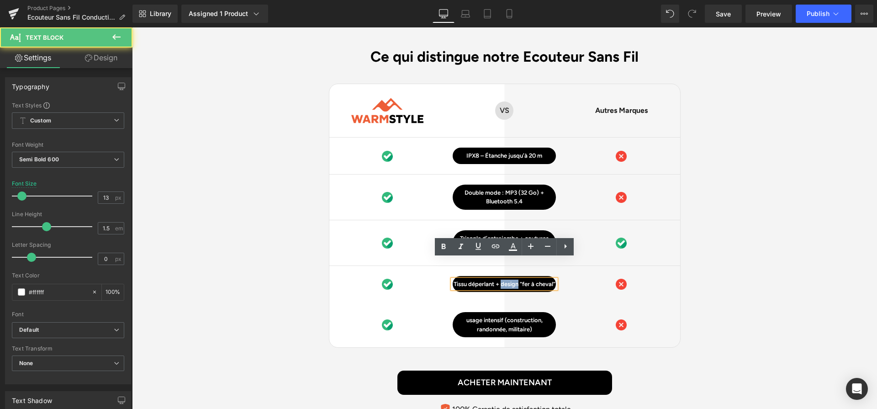
click at [517, 279] on p "Tissu déperlant + design “fer à cheval”" at bounding box center [504, 283] width 103 height 9
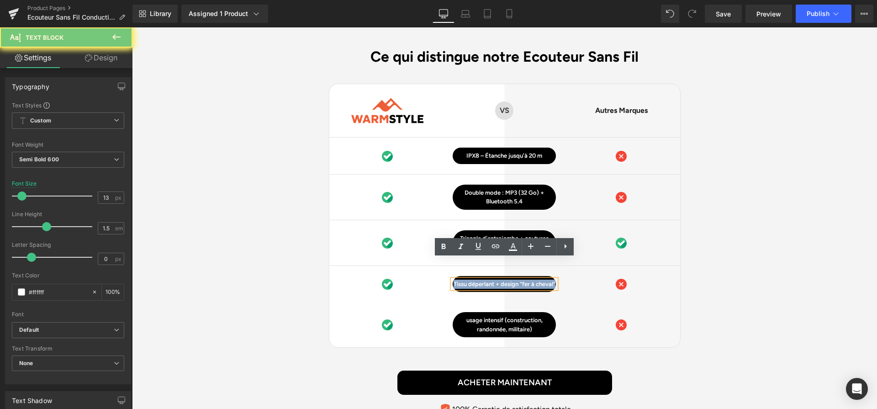
click at [517, 279] on p "Tissu déperlant + design “fer à cheval”" at bounding box center [504, 283] width 103 height 9
paste div
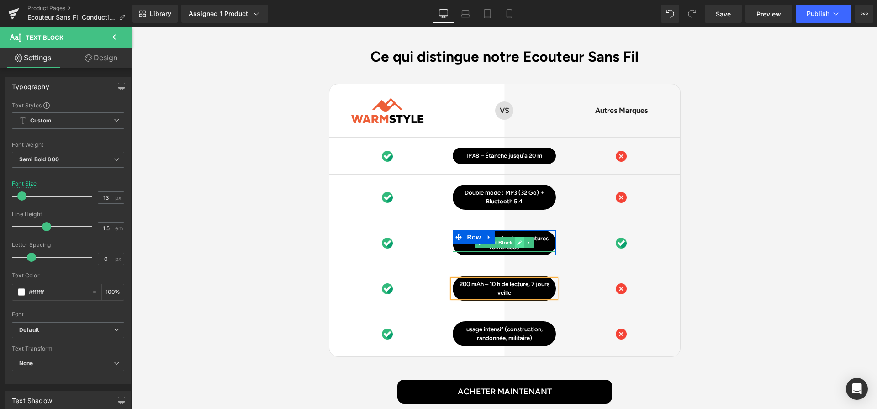
click at [517, 240] on icon at bounding box center [519, 242] width 5 height 5
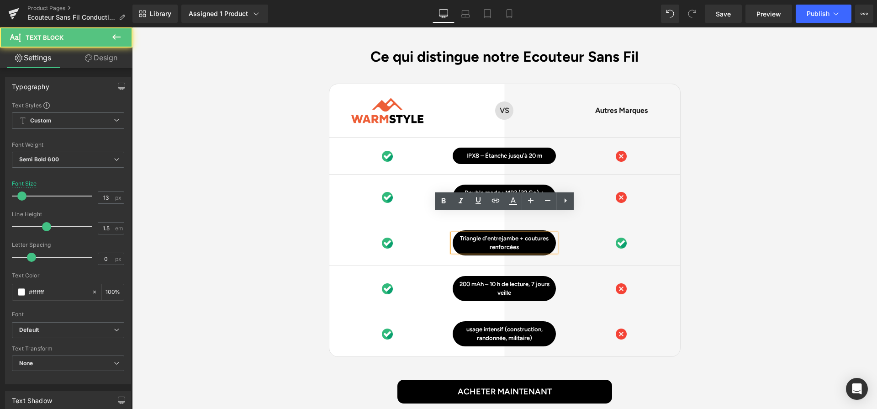
drag, startPoint x: 522, startPoint y: 225, endPoint x: 452, endPoint y: 214, distance: 71.2
click at [453, 234] on div "Triangle d’entrejambe + coutures renforcées" at bounding box center [504, 243] width 103 height 18
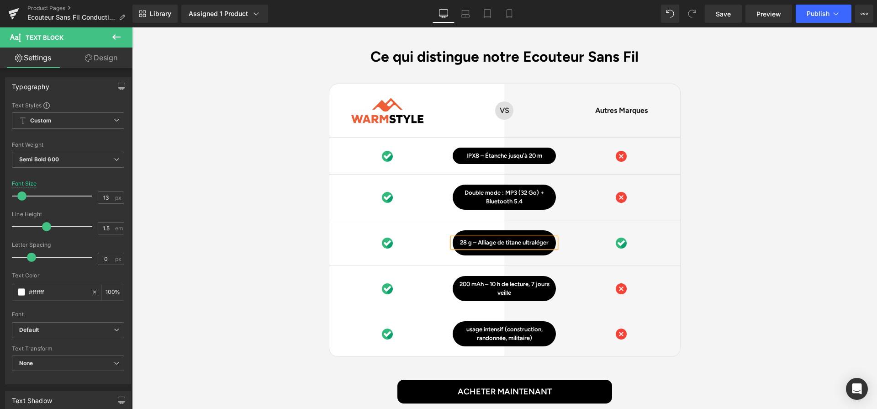
scroll to position [2361, 0]
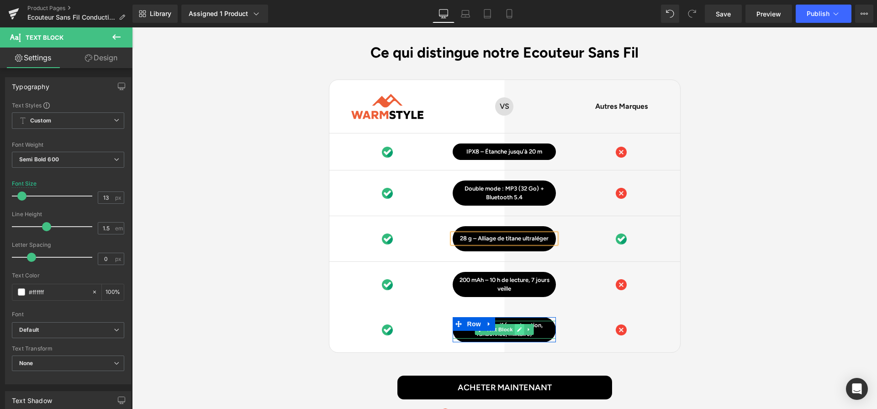
click at [520, 327] on icon at bounding box center [519, 329] width 5 height 5
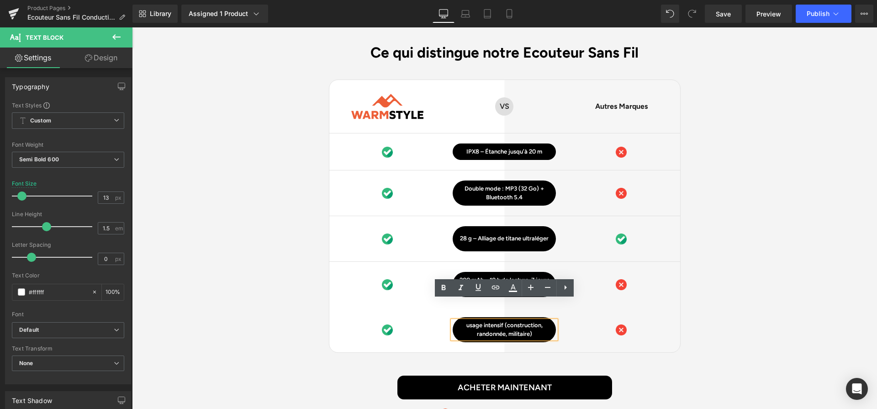
click at [520, 321] on p "usage intensif (construction, randonnée, militaire)" at bounding box center [504, 330] width 103 height 18
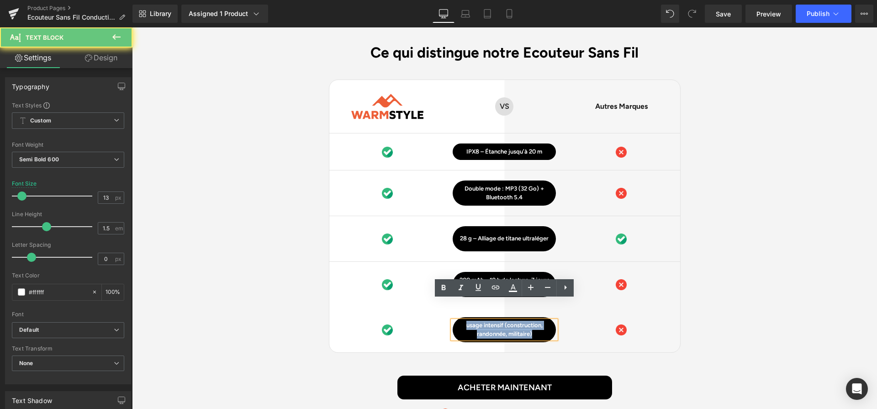
click at [520, 321] on p "usage intensif (construction, randonnée, militaire)" at bounding box center [504, 330] width 103 height 18
paste div
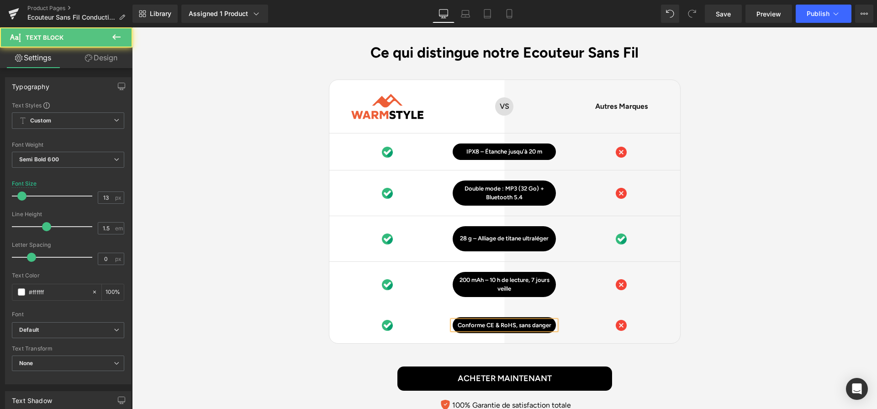
click at [521, 321] on p "Conforme CE & RoHS, sans danger" at bounding box center [504, 325] width 103 height 9
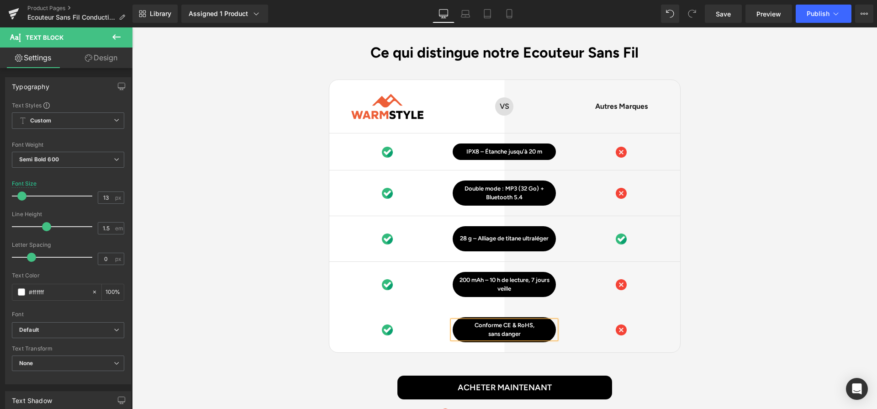
click at [661, 323] on div "Image Conforme CE & RoHS, sans danger Text Block Row Image Row" at bounding box center [504, 329] width 351 height 45
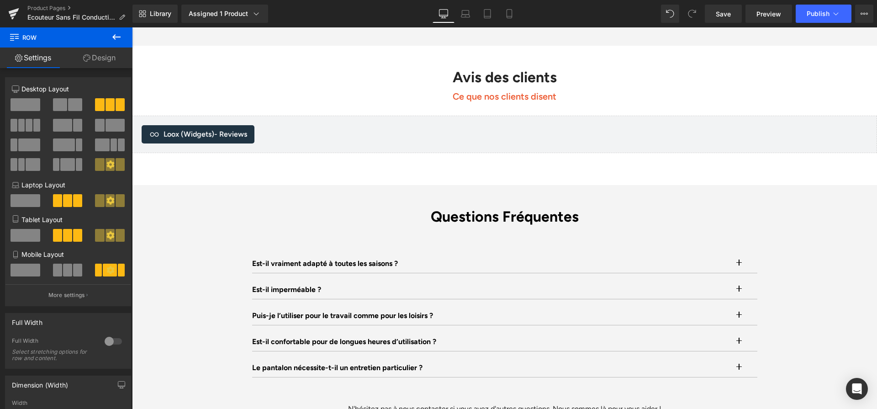
scroll to position [2768, 0]
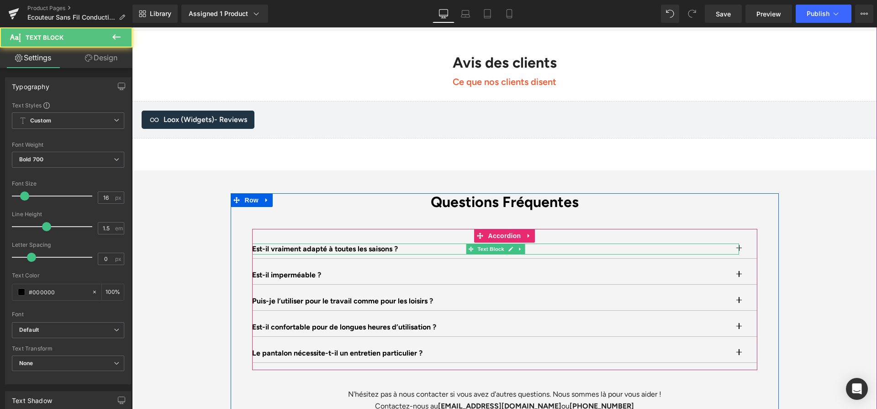
click at [377, 243] on p "Est-il vraiment adapté à toutes les saisons ?" at bounding box center [495, 248] width 487 height 11
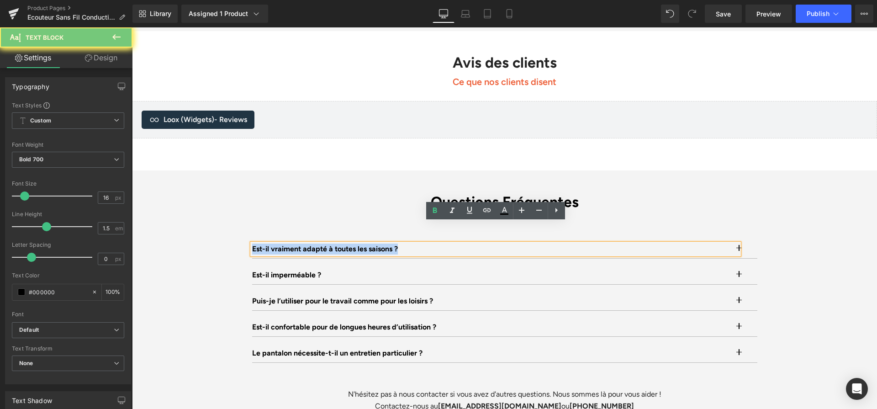
click at [377, 243] on p "Est-il vraiment adapté à toutes les saisons ?" at bounding box center [495, 248] width 487 height 11
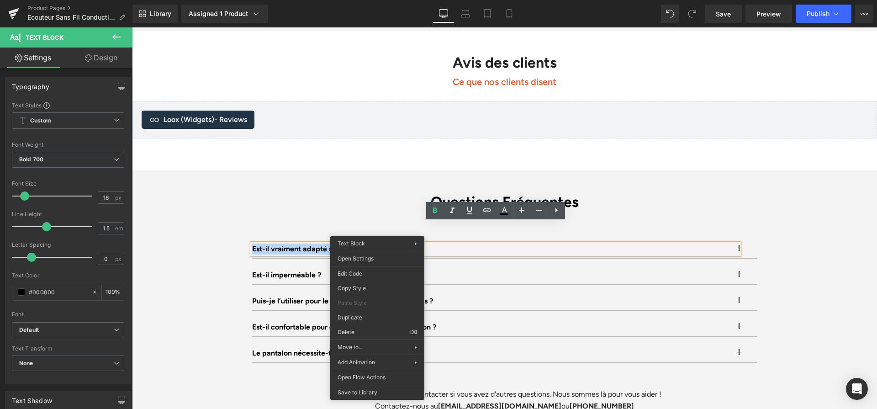
paste div
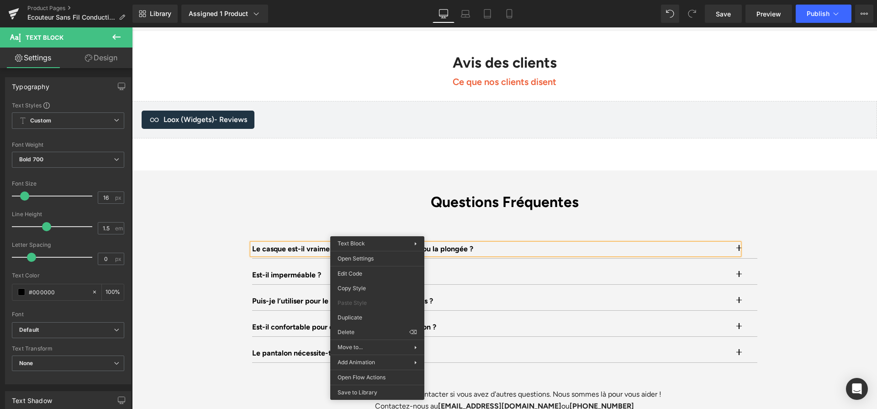
click at [786, 193] on div "Questions Fréquentes Heading Le casque est-il vraiment étanche pour la natation…" at bounding box center [504, 302] width 745 height 219
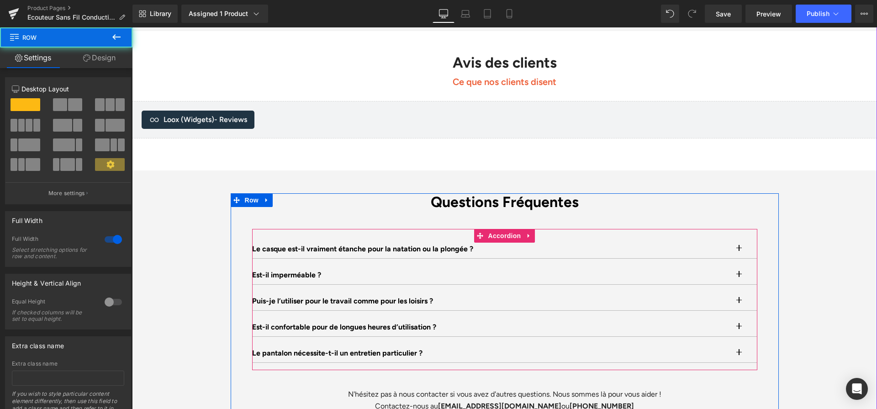
click at [747, 240] on button "button" at bounding box center [748, 249] width 18 height 18
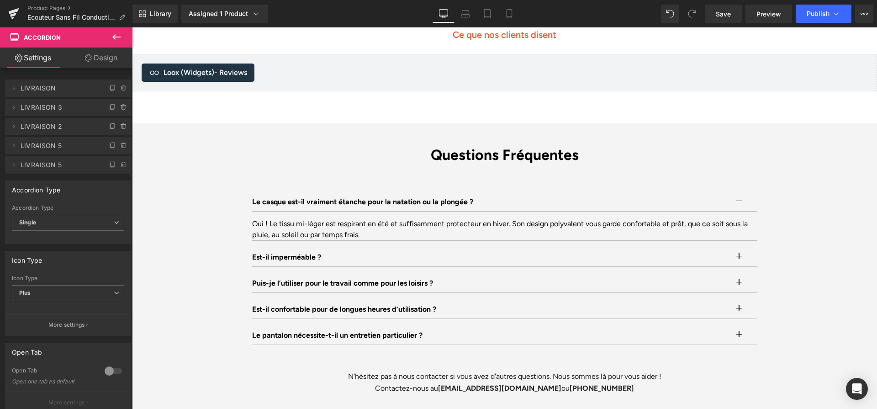
scroll to position [2818, 0]
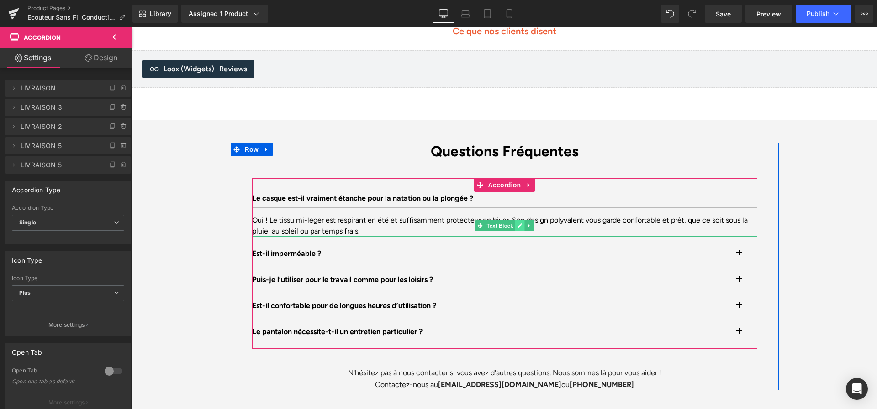
click at [518, 220] on link at bounding box center [520, 225] width 10 height 11
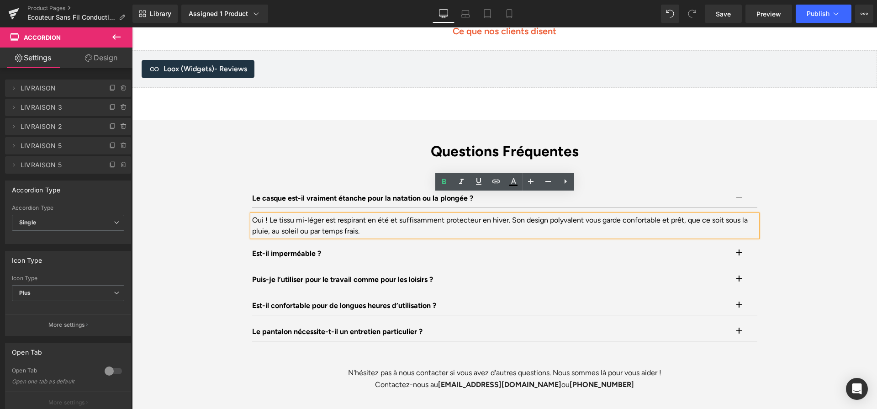
click at [506, 215] on div "Oui ! Le tissu mi-léger est respirant en été et suffisamment protecteur en hive…" at bounding box center [504, 226] width 505 height 22
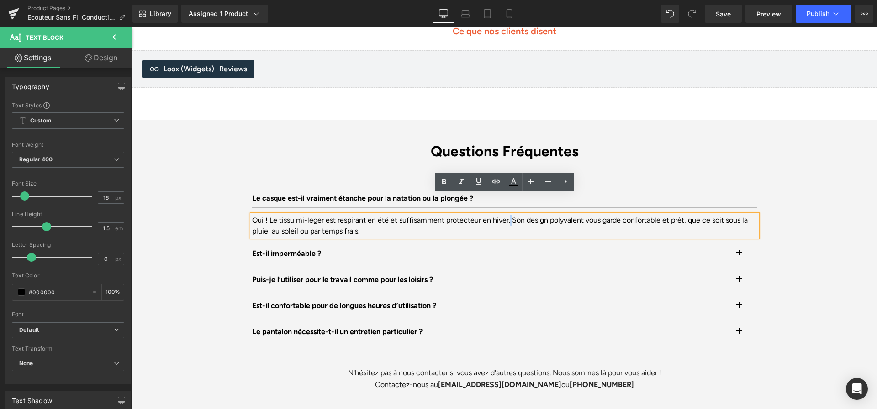
click at [506, 215] on div "Oui ! Le tissu mi-léger est respirant en été et suffisamment protecteur en hive…" at bounding box center [504, 226] width 505 height 22
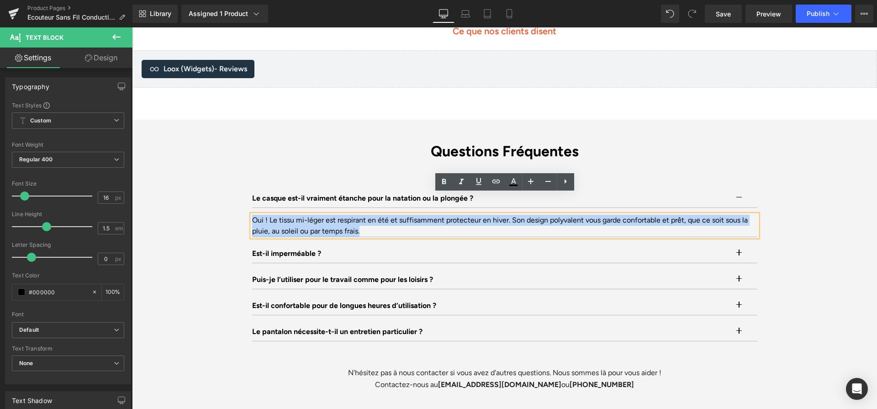
paste div
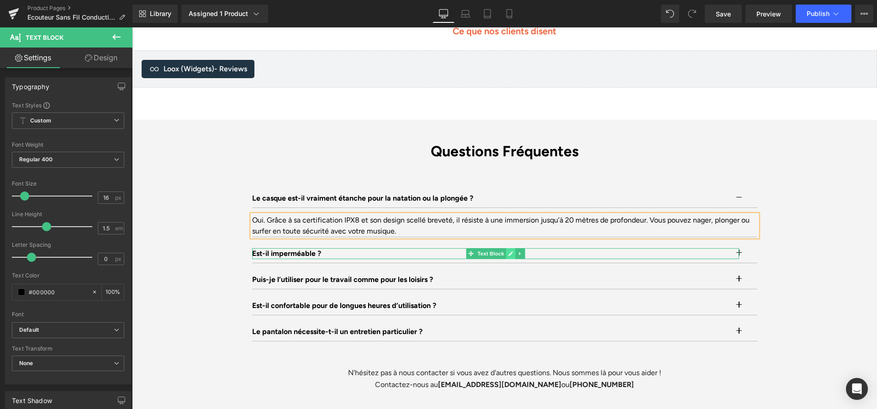
click at [513, 248] on link at bounding box center [511, 253] width 10 height 11
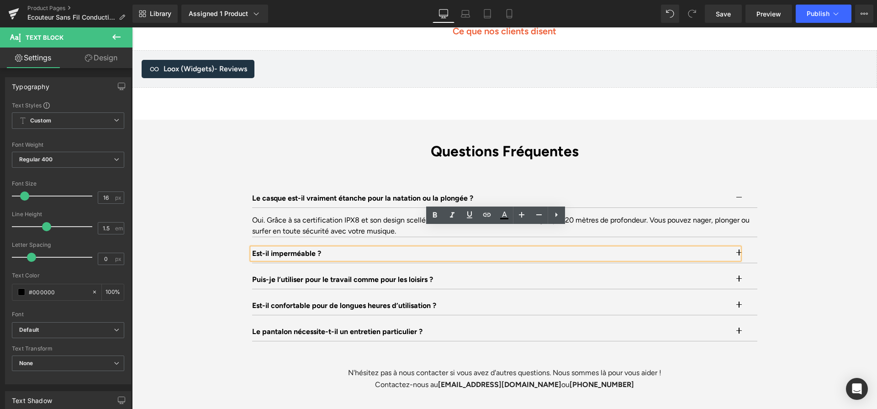
click at [399, 248] on p "Est-il imperméable ?" at bounding box center [495, 253] width 486 height 11
click at [533, 248] on p "Est-il imperméable ?" at bounding box center [495, 253] width 486 height 11
click at [386, 220] on div "Le casque est-il vraiment étanche pour la natation ou la plongée ? Text Block" at bounding box center [504, 216] width 505 height 55
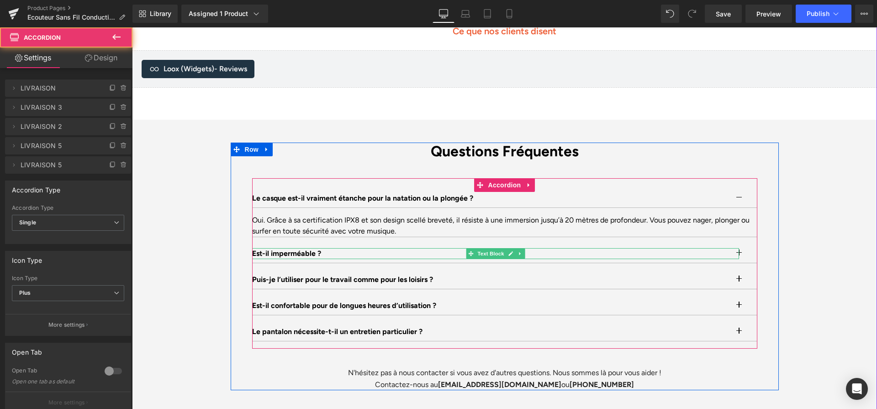
click at [383, 248] on p "Est-il imperméable ?" at bounding box center [495, 253] width 486 height 11
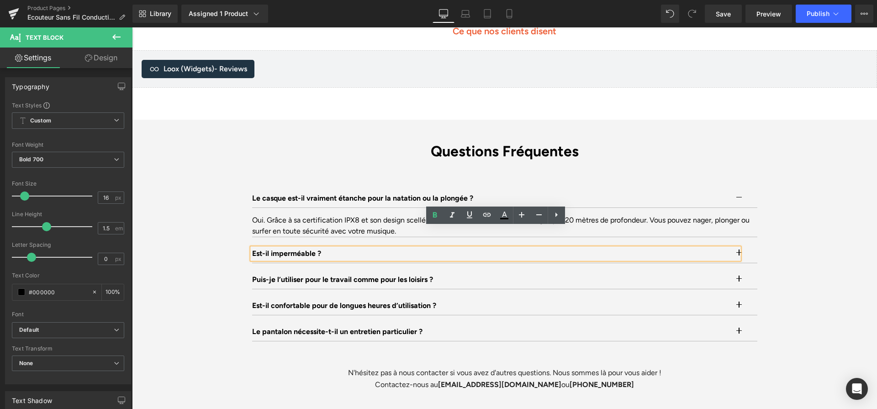
click at [383, 248] on p "Est-il imperméable ?" at bounding box center [495, 253] width 486 height 11
paste div
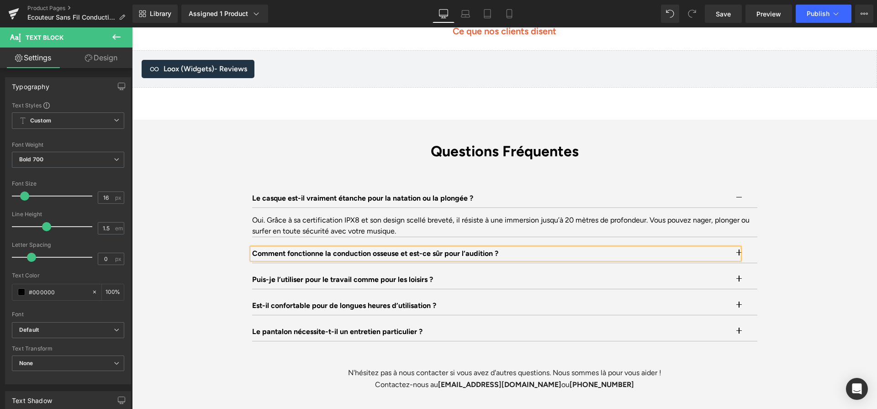
click at [750, 244] on button "button" at bounding box center [748, 253] width 18 height 18
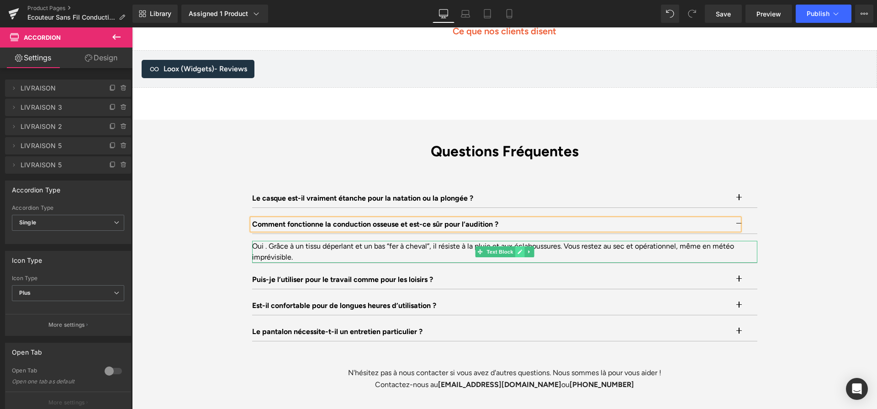
click at [517, 249] on icon at bounding box center [519, 251] width 5 height 5
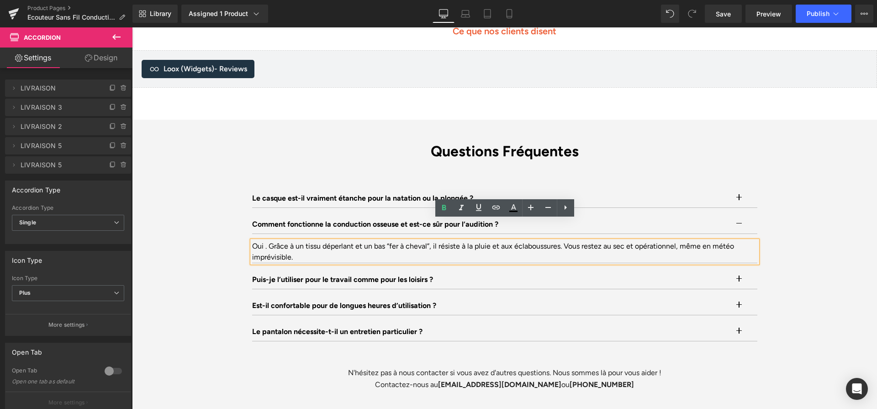
click at [517, 241] on div "Oui . Grâce à un tissu déperlant et un bas “fer à cheval”, il résiste à la plui…" at bounding box center [504, 252] width 505 height 22
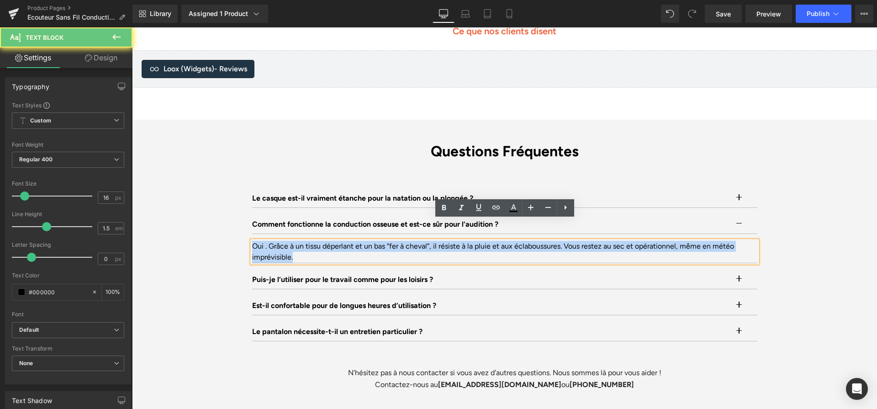
click at [517, 241] on div "Oui . Grâce à un tissu déperlant et un bas “fer à cheval”, il résiste à la plui…" at bounding box center [504, 252] width 505 height 22
paste div
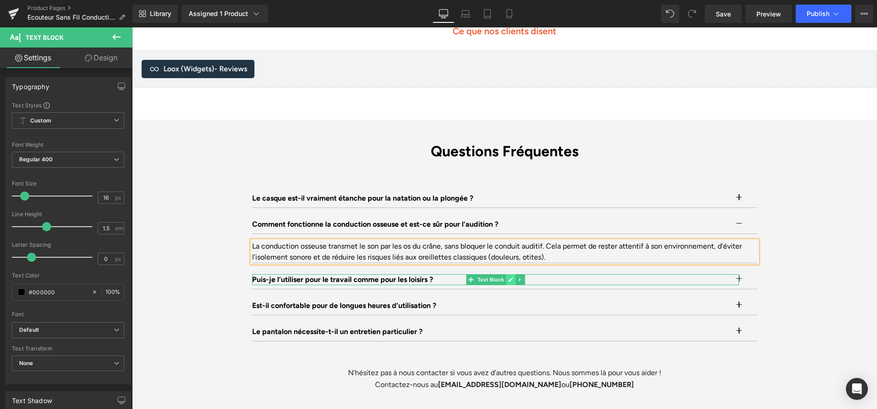
click at [510, 277] on icon at bounding box center [510, 279] width 5 height 5
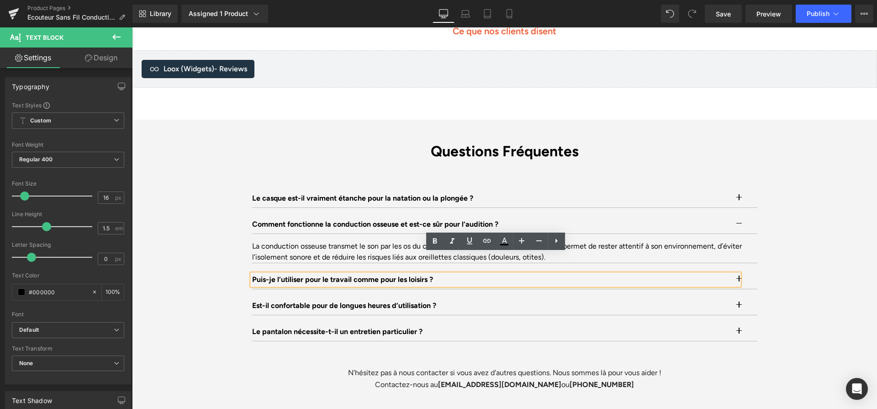
click at [497, 274] on p "Puis-je l’utiliser pour le travail comme pour les loisirs ?" at bounding box center [495, 279] width 487 height 11
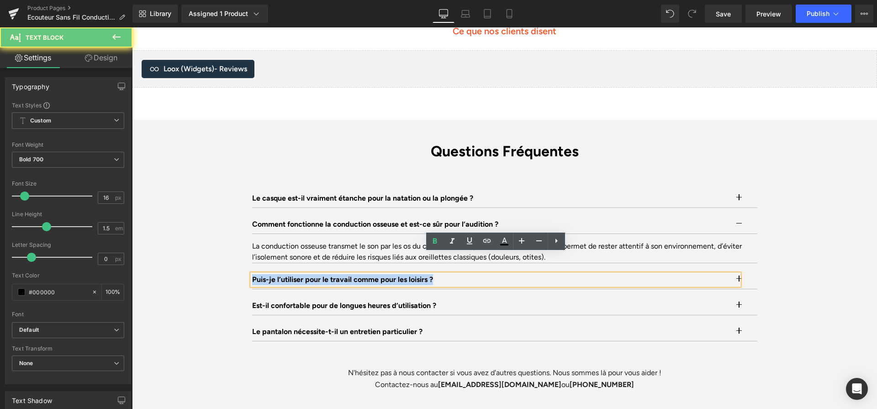
click at [497, 274] on p "Puis-je l’utiliser pour le travail comme pour les loisirs ?" at bounding box center [495, 279] width 487 height 11
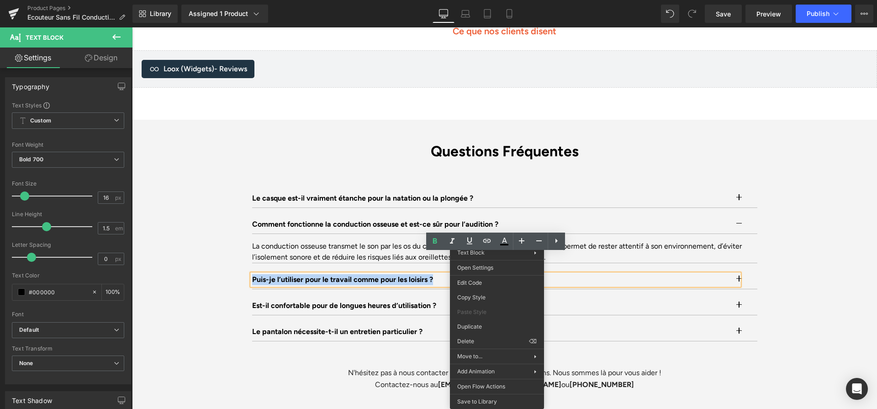
paste div
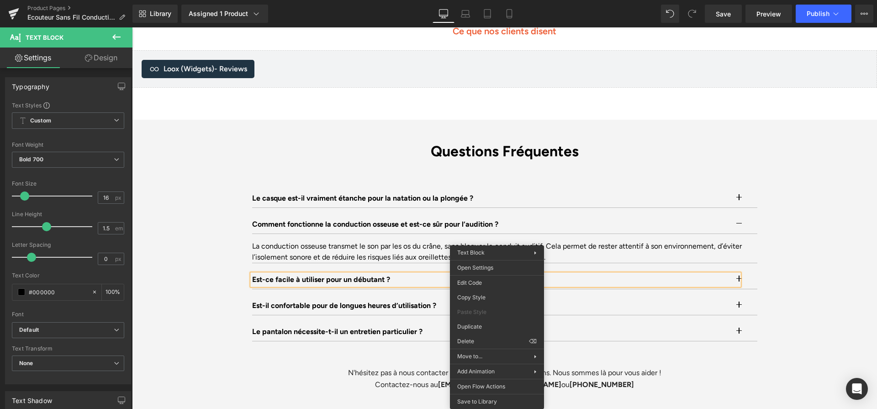
click at [753, 270] on button "button" at bounding box center [748, 279] width 18 height 18
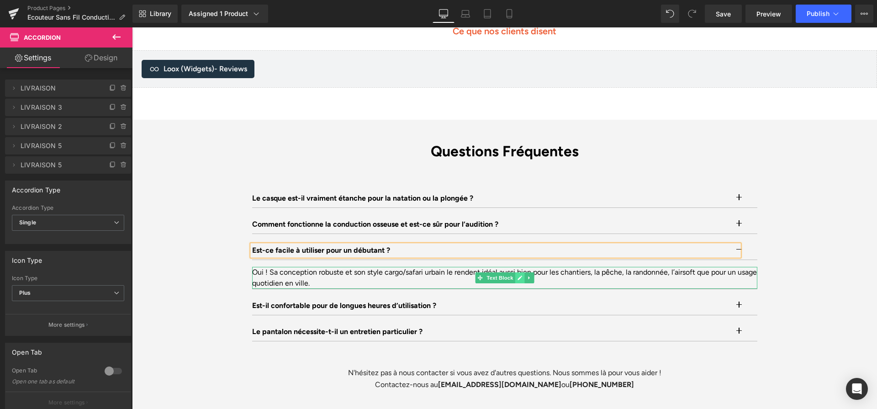
click at [520, 272] on link at bounding box center [520, 277] width 10 height 11
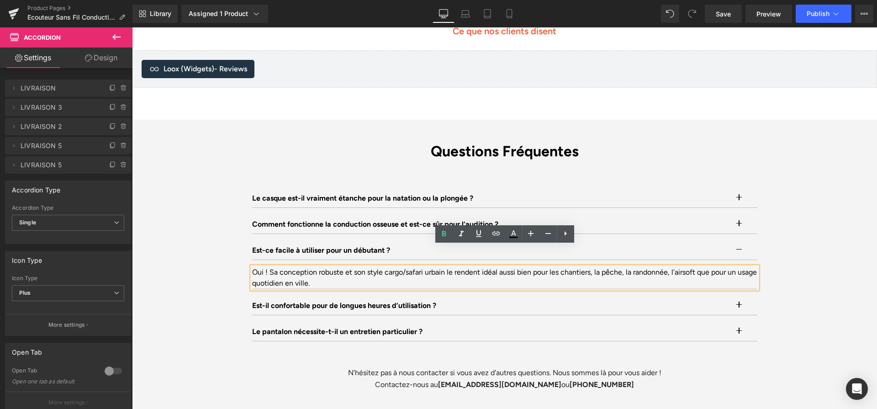
click at [520, 267] on div "Oui ! Sa conception robuste et son style cargo/safari urbain le rendent idéal a…" at bounding box center [504, 278] width 505 height 22
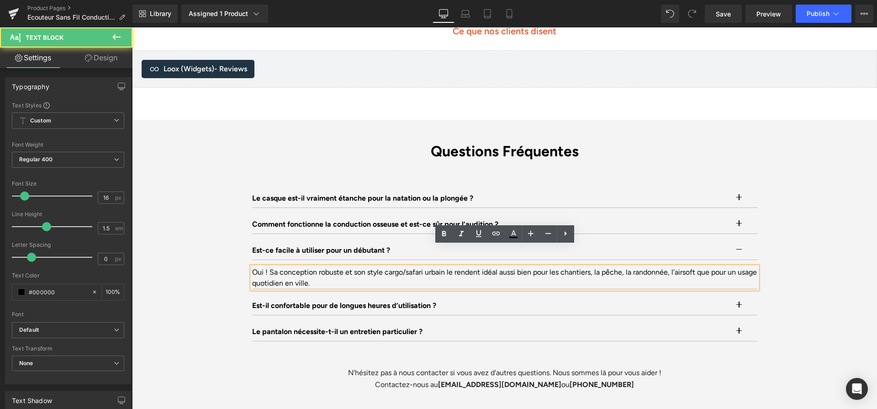
click at [520, 267] on div "Oui ! Sa conception robuste et son style cargo/safari urbain le rendent idéal a…" at bounding box center [504, 278] width 505 height 22
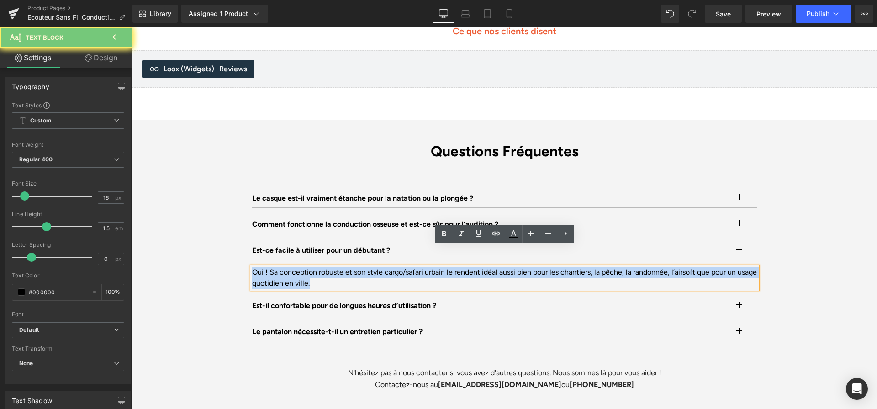
click at [520, 267] on div "Oui ! Sa conception robuste et son style cargo/safari urbain le rendent idéal a…" at bounding box center [504, 278] width 505 height 22
paste div
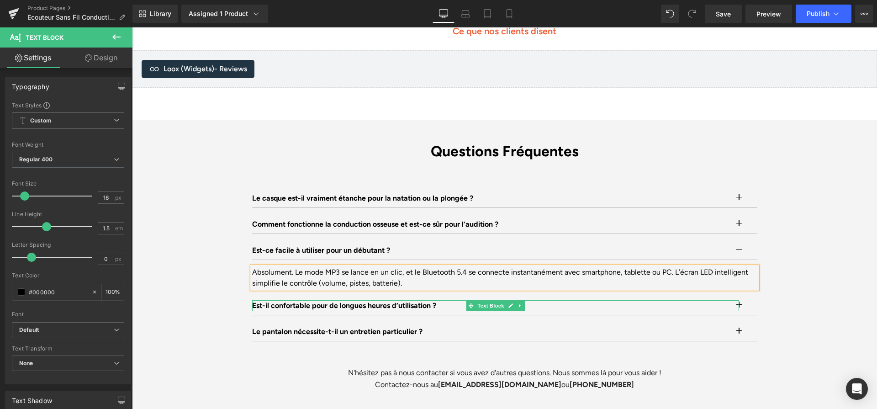
click at [435, 300] on p "Est-il confortable pour de longues heures d’utilisation ?" at bounding box center [495, 305] width 487 height 11
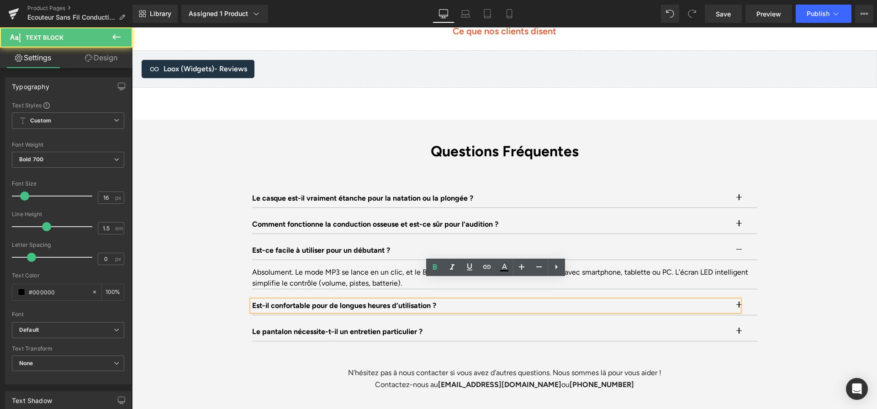
click at [435, 300] on p "Est-il confortable pour de longues heures d’utilisation ?" at bounding box center [495, 305] width 487 height 11
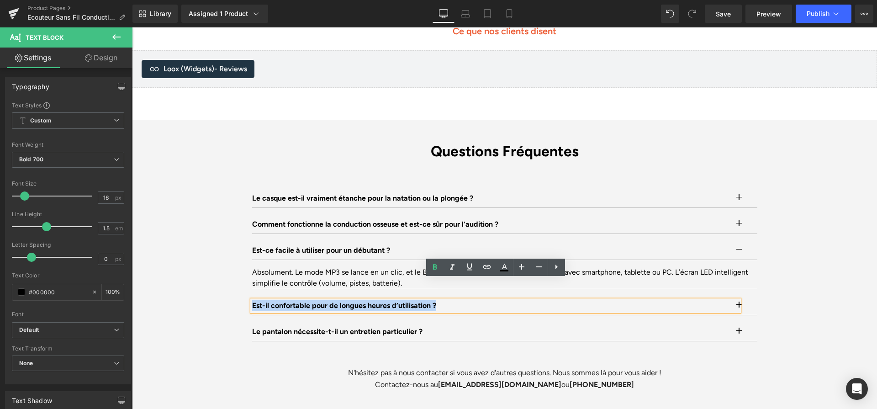
paste div
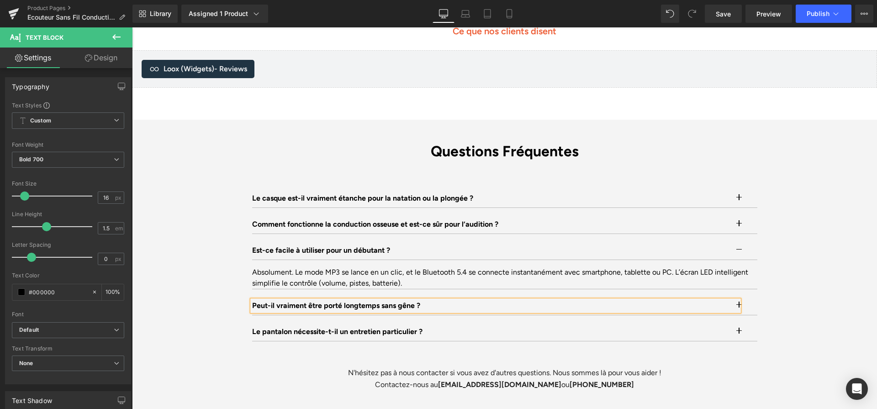
click at [742, 296] on button "button" at bounding box center [748, 305] width 18 height 18
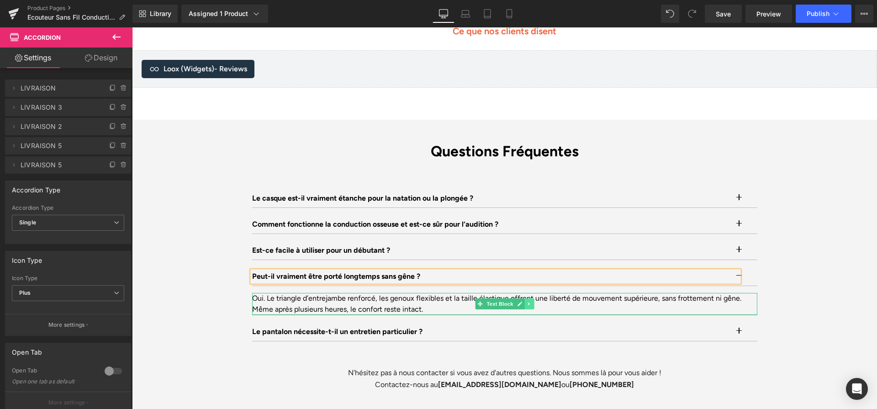
click at [524, 298] on link at bounding box center [529, 303] width 10 height 11
click at [505, 301] on icon at bounding box center [505, 303] width 5 height 5
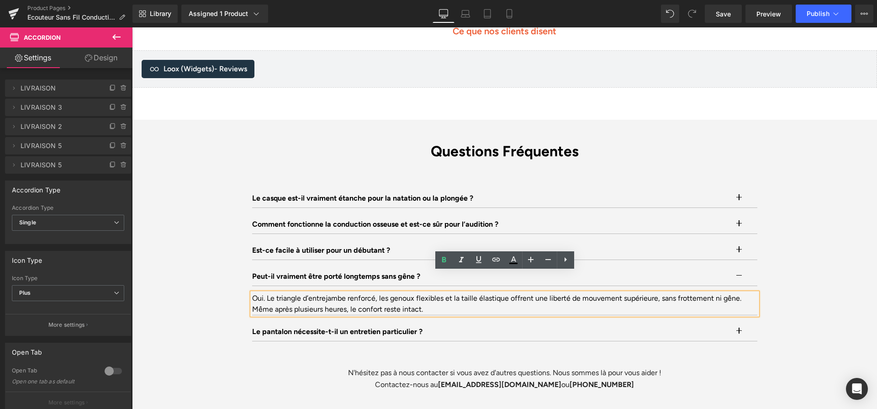
click at [505, 293] on div "Oui. Le triangle d’entrejambe renforcé, les genoux flexibles et la taille élast…" at bounding box center [504, 304] width 505 height 22
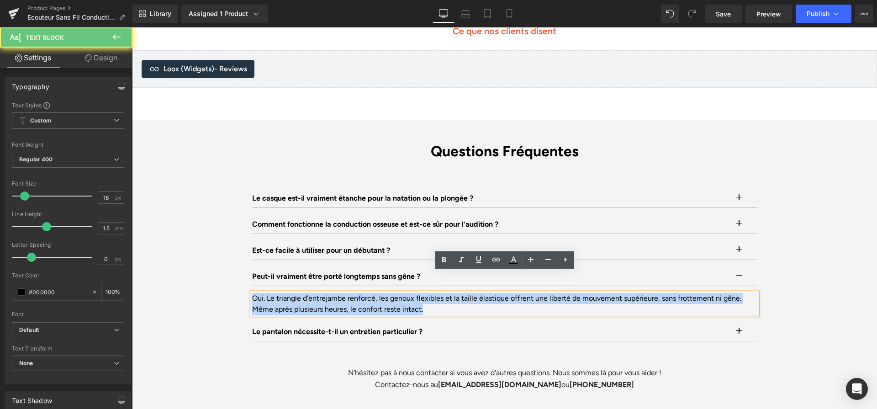
click at [505, 293] on div "Oui. Le triangle d’entrejambe renforcé, les genoux flexibles et la taille élast…" at bounding box center [504, 304] width 505 height 22
paste div
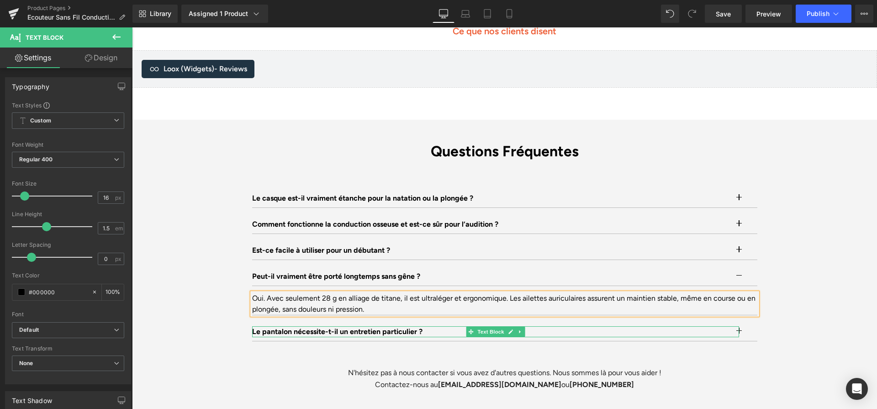
click at [402, 326] on p "Le pantalon nécessite-t-il un entretien particulier ?" at bounding box center [495, 331] width 487 height 11
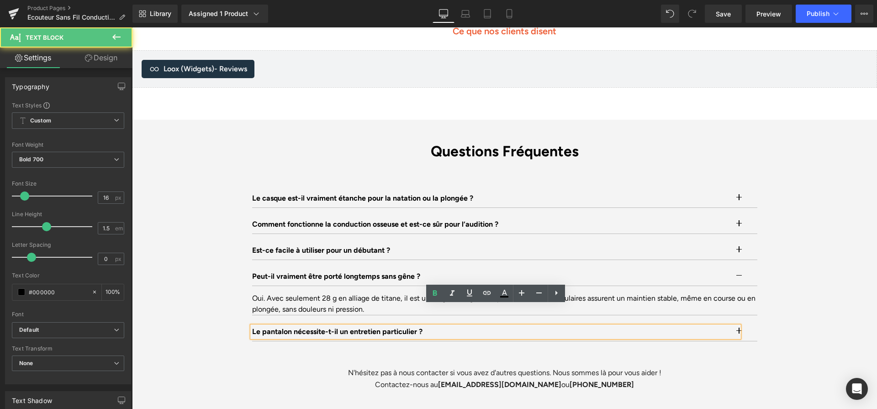
click at [402, 326] on p "Le pantalon nécessite-t-il un entretien particulier ?" at bounding box center [495, 331] width 487 height 11
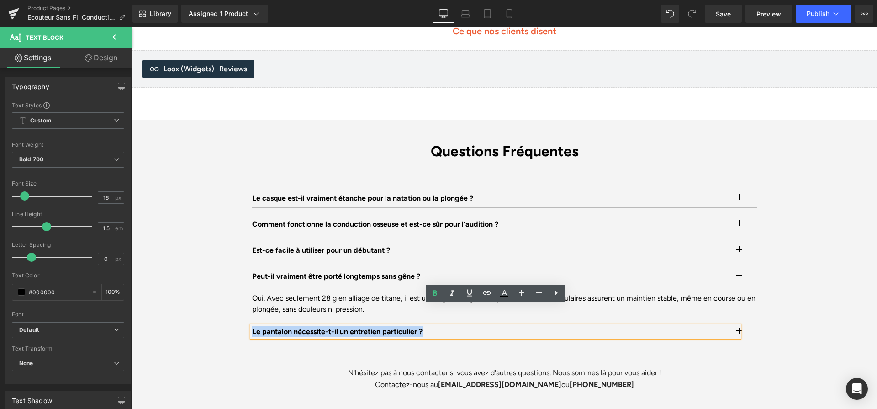
paste div
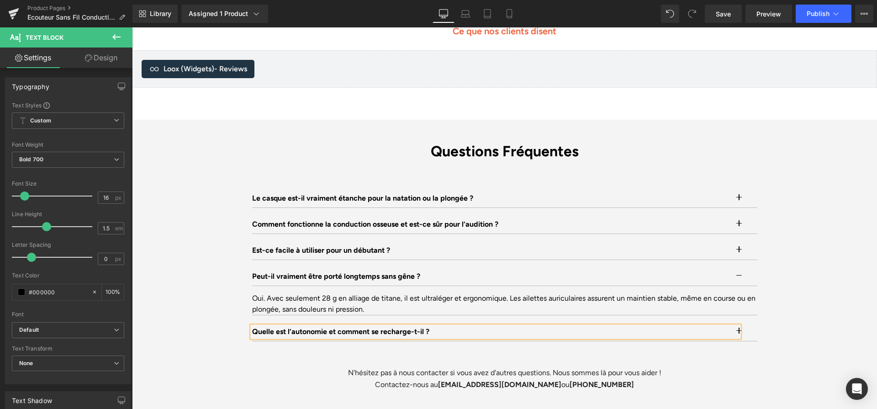
click at [749, 322] on button "button" at bounding box center [748, 331] width 18 height 18
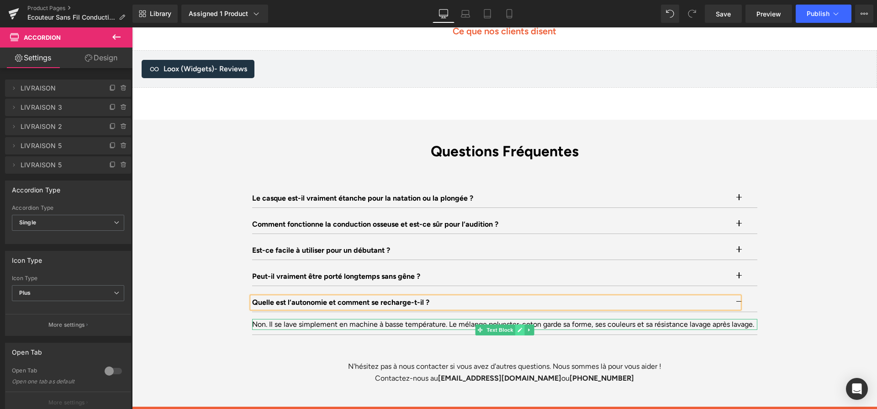
click at [518, 327] on icon at bounding box center [519, 329] width 5 height 5
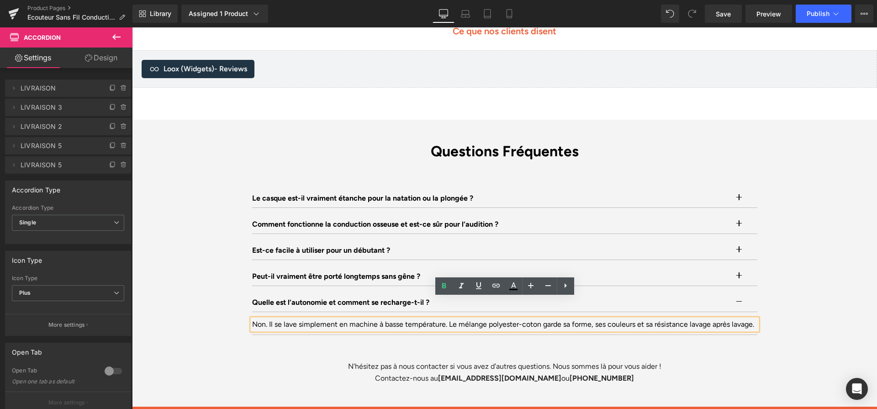
click at [518, 319] on div "Non. Il se lave simplement en machine à basse température. Le mélange polyester…" at bounding box center [504, 324] width 505 height 11
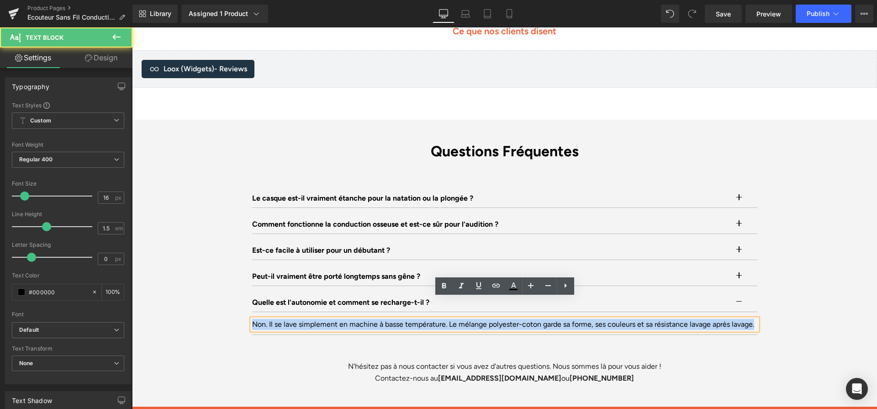
click at [518, 319] on div "Non. Il se lave simplement en machine à basse température. Le mélange polyester…" at bounding box center [504, 324] width 505 height 11
paste div
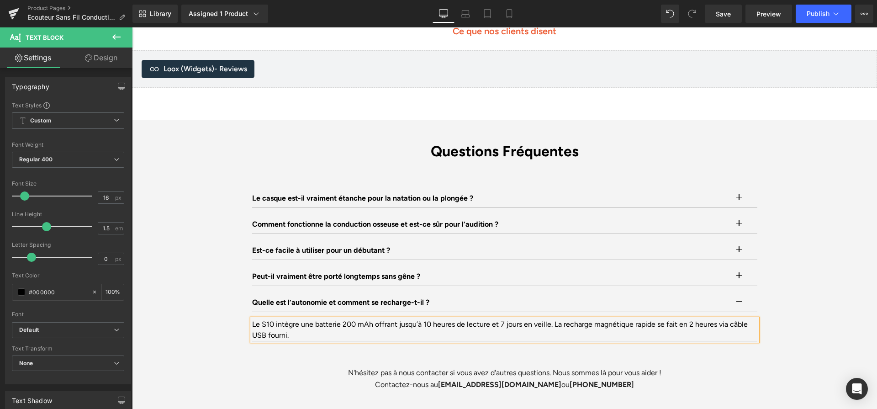
click at [785, 316] on div "Questions Fréquentes Heading Le casque est-il vraiment étanche pour la natation…" at bounding box center [504, 266] width 745 height 248
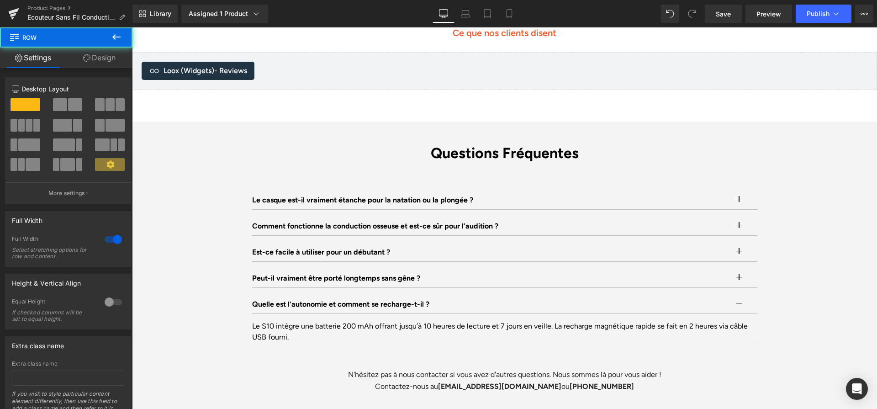
scroll to position [2812, 0]
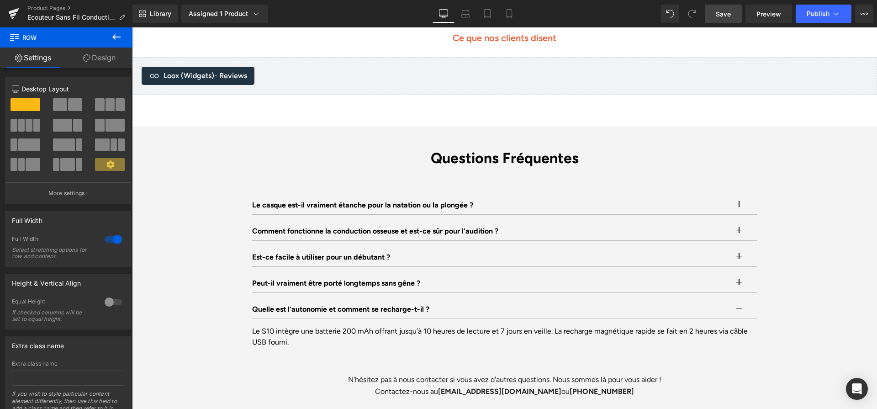
click at [731, 7] on link "Save" at bounding box center [723, 14] width 37 height 18
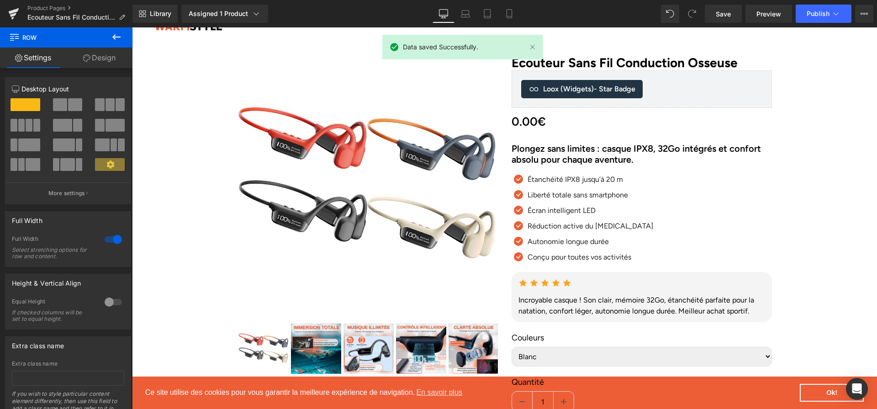
scroll to position [0, 0]
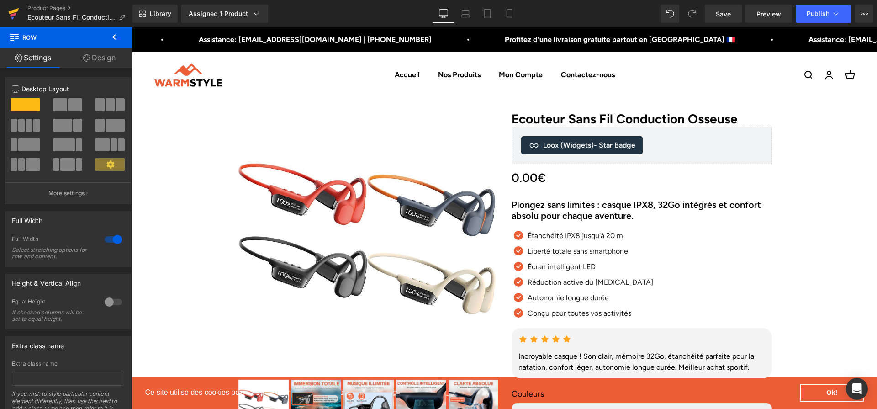
click at [19, 12] on icon at bounding box center [13, 13] width 11 height 23
